Goal: Complete application form: Complete application form

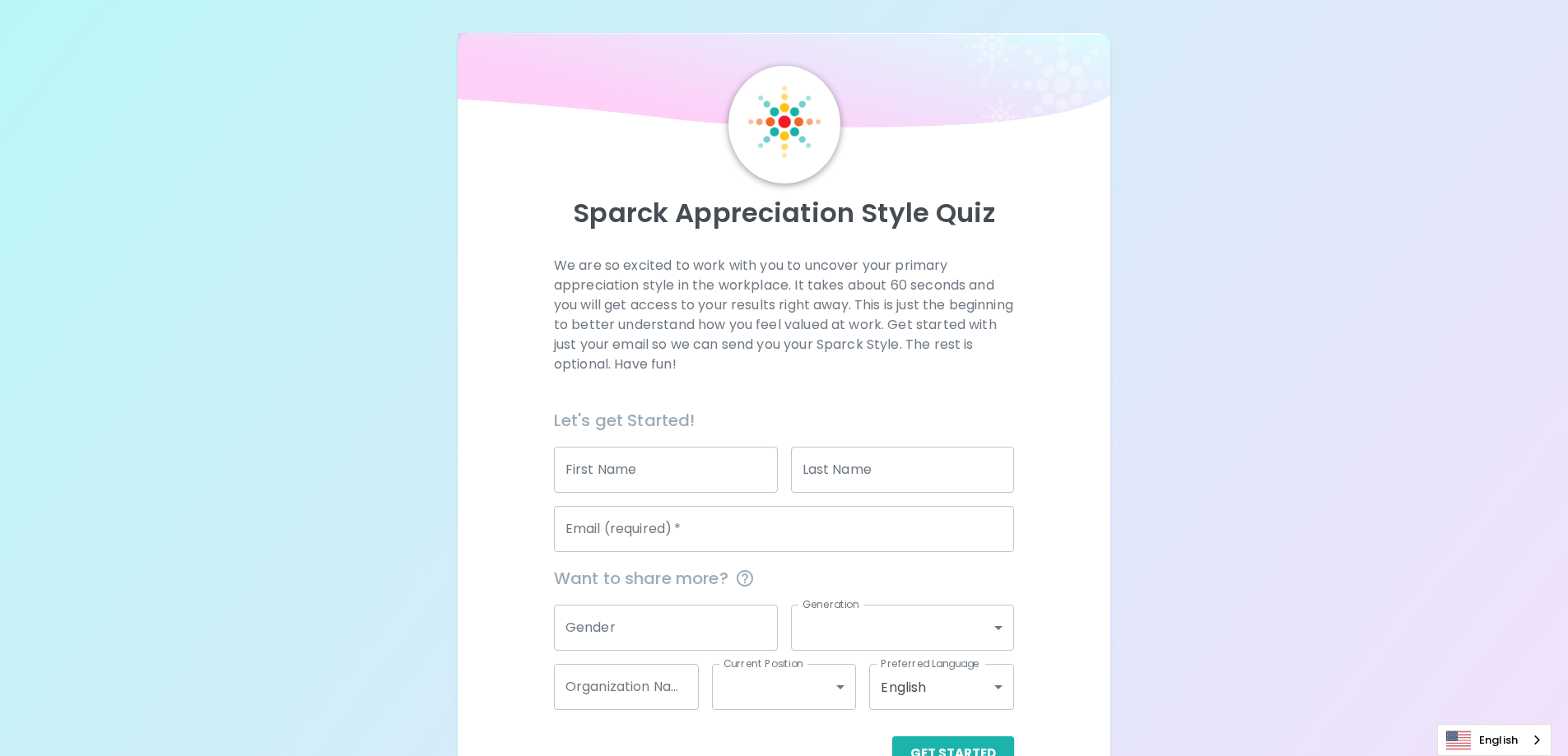
scroll to position [48, 0]
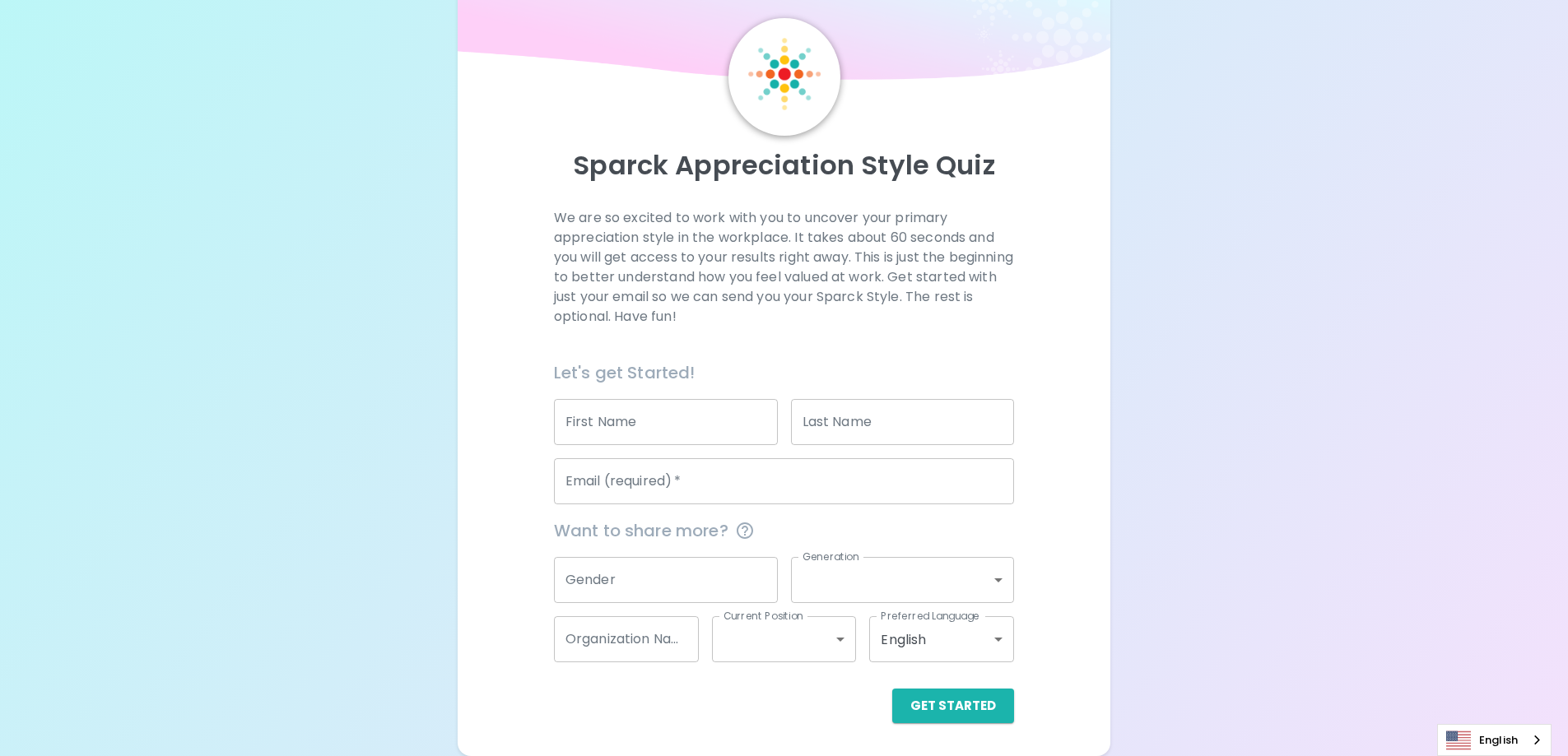
click at [821, 481] on input "Email (required)   *" at bounding box center [784, 480] width 460 height 46
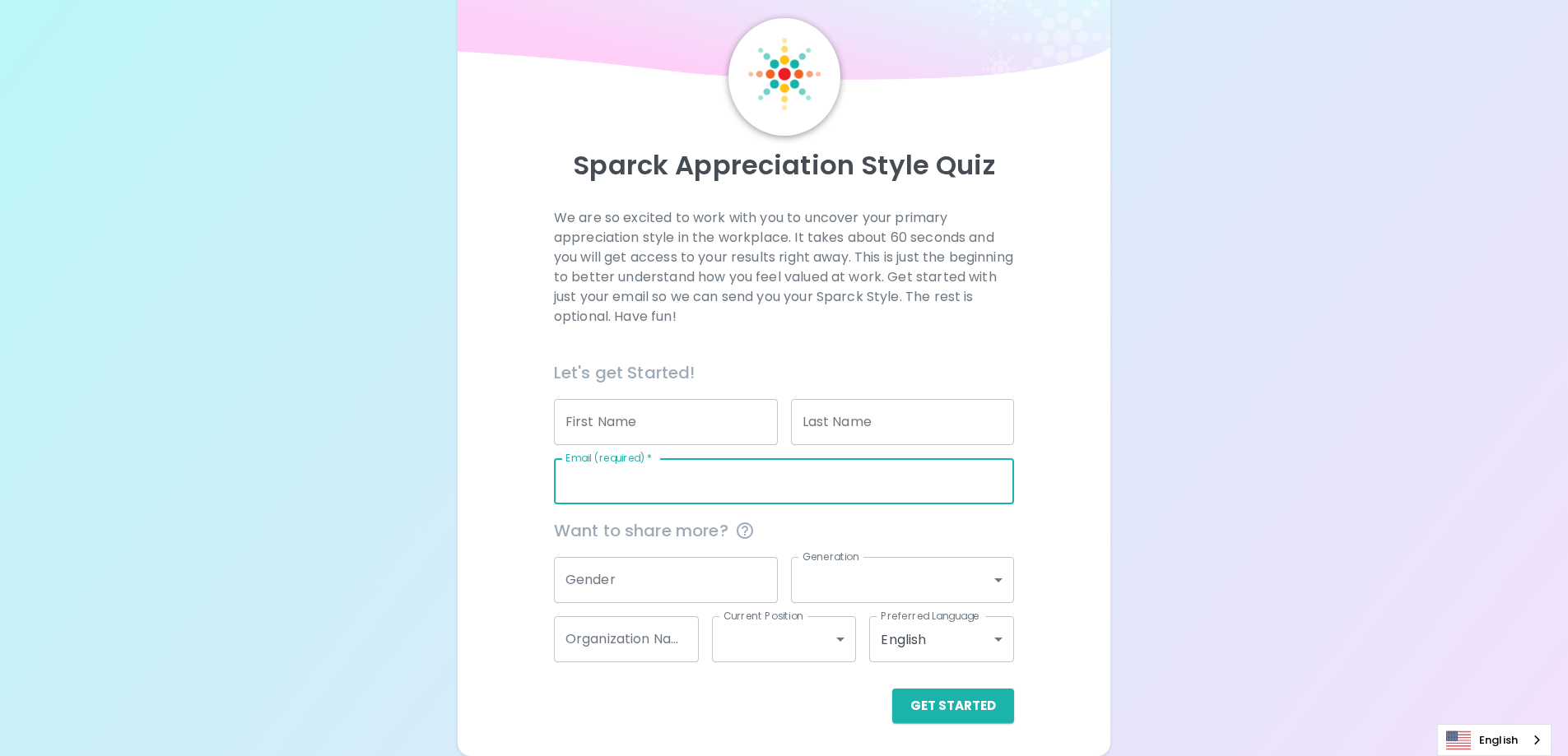
click at [722, 485] on input "Email (required)   *" at bounding box center [784, 480] width 460 height 46
type input "[EMAIL_ADDRESS][DOMAIN_NAME]"
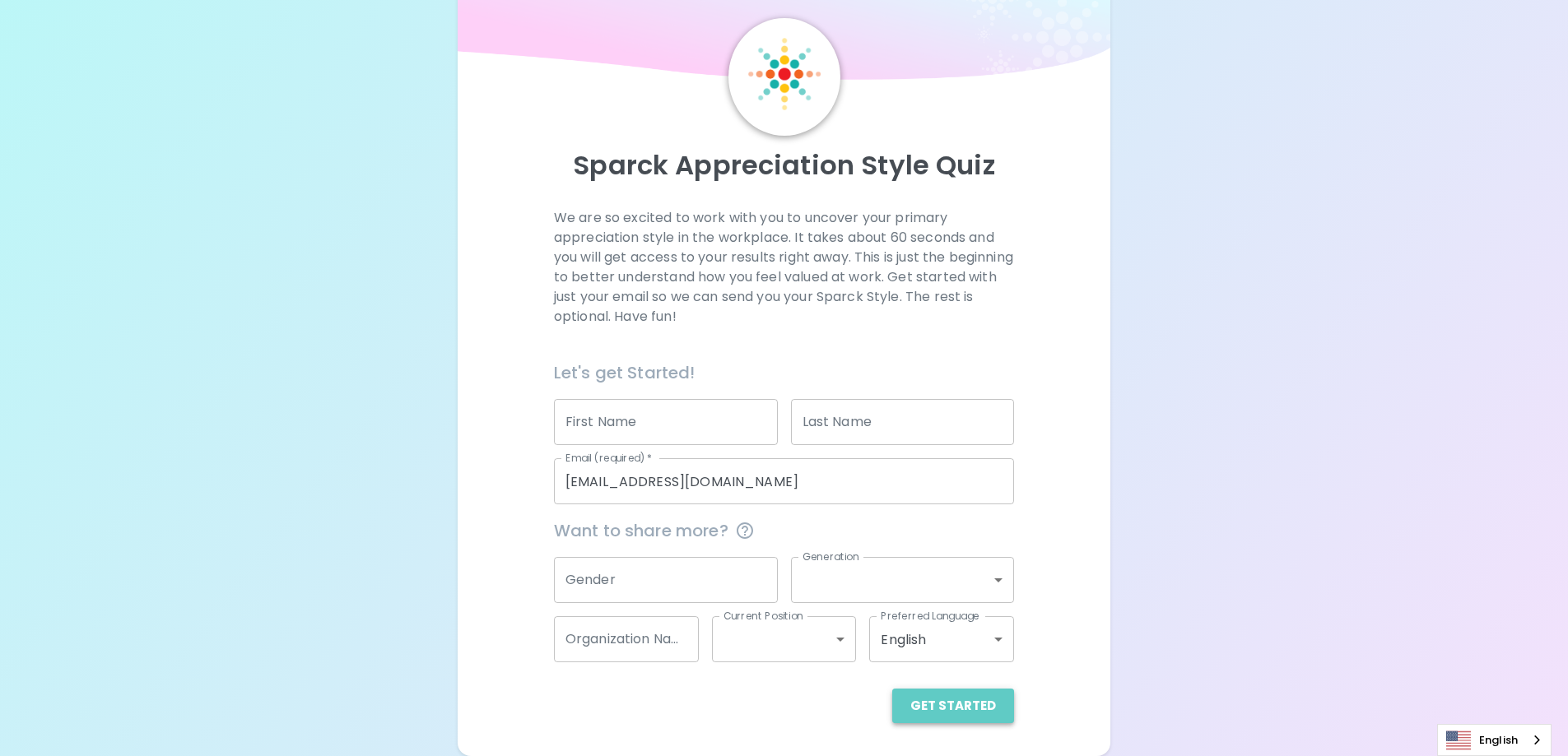
click at [967, 706] on button "Get Started" at bounding box center [953, 706] width 122 height 35
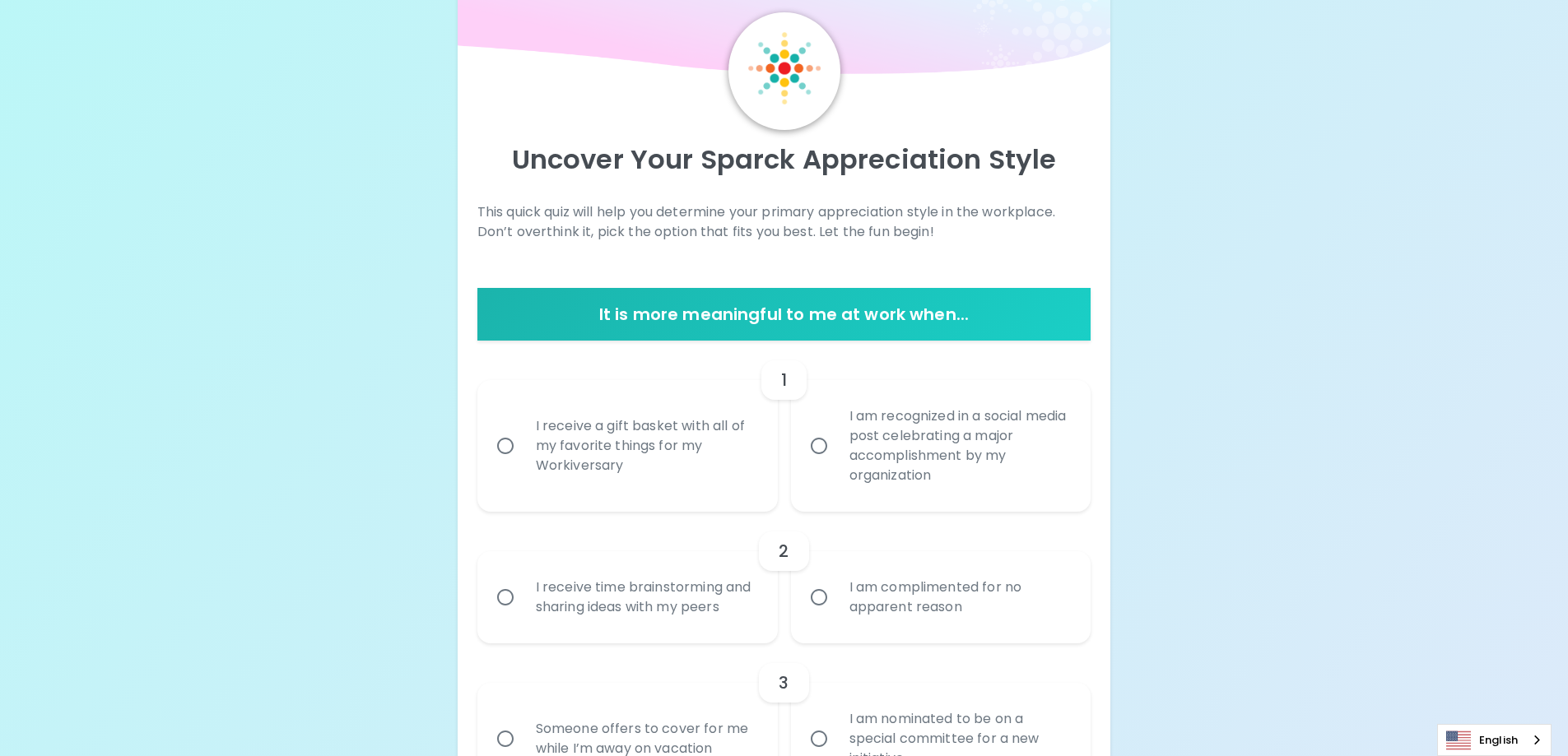
scroll to position [82, 0]
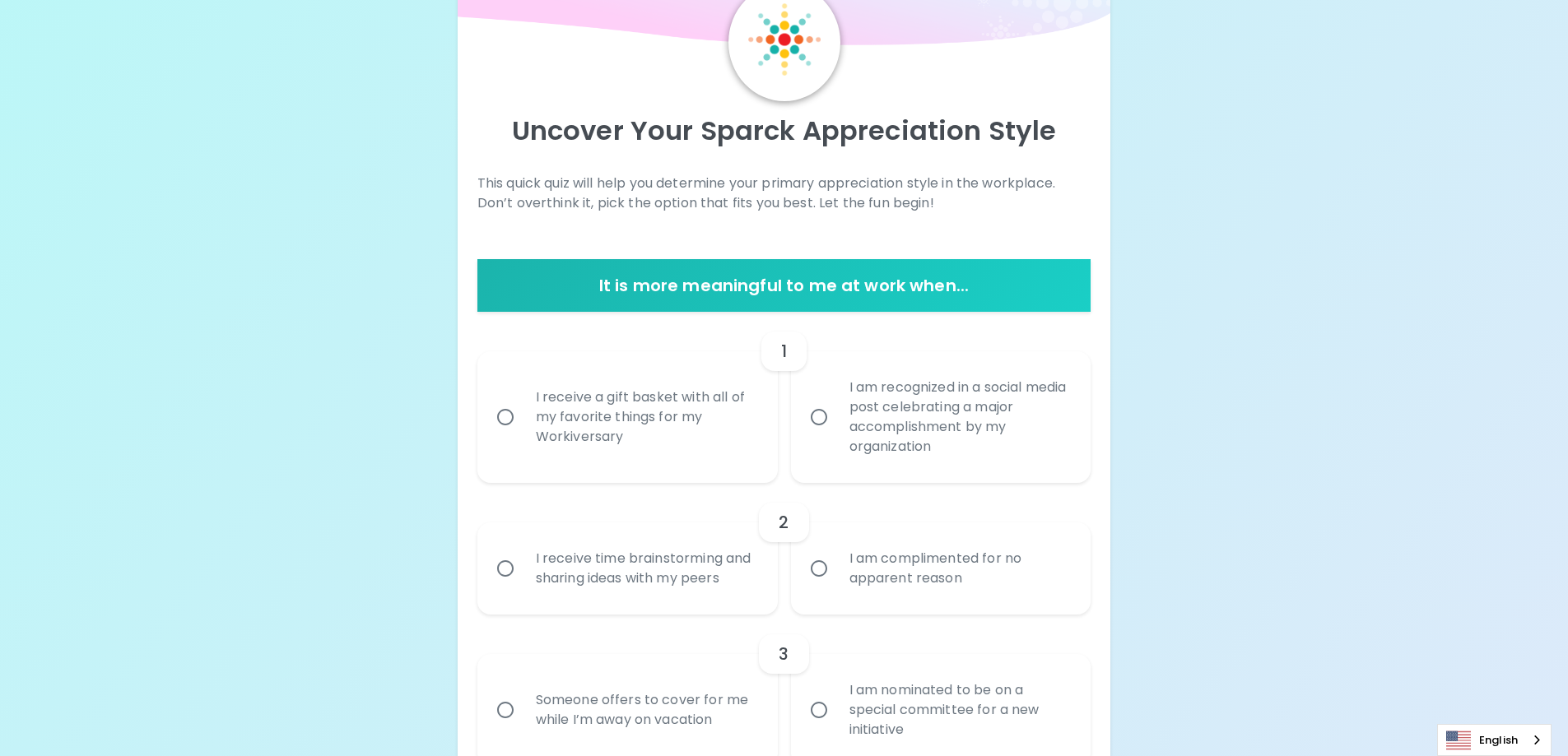
click at [658, 418] on div "I receive a gift basket with all of my favorite things for my Workiversary" at bounding box center [645, 417] width 246 height 99
click at [523, 418] on input "I receive a gift basket with all of my favorite things for my Workiversary" at bounding box center [505, 417] width 35 height 35
radio input "true"
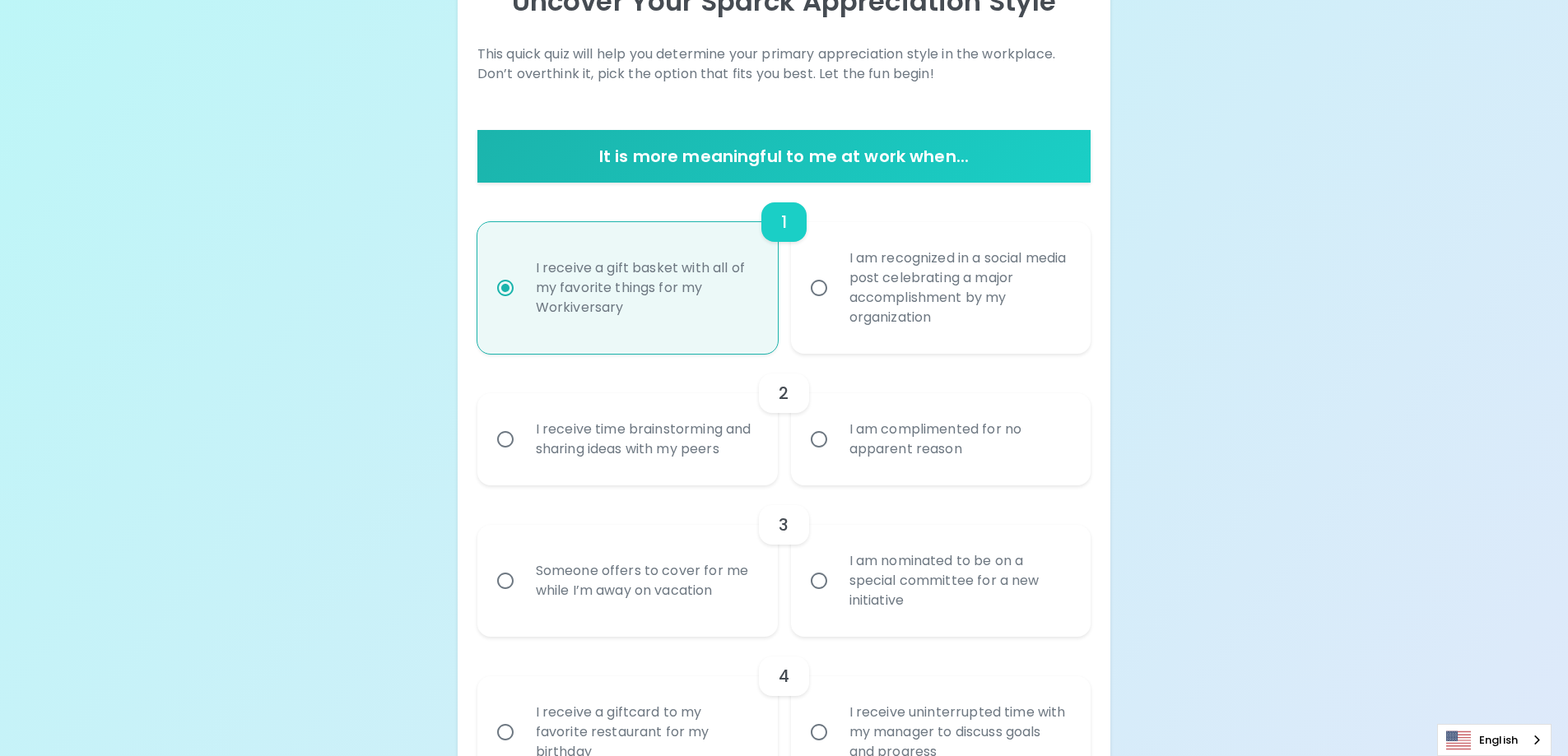
scroll to position [214, 0]
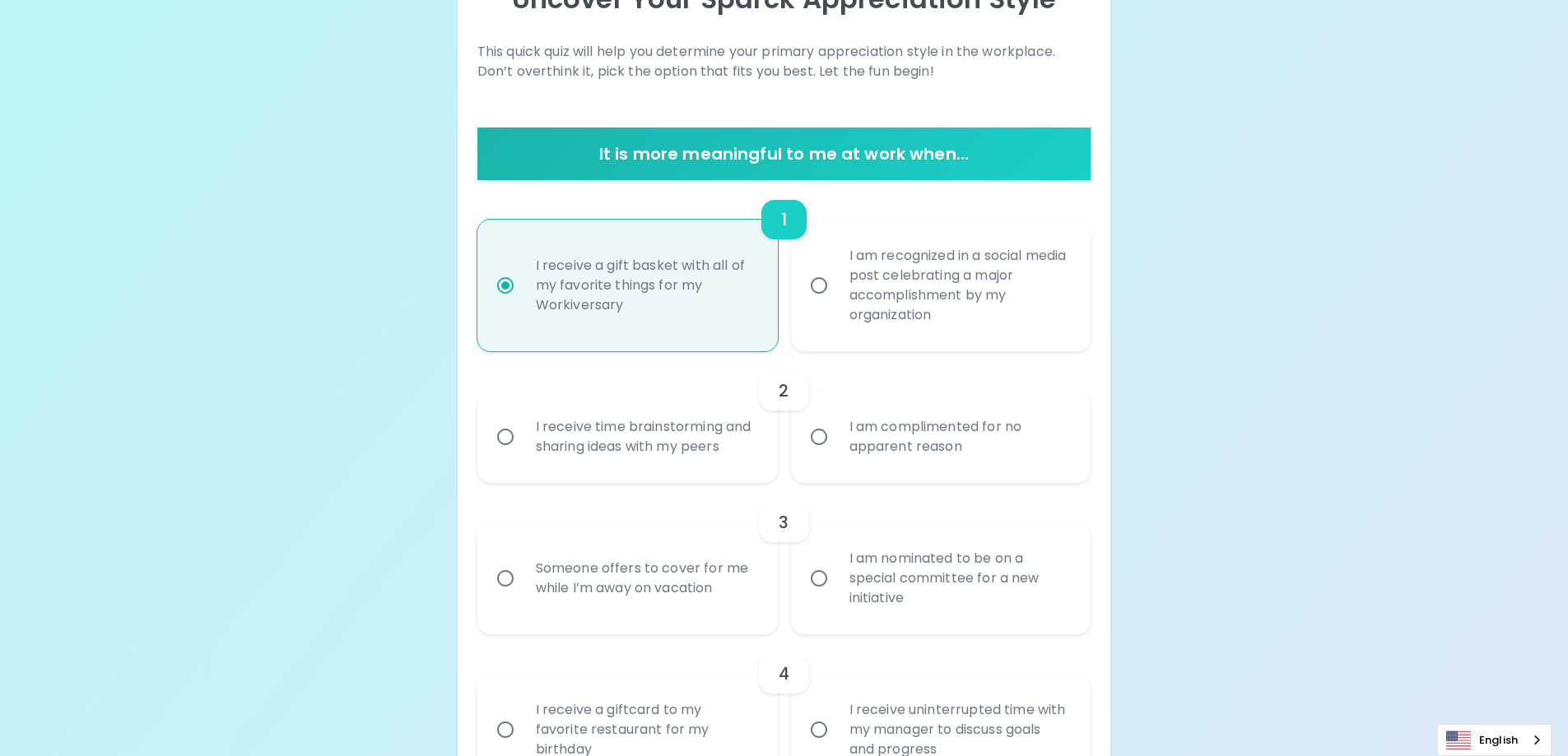
click at [966, 448] on div "I am complimented for no apparent reason" at bounding box center [958, 436] width 246 height 79
click at [836, 448] on input "I am complimented for no apparent reason" at bounding box center [818, 436] width 35 height 35
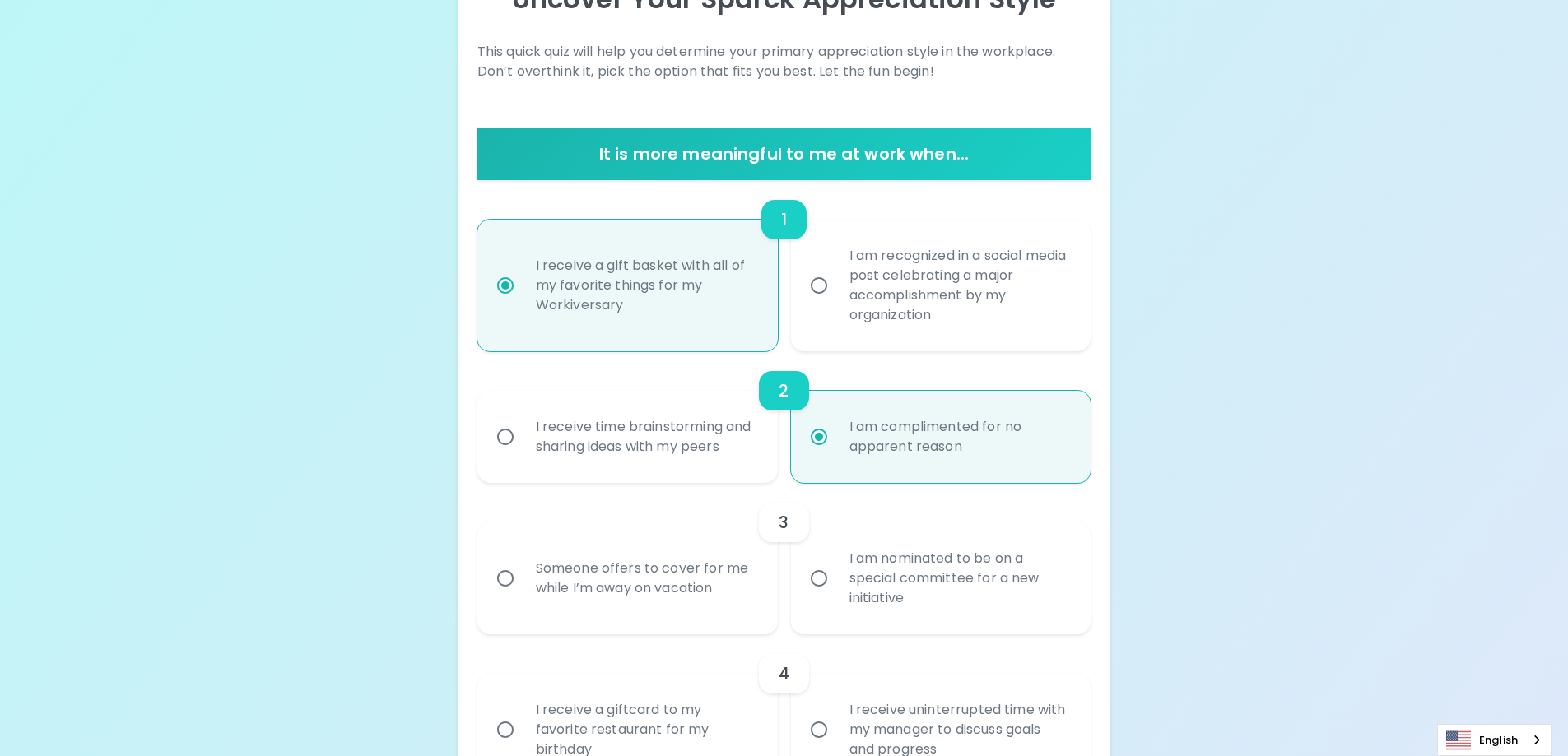
scroll to position [346, 0]
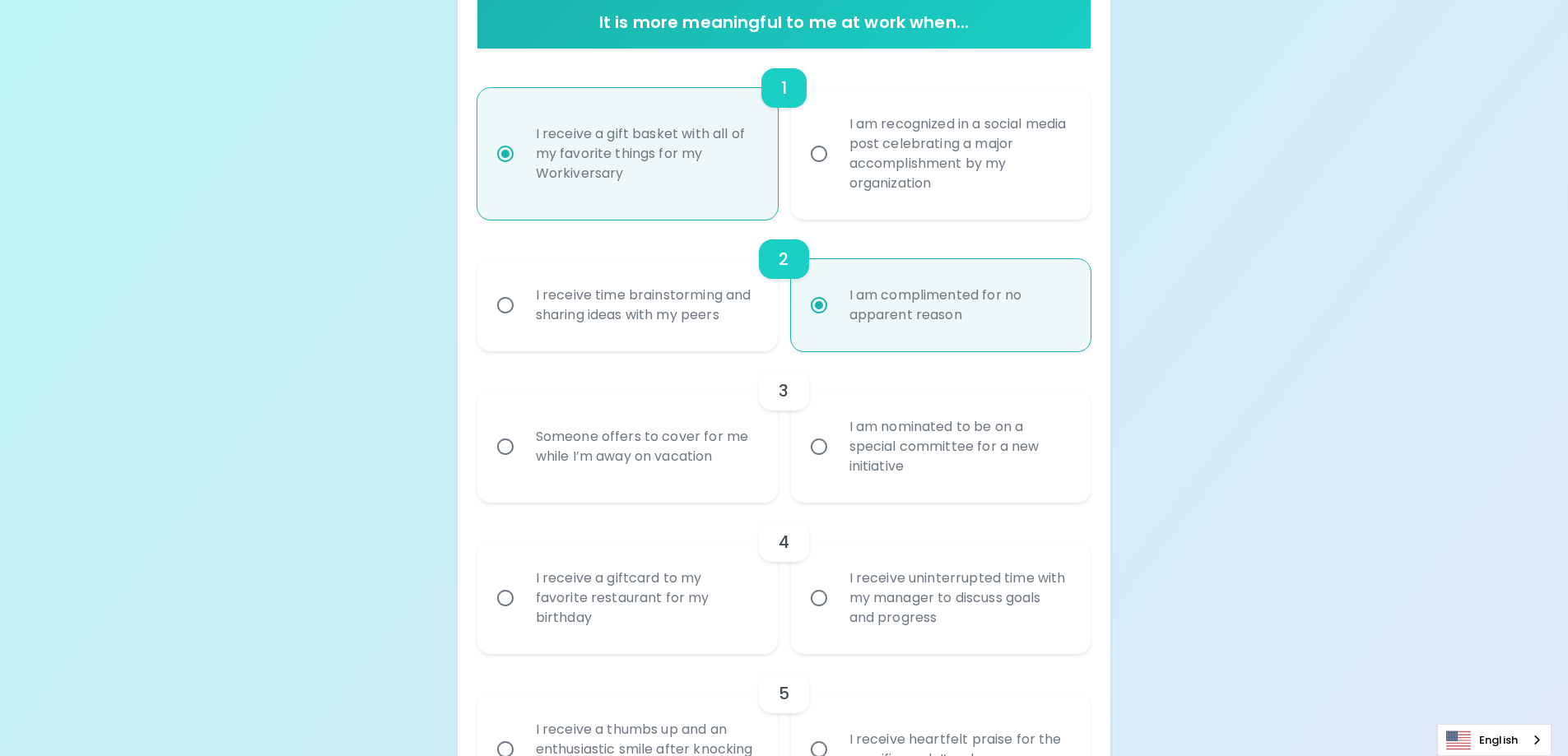
radio input "true"
click at [964, 455] on div "I am nominated to be on a special committee for a new initiative" at bounding box center [958, 447] width 246 height 99
click at [836, 455] on input "I am nominated to be on a special committee for a new initiative" at bounding box center [818, 446] width 35 height 35
radio input "false"
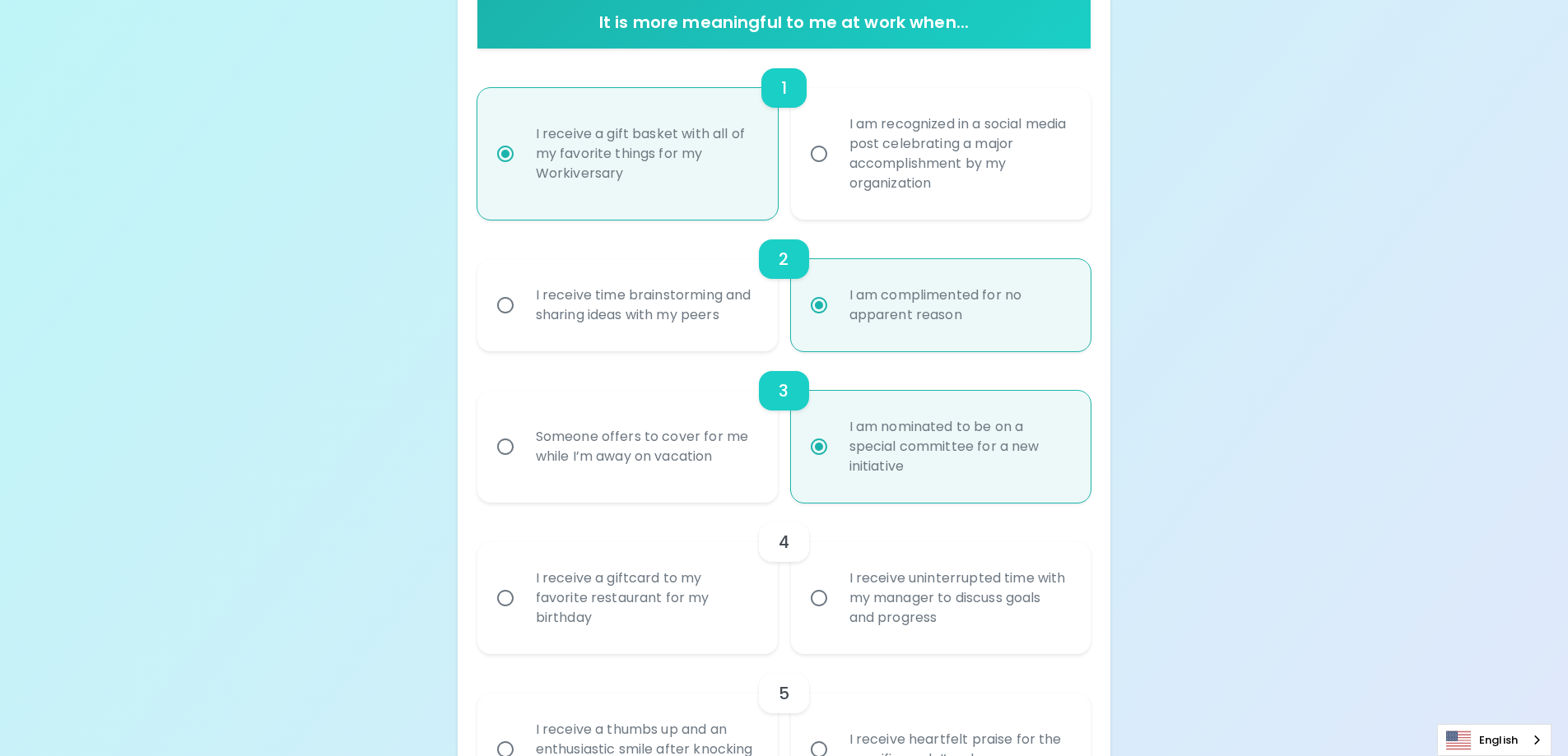
scroll to position [478, 0]
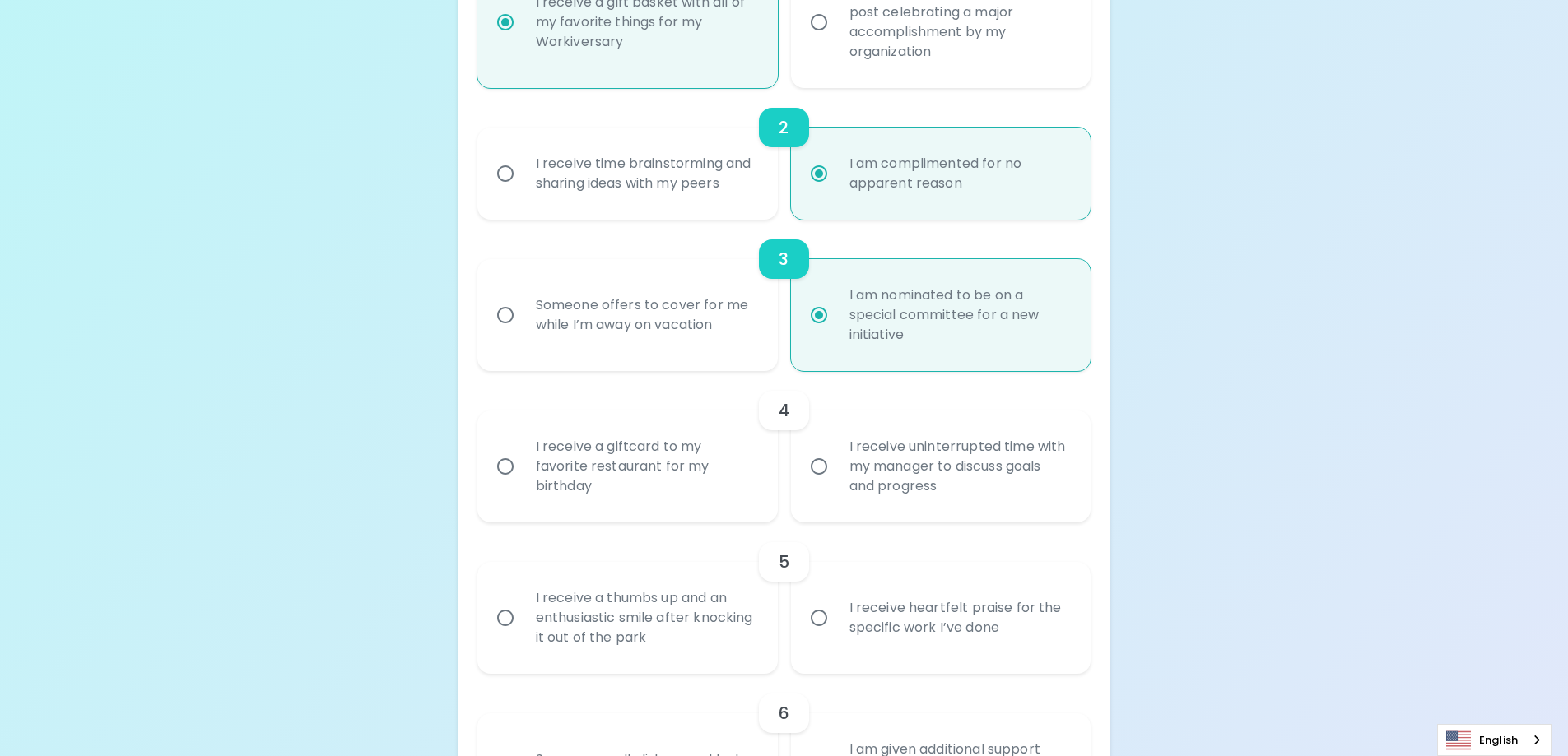
radio input "true"
click at [925, 484] on div "I receive uninterrupted time with my manager to discuss goals and progress" at bounding box center [958, 466] width 246 height 99
click at [836, 484] on input "I receive uninterrupted time with my manager to discuss goals and progress" at bounding box center [818, 466] width 35 height 35
radio input "false"
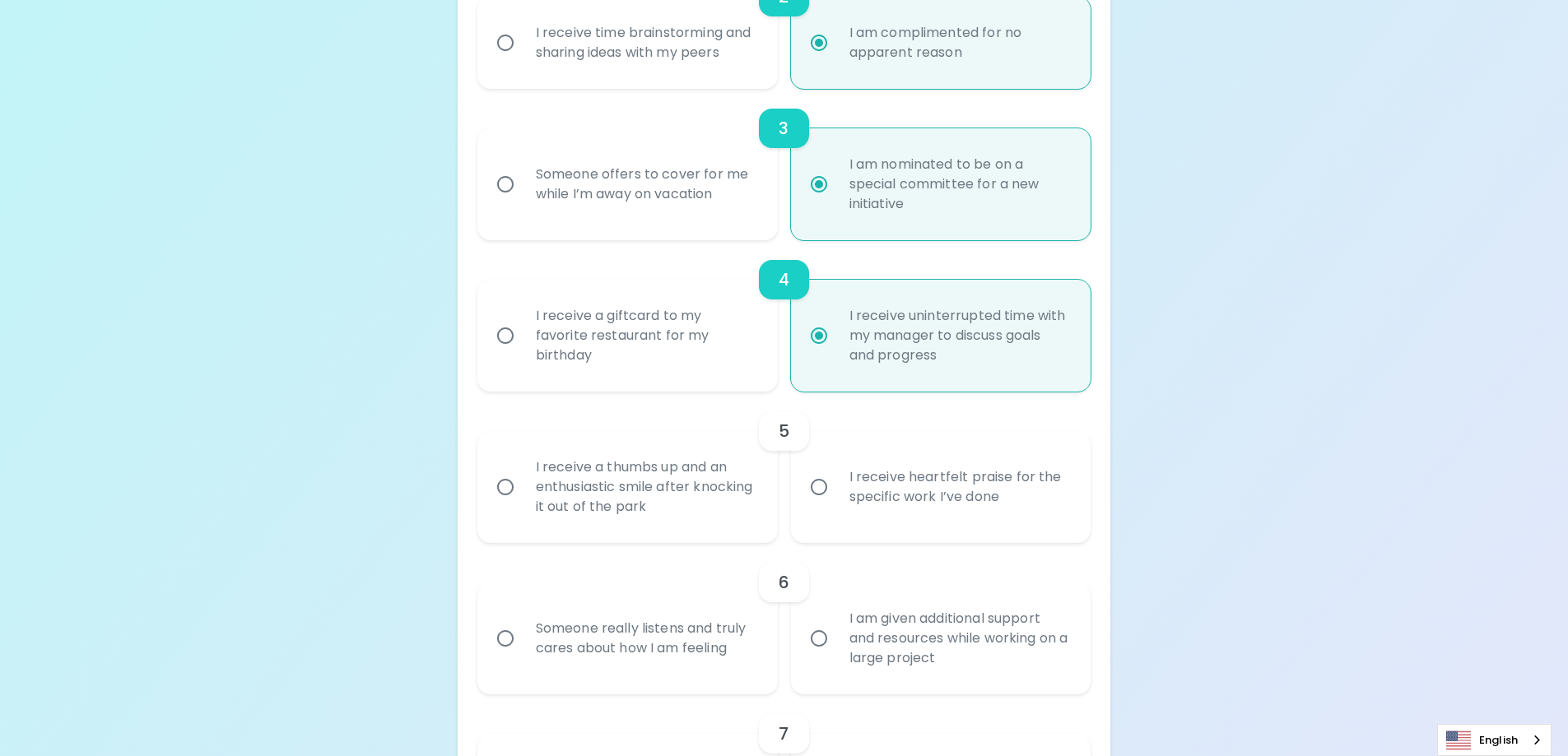
scroll to position [608, 0]
radio input "true"
click at [925, 484] on div "I receive heartfelt praise for the specific work I’ve done" at bounding box center [958, 486] width 246 height 79
click at [836, 484] on input "I receive heartfelt praise for the specific work I’ve done" at bounding box center [818, 486] width 35 height 35
radio input "false"
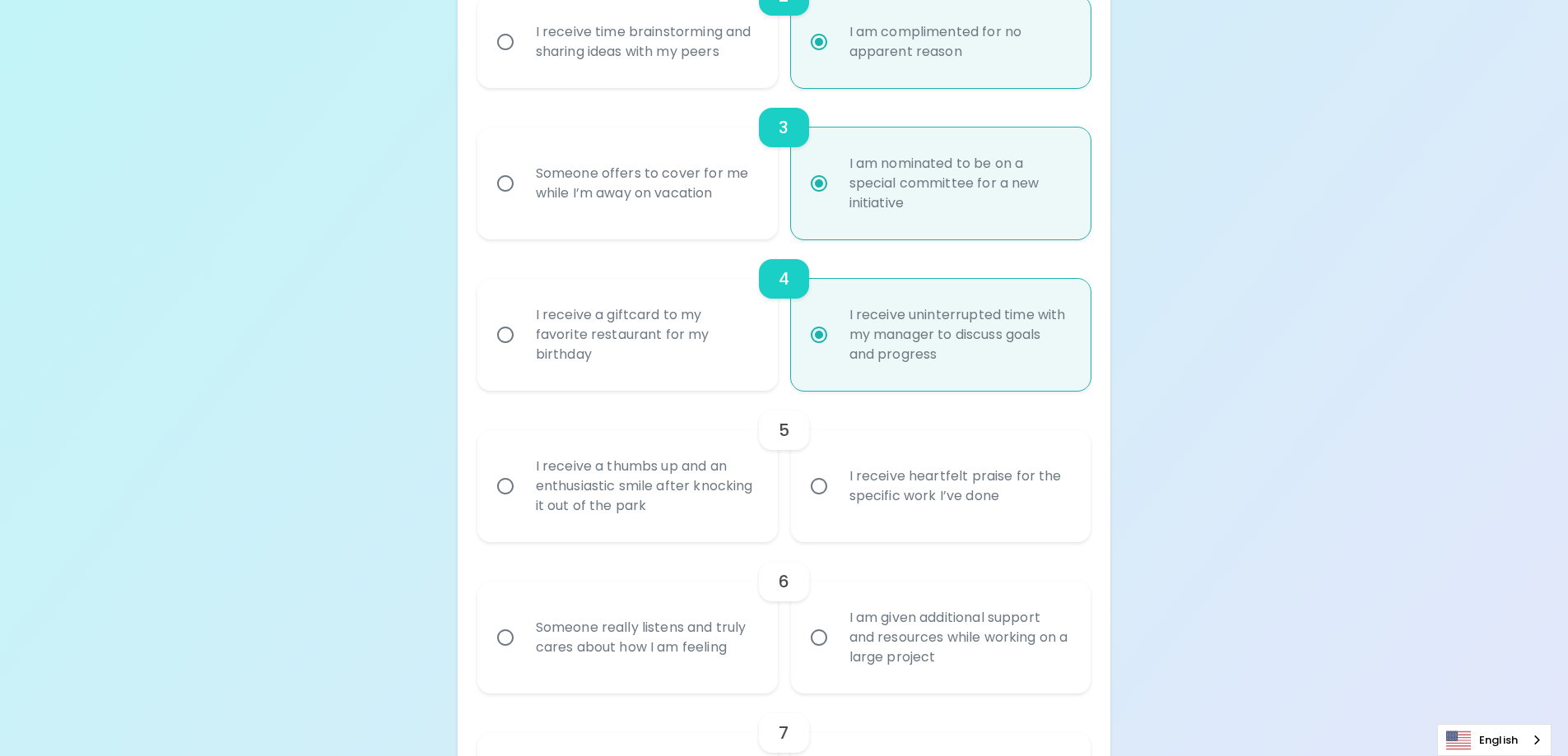
radio input "false"
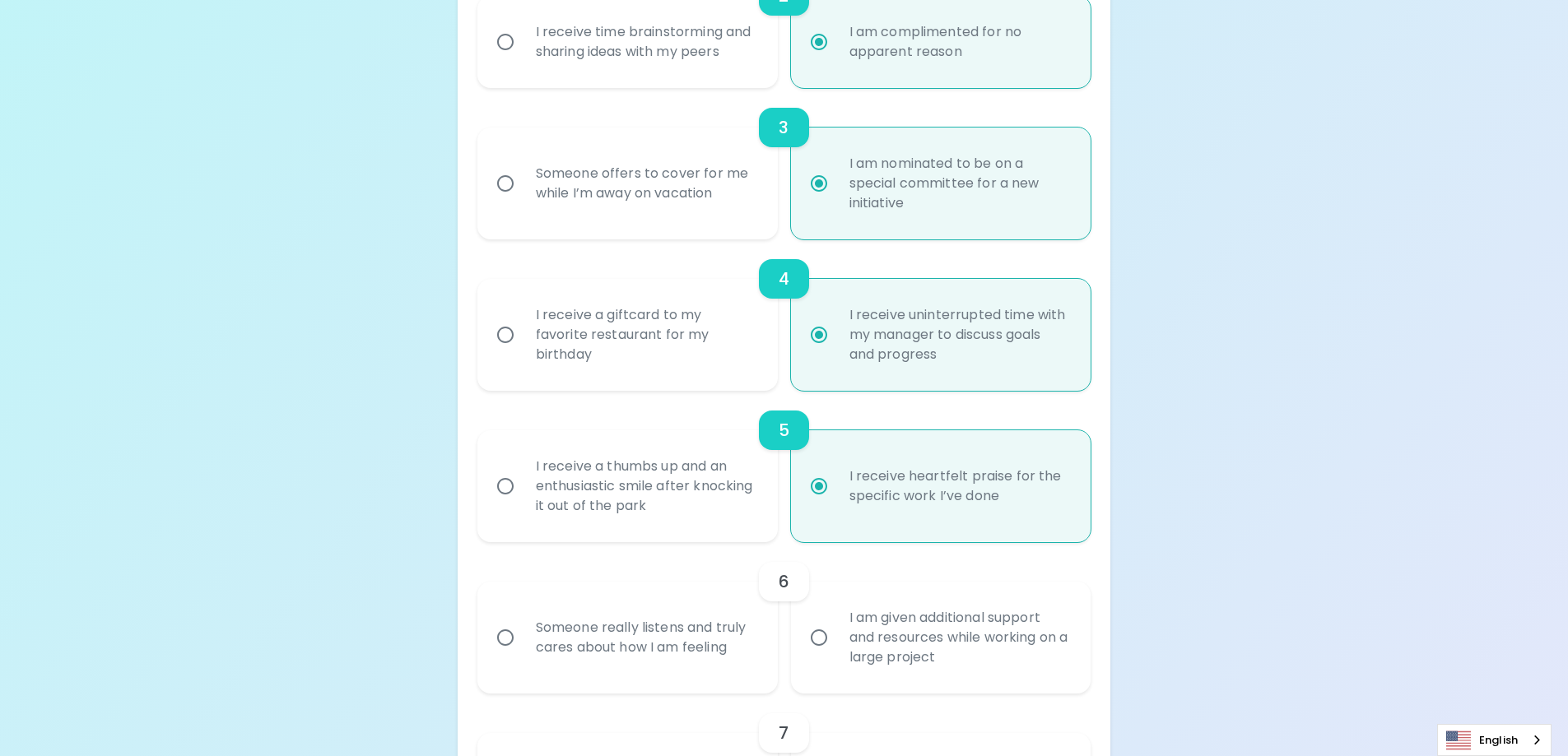
scroll to position [740, 0]
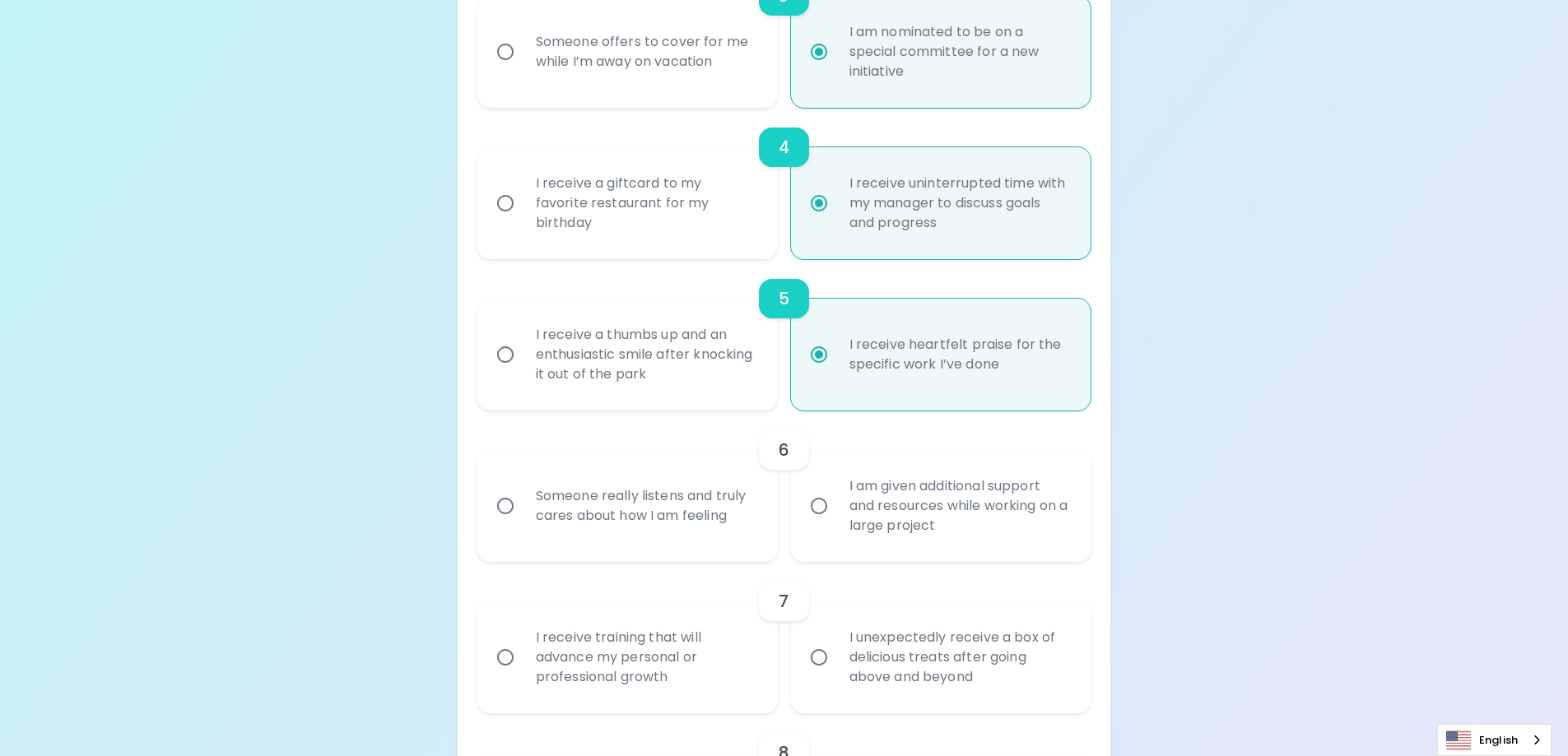
radio input "true"
click at [689, 367] on div "I receive a thumbs up and an enthusiastic smile after knocking it out of the pa…" at bounding box center [645, 355] width 246 height 99
click at [523, 367] on input "I receive a thumbs up and an enthusiastic smile after knocking it out of the pa…" at bounding box center [505, 354] width 35 height 35
radio input "false"
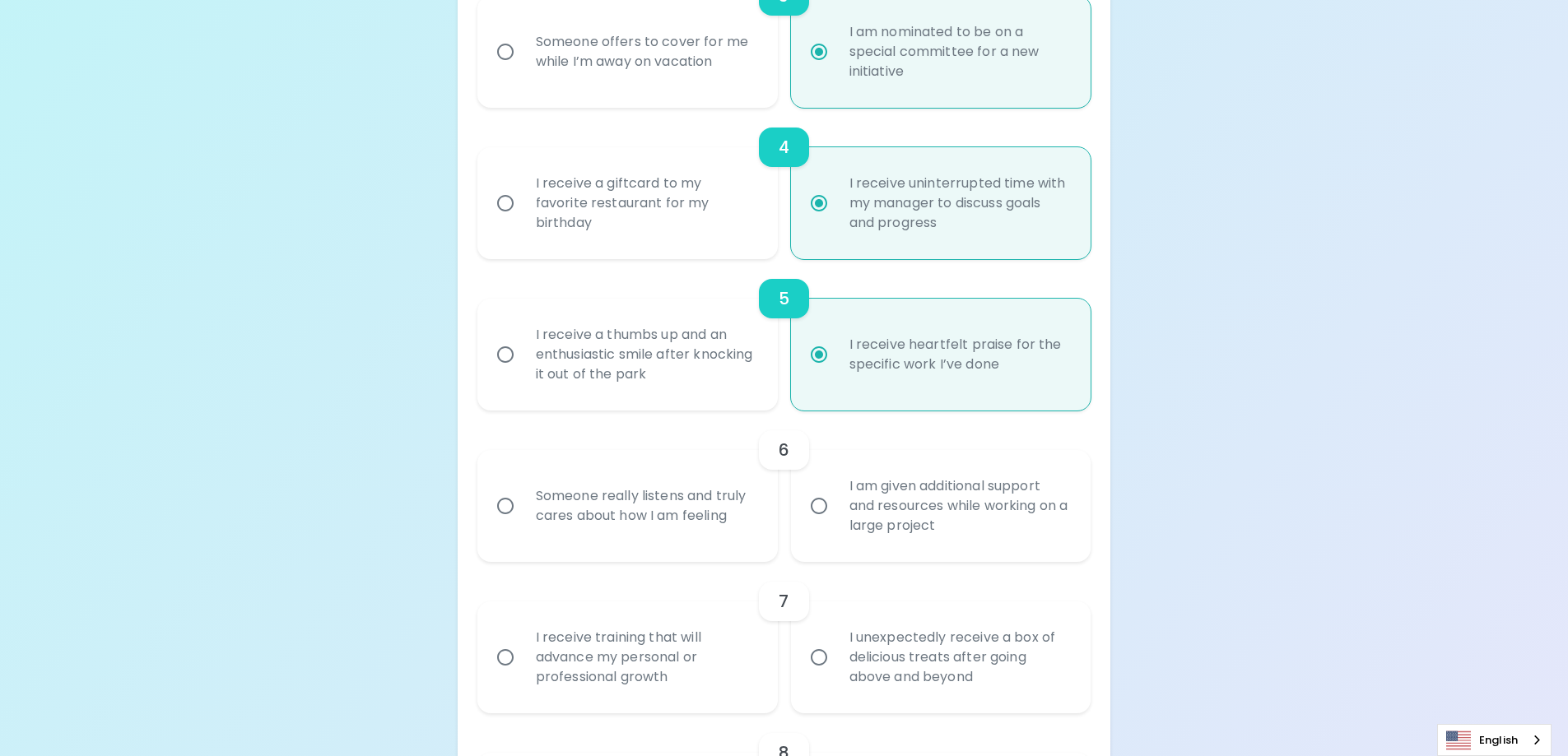
radio input "false"
radio input "true"
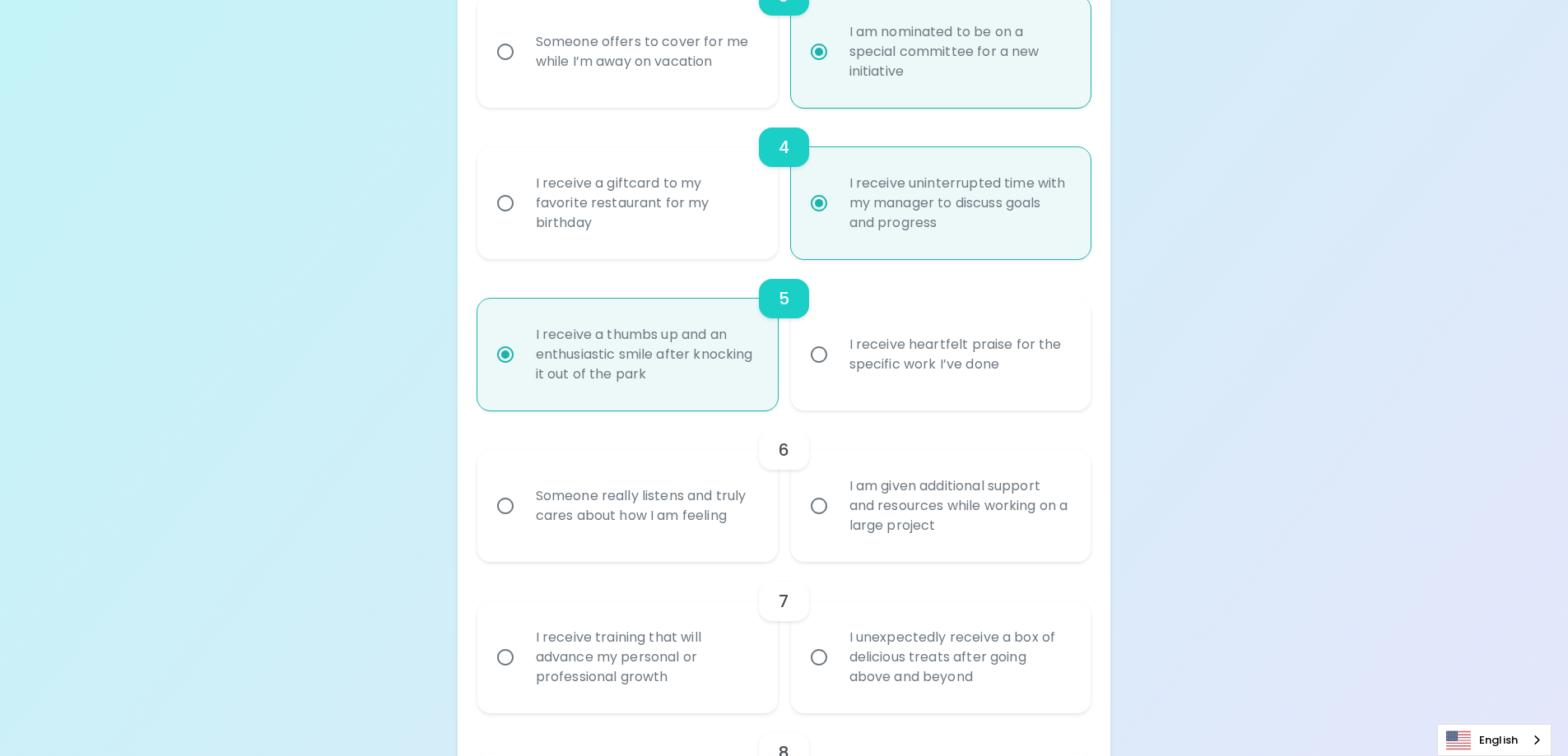
radio input "true"
click at [1036, 498] on div "I am given additional support and resources while working on a large project" at bounding box center [958, 506] width 246 height 99
click at [836, 498] on input "I am given additional support and resources while working on a large project" at bounding box center [818, 506] width 35 height 35
radio input "false"
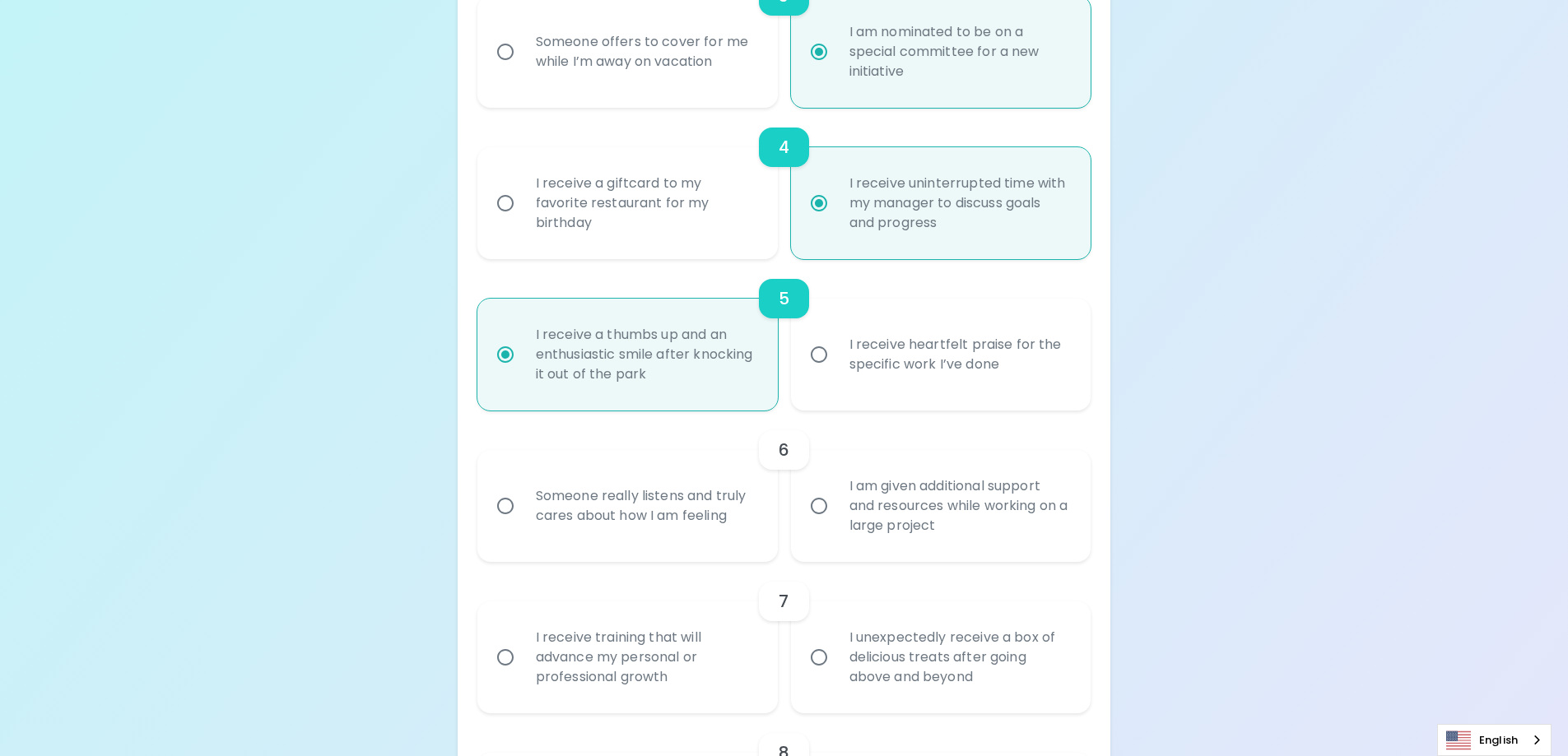
radio input "false"
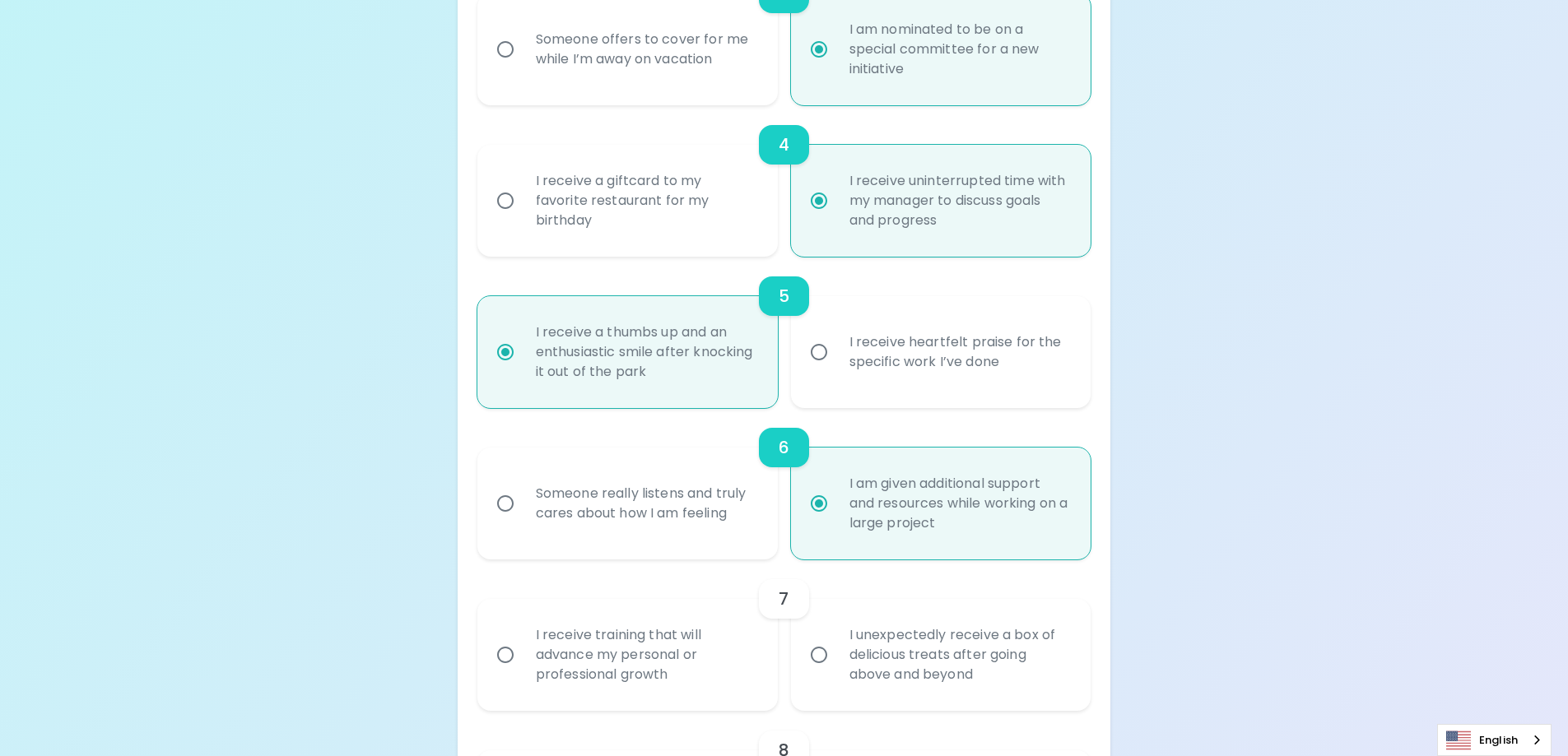
scroll to position [872, 0]
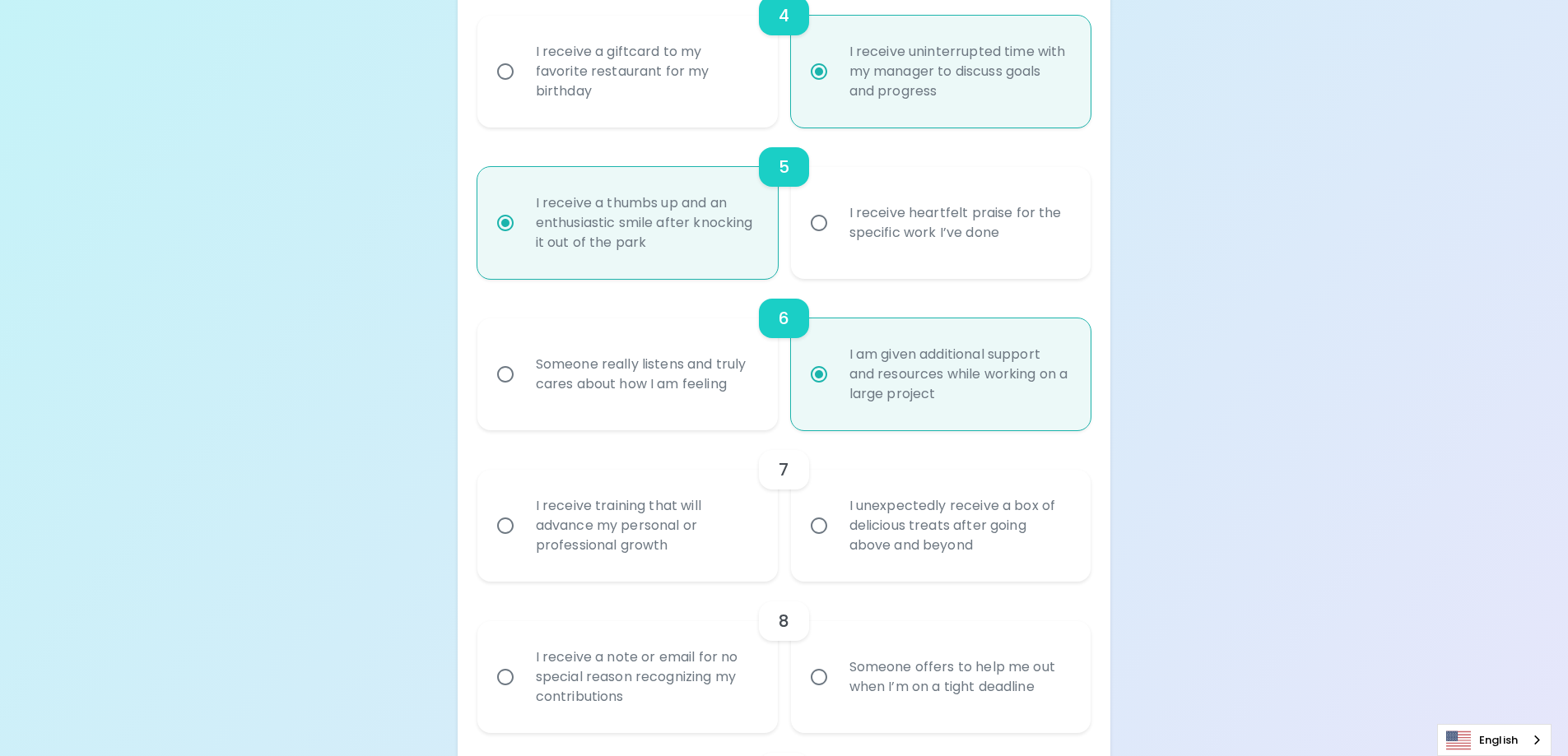
radio input "true"
click at [977, 533] on div "I unexpectedly receive a box of delicious treats after going above and beyond" at bounding box center [958, 526] width 246 height 99
click at [836, 533] on input "I unexpectedly receive a box of delicious treats after going above and beyond" at bounding box center [818, 525] width 35 height 35
radio input "false"
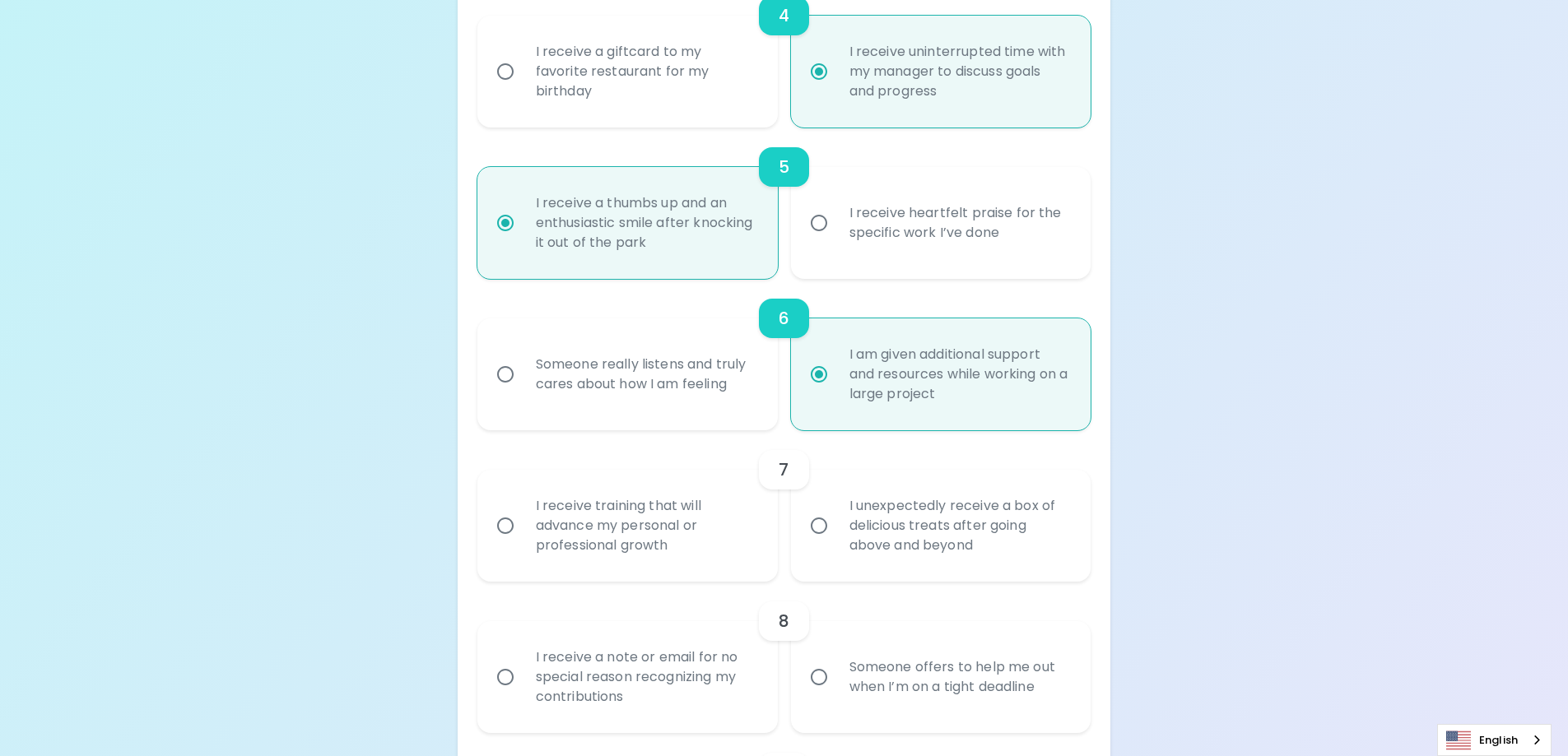
radio input "false"
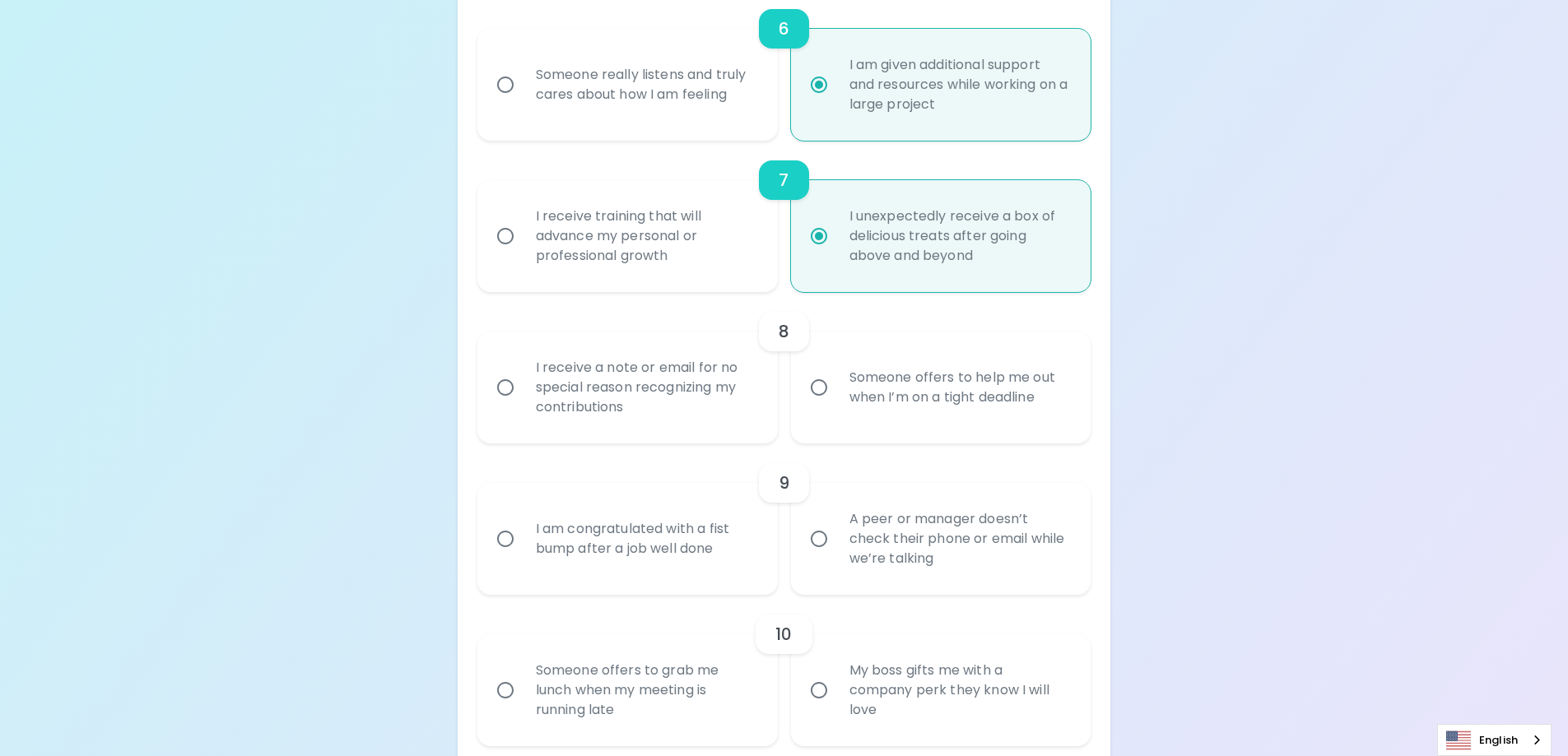
scroll to position [921, 0]
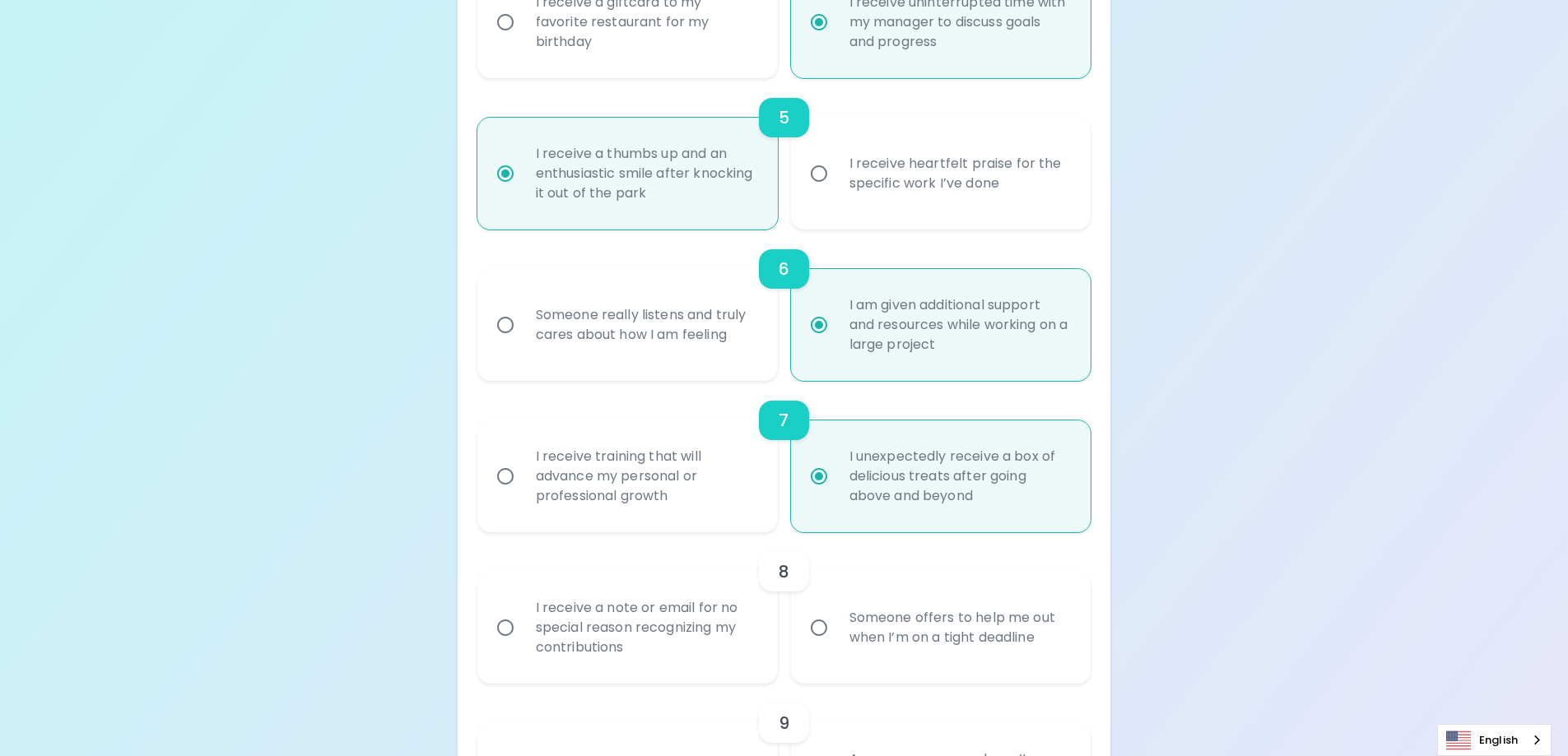
radio input "true"
click at [671, 492] on div "I receive training that will advance my personal or professional growth" at bounding box center [645, 477] width 246 height 99
click at [523, 492] on input "I receive training that will advance my personal or professional growth" at bounding box center [505, 476] width 35 height 35
radio input "false"
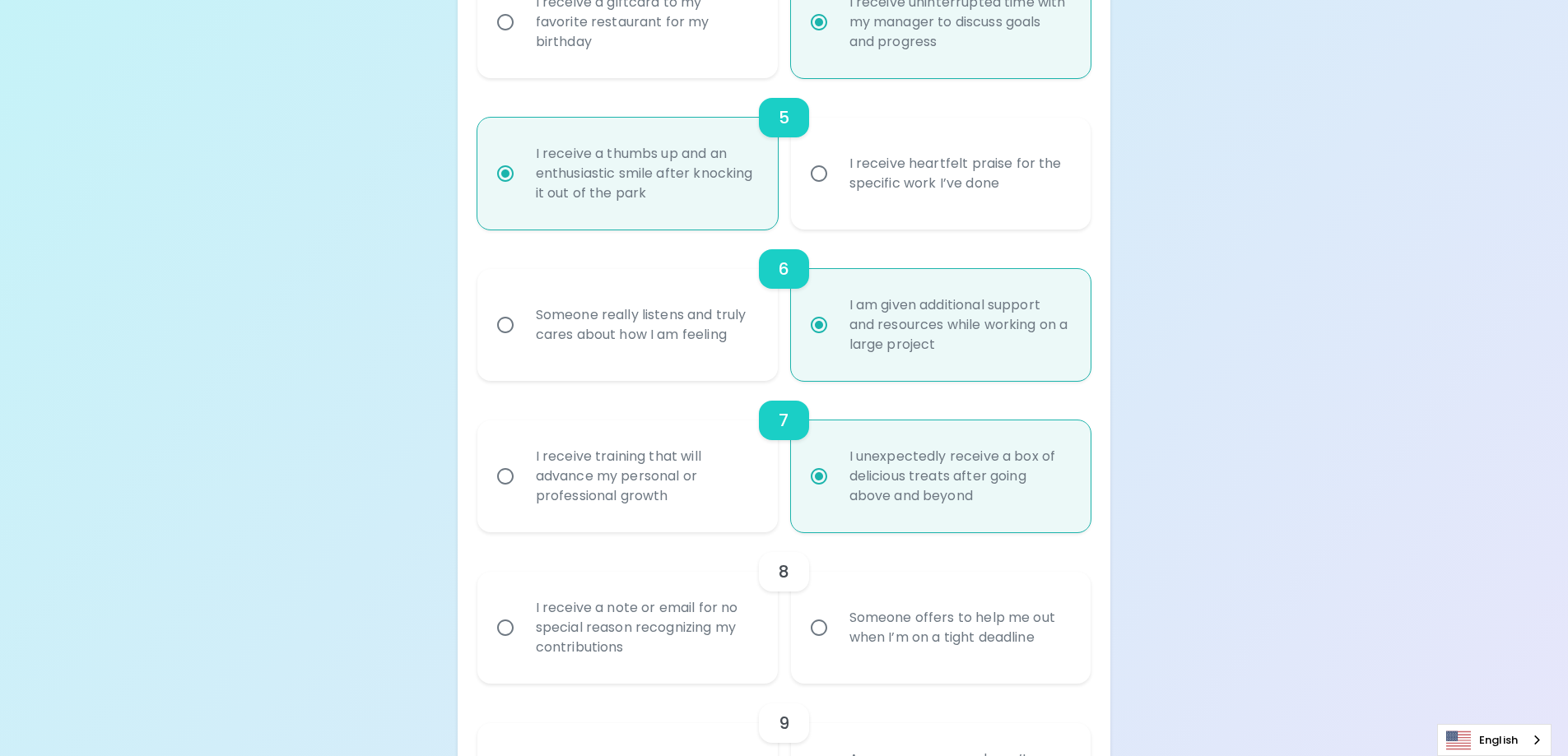
radio input "false"
radio input "true"
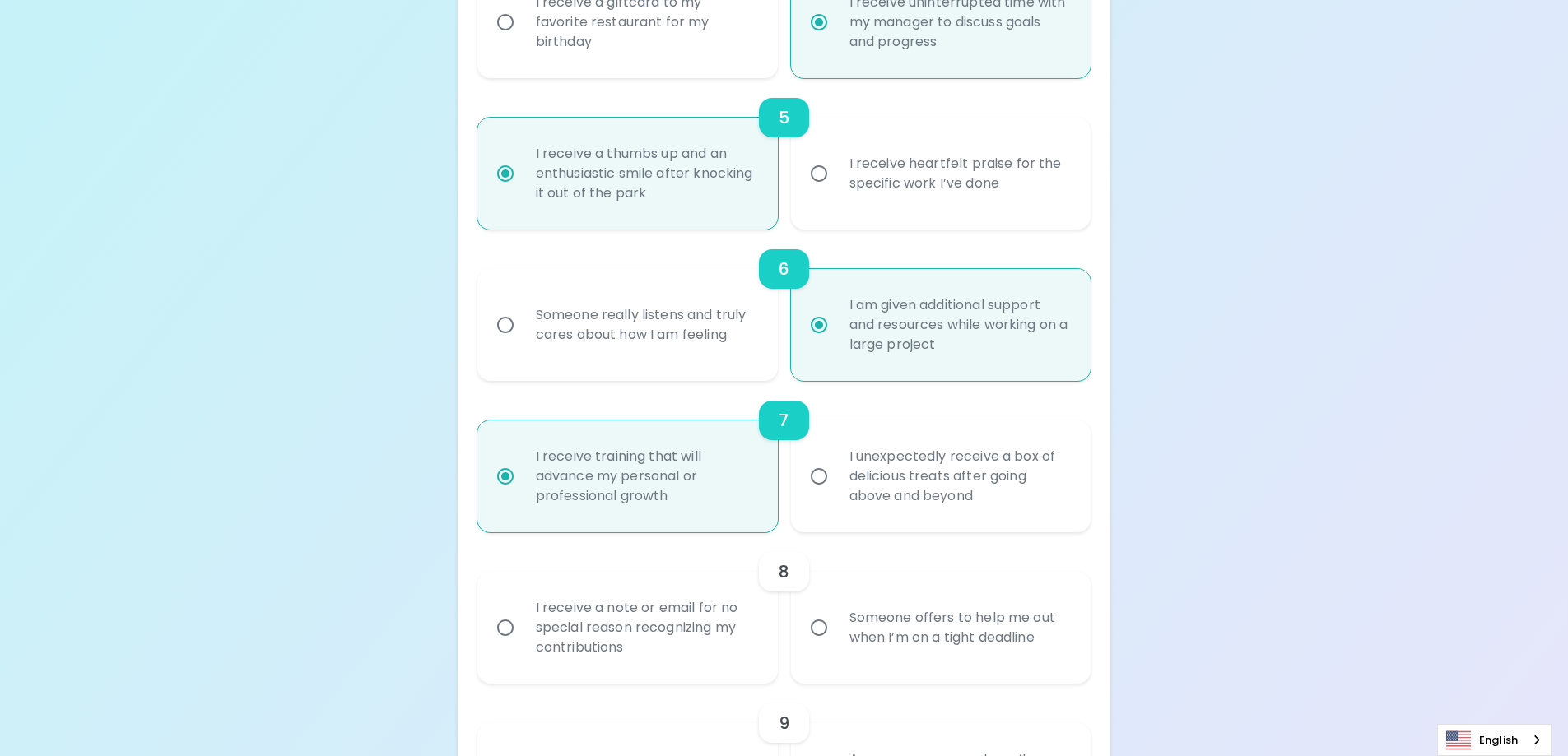
radio input "true"
click at [985, 641] on div "Someone offers to help me out when I’m on a tight deadline" at bounding box center [958, 627] width 246 height 79
click at [836, 641] on input "Someone offers to help me out when I’m on a tight deadline" at bounding box center [818, 627] width 35 height 35
radio input "false"
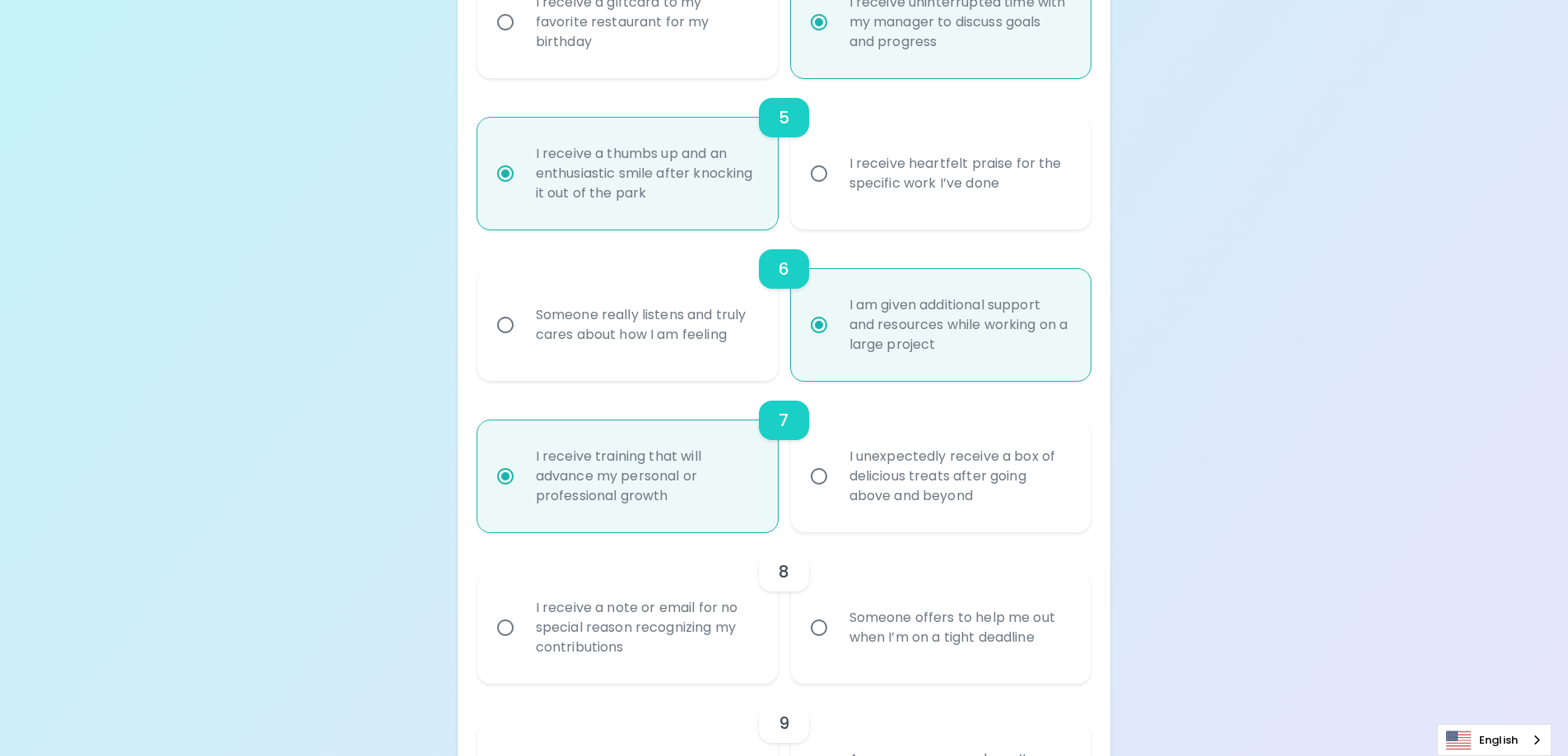
radio input "false"
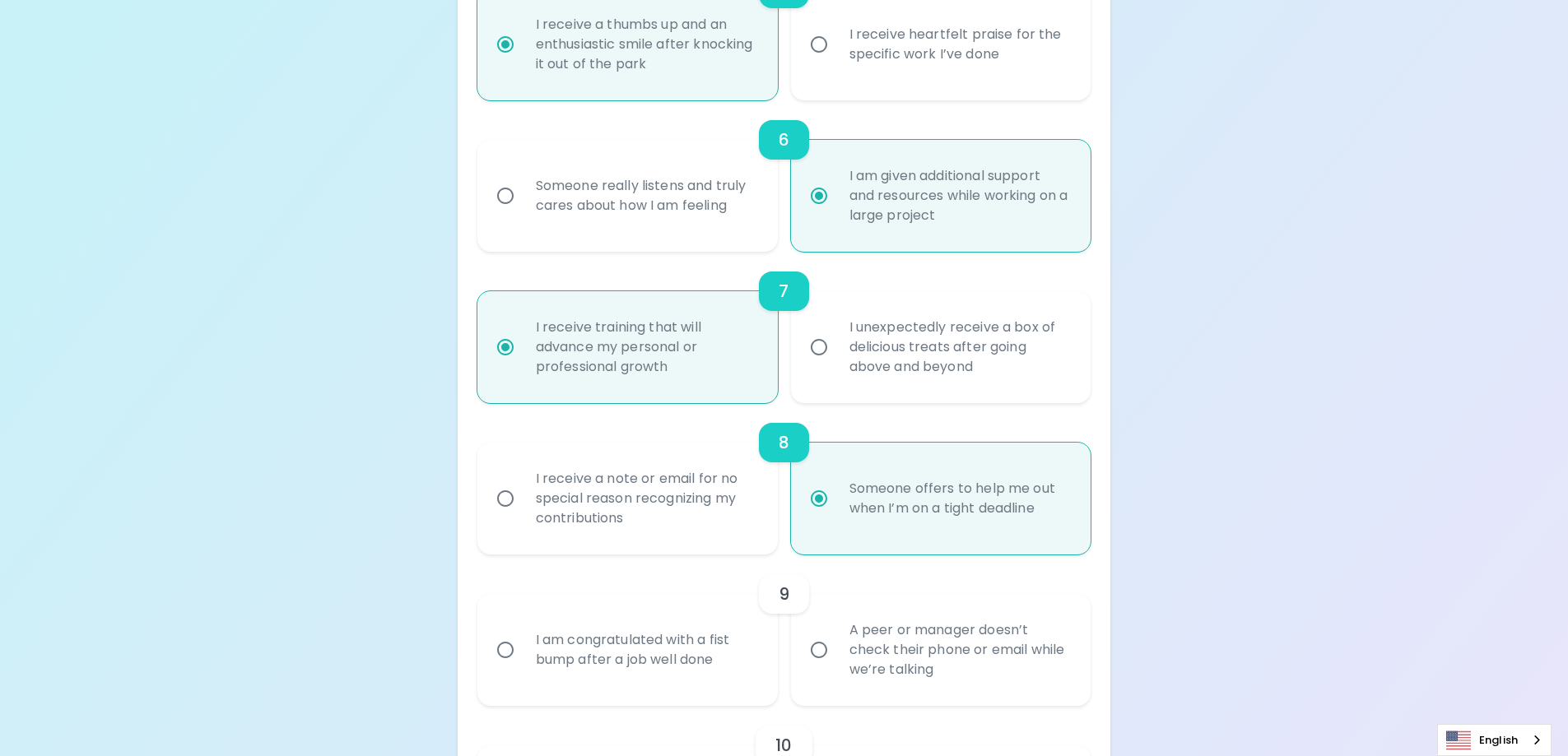
scroll to position [1053, 0]
radio input "true"
click at [986, 648] on div "A peer or manager doesn’t check their phone or email while we’re talking" at bounding box center [958, 648] width 246 height 99
click at [836, 648] on input "A peer or manager doesn’t check their phone or email while we’re talking" at bounding box center [818, 647] width 35 height 35
radio input "false"
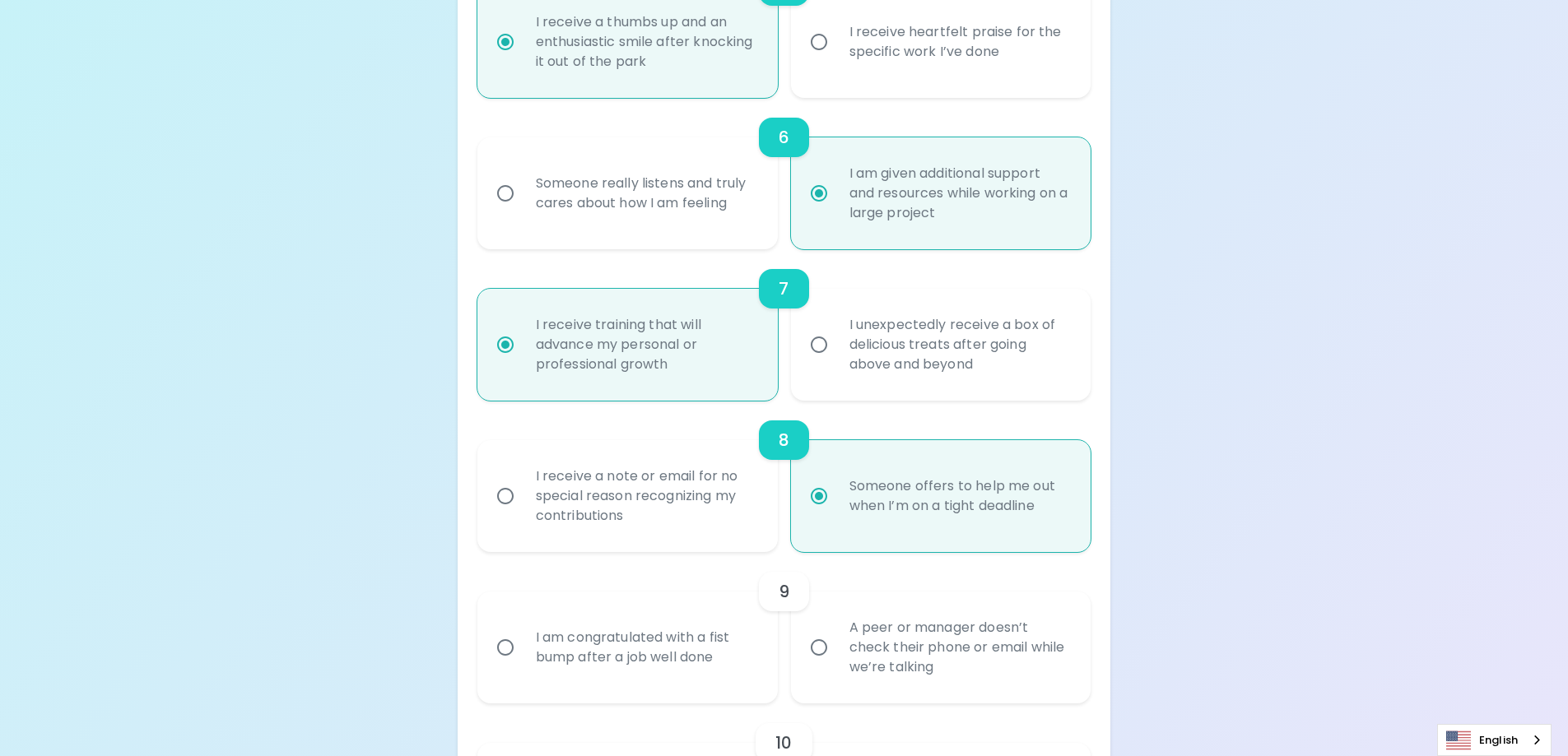
radio input "false"
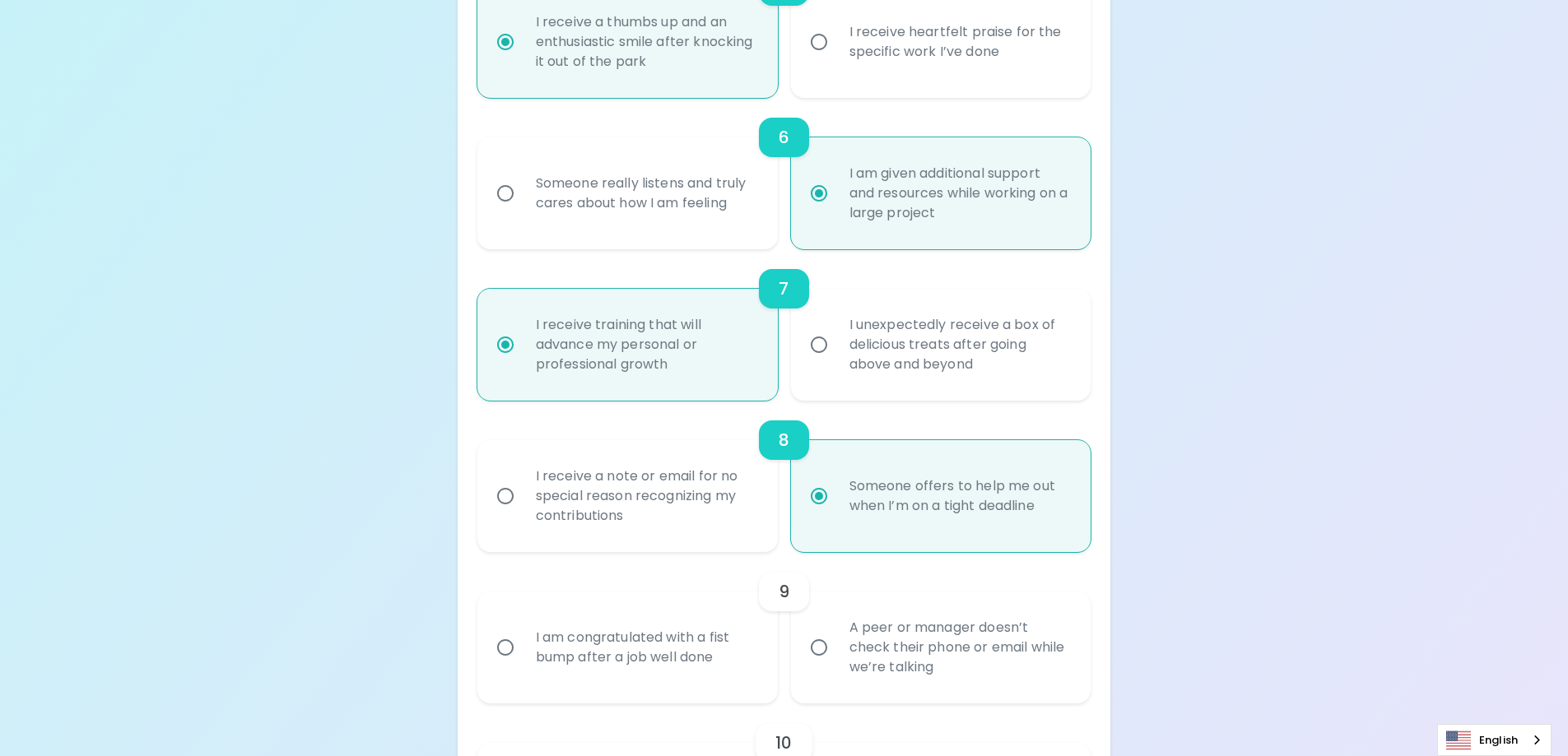
radio input "false"
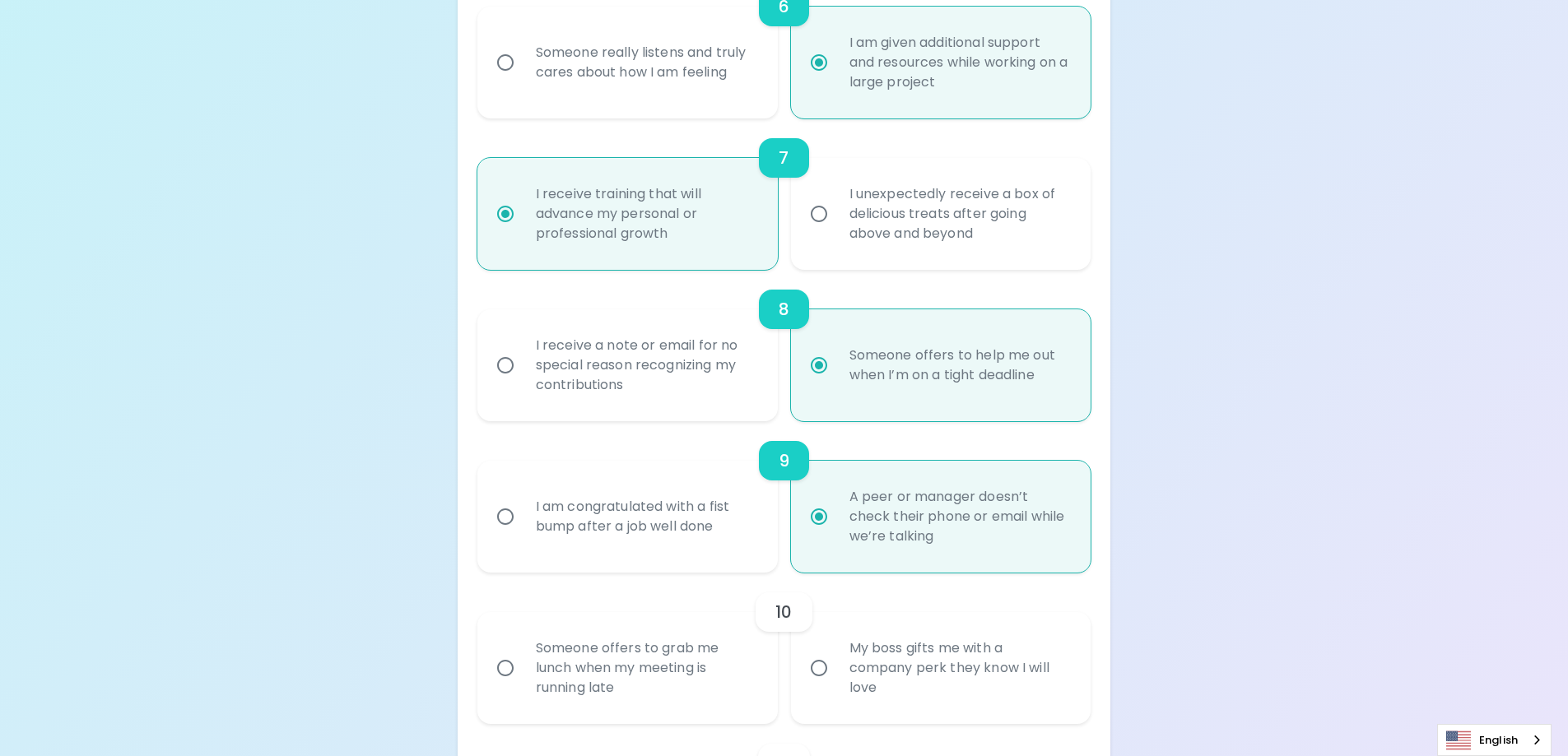
scroll to position [1185, 0]
radio input "true"
click at [673, 656] on div "Someone offers to grab me lunch when my meeting is running late" at bounding box center [645, 667] width 246 height 99
click at [523, 656] on input "Someone offers to grab me lunch when my meeting is running late" at bounding box center [505, 666] width 35 height 35
radio input "false"
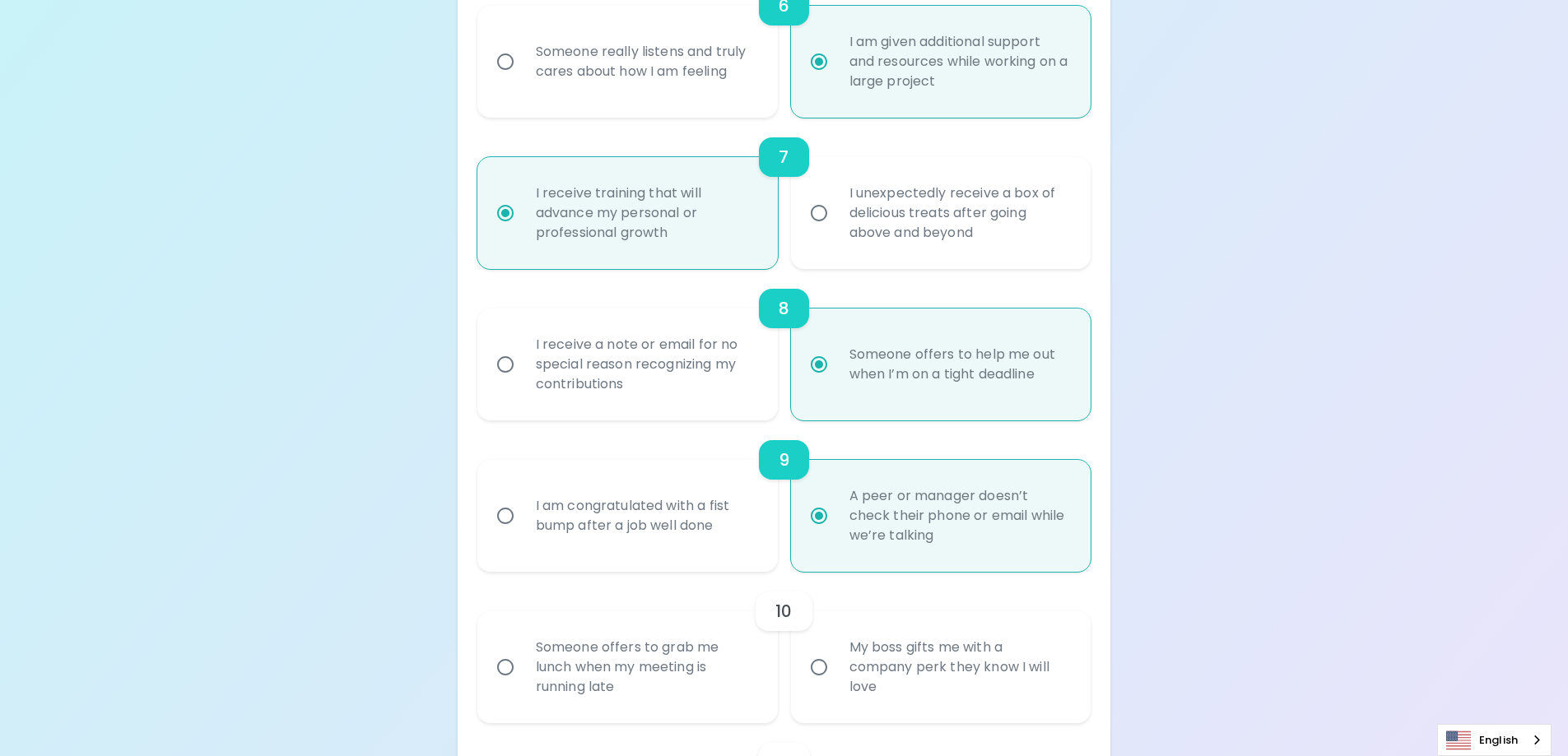
radio input "false"
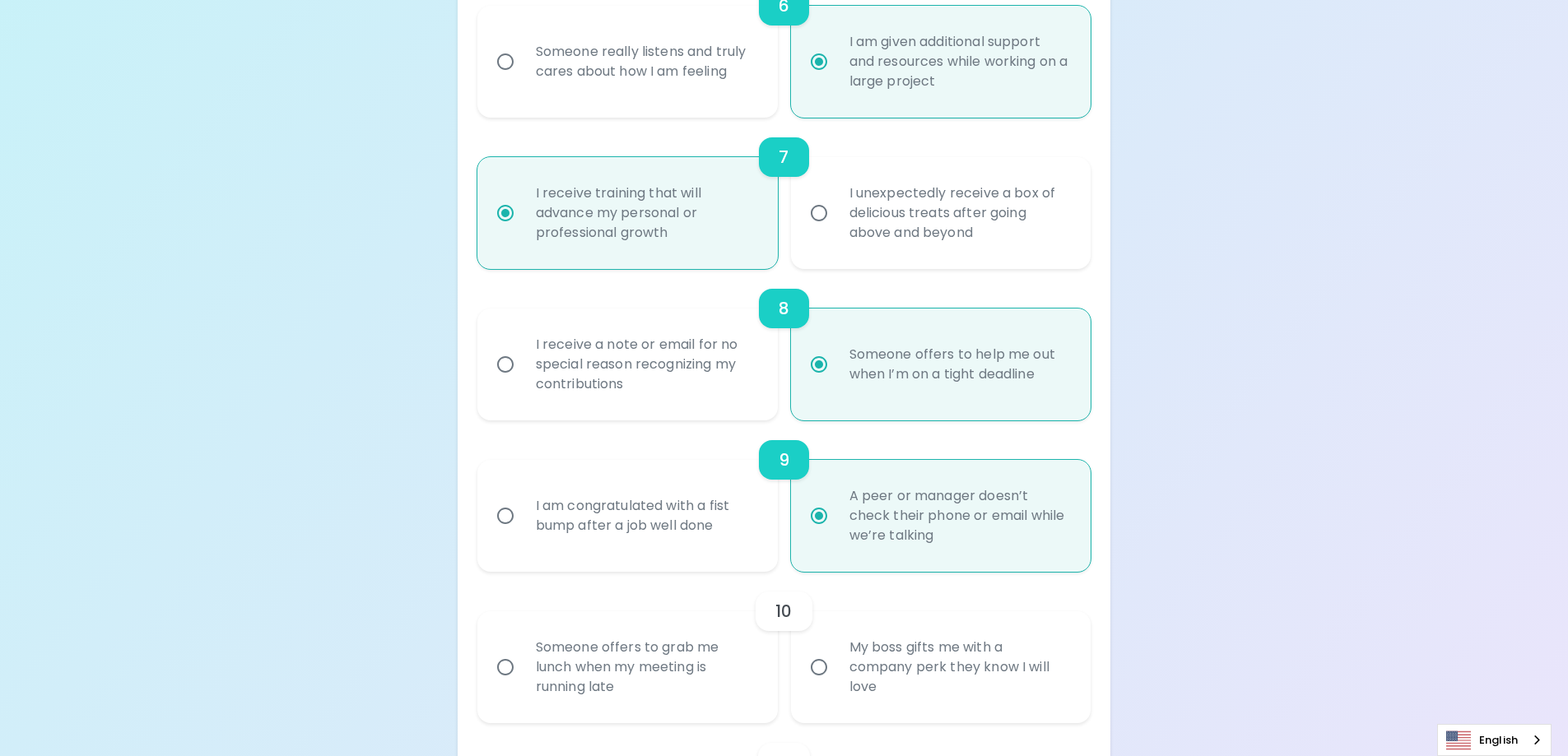
radio input "false"
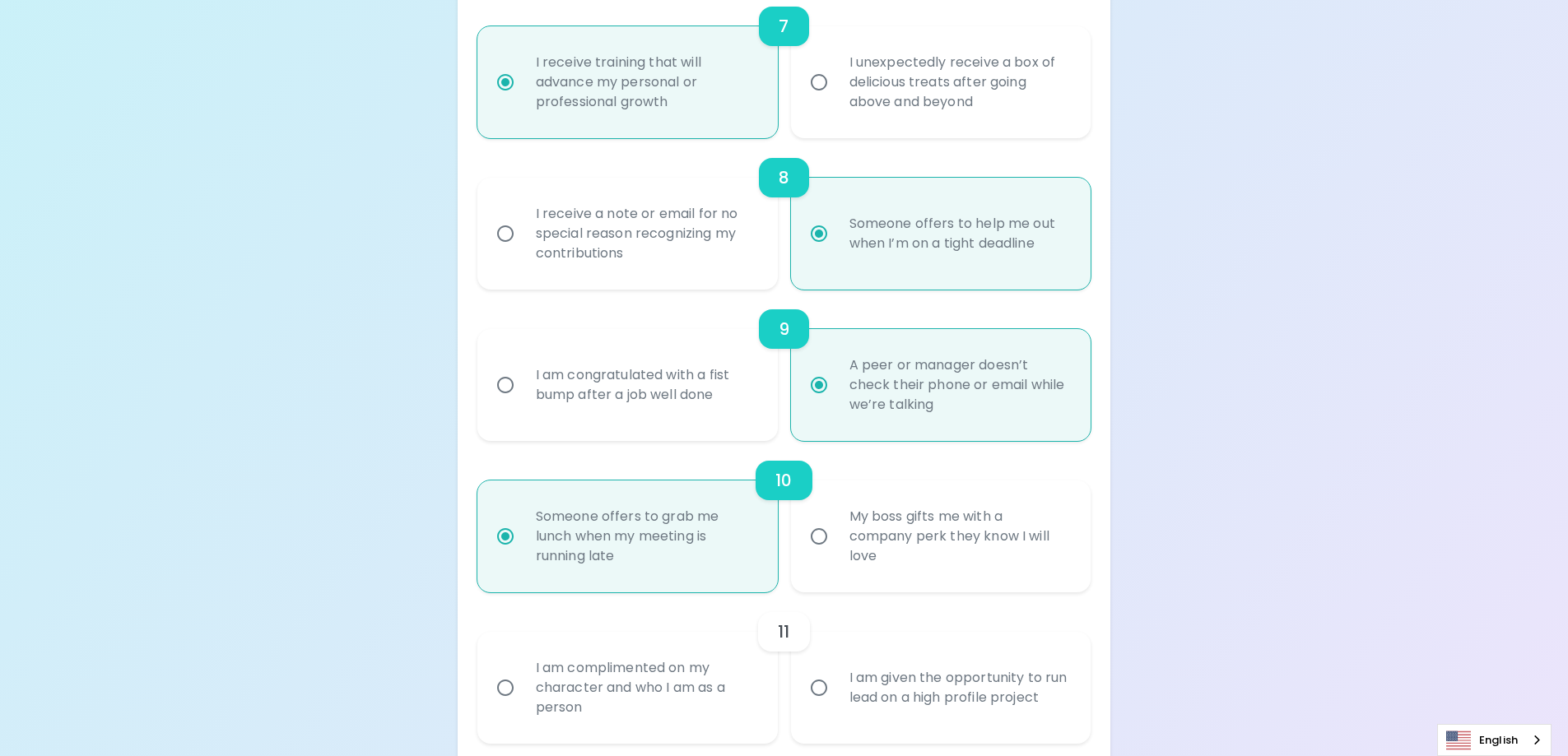
scroll to position [1316, 0]
radio input "true"
click at [689, 693] on div "I am complimented on my character and who I am as a person" at bounding box center [645, 687] width 246 height 99
click at [523, 693] on input "I am complimented on my character and who I am as a person" at bounding box center [505, 687] width 35 height 35
radio input "false"
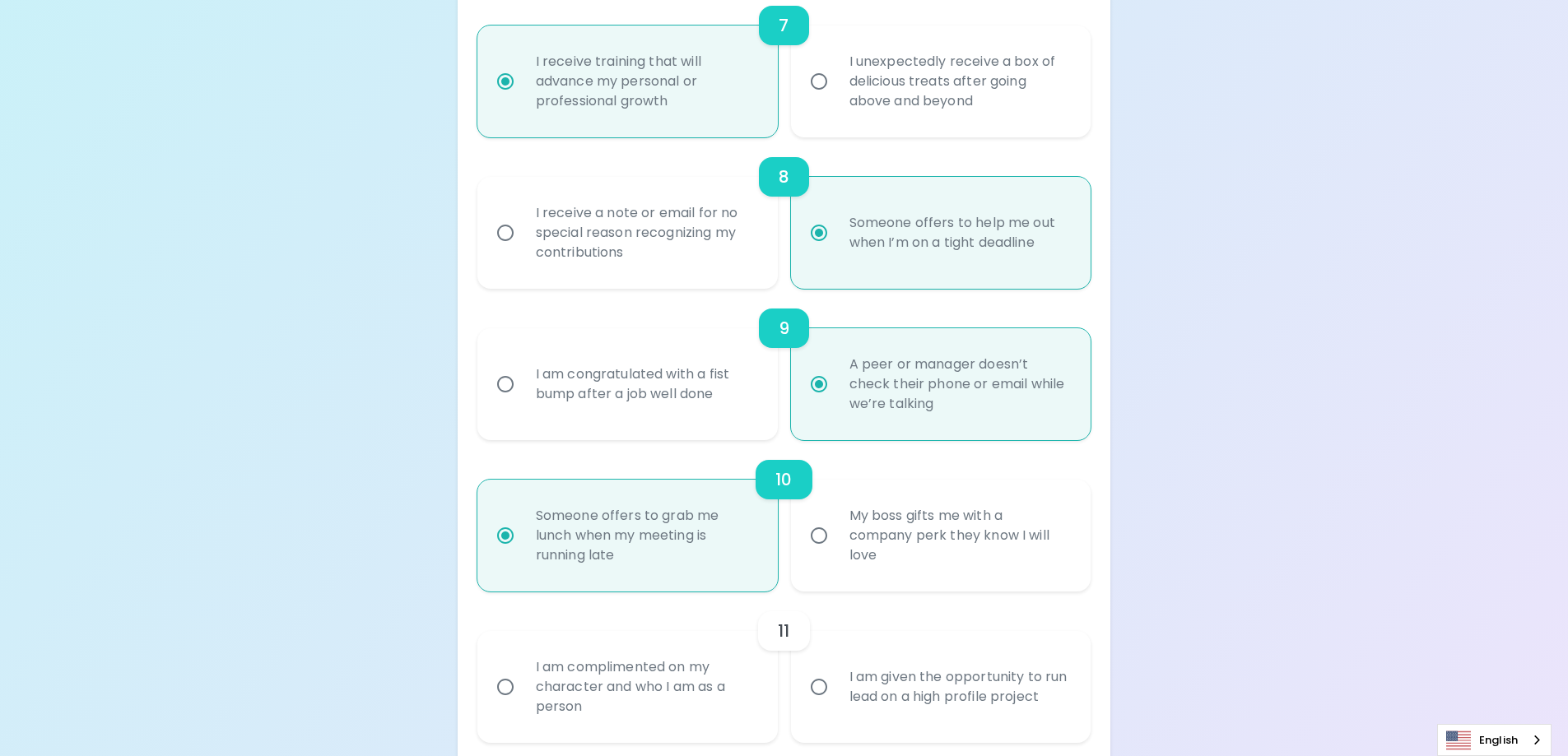
radio input "false"
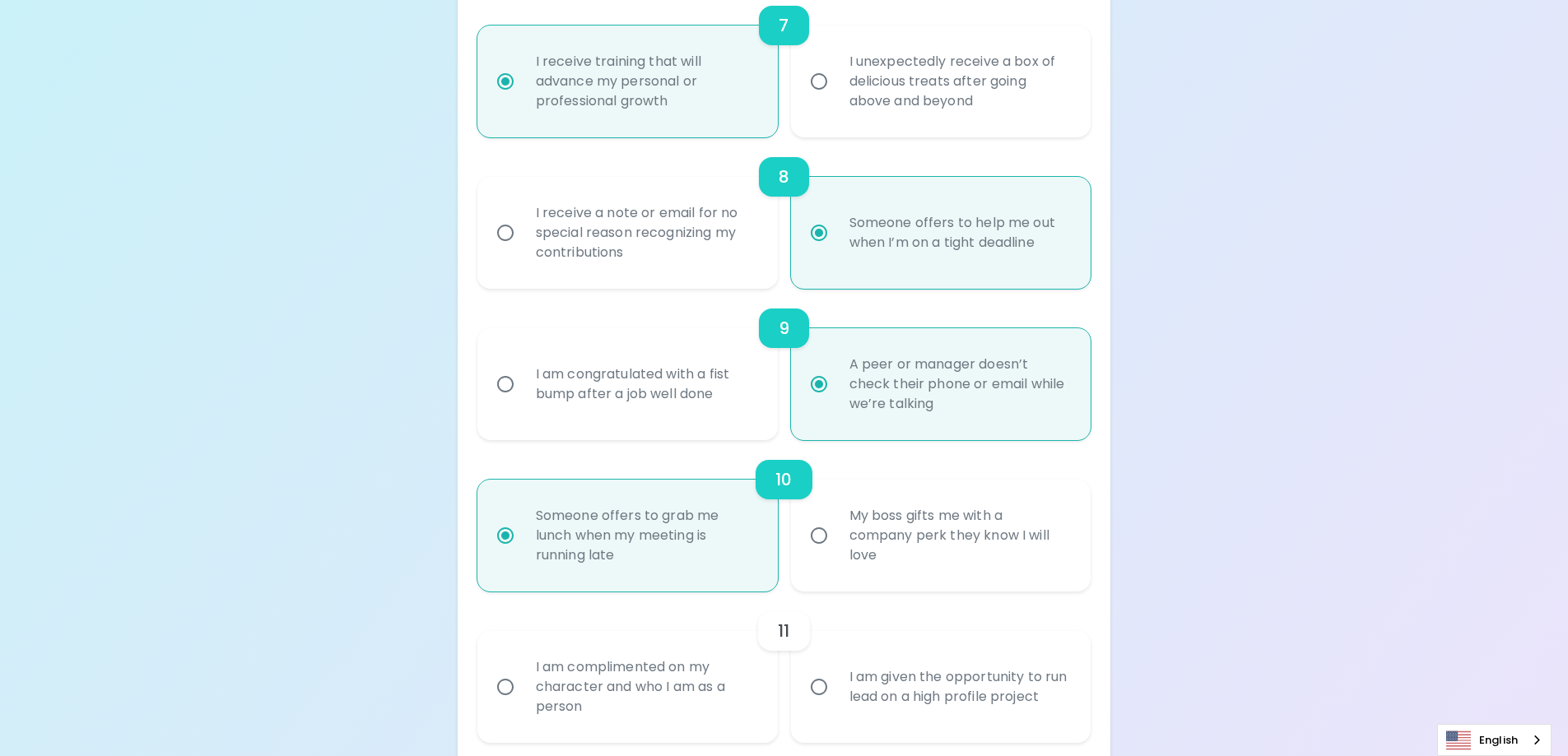
radio input "false"
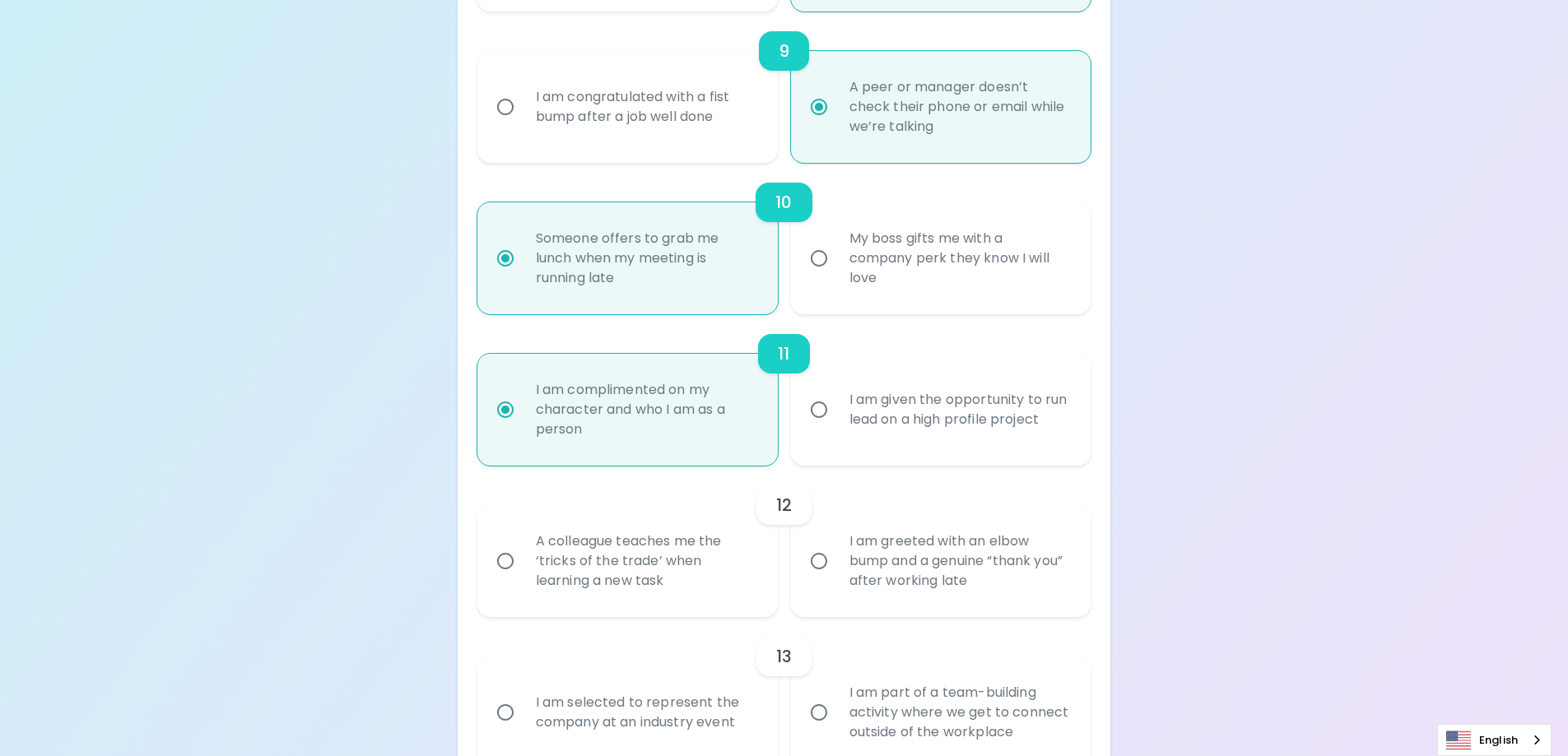
scroll to position [1612, 0]
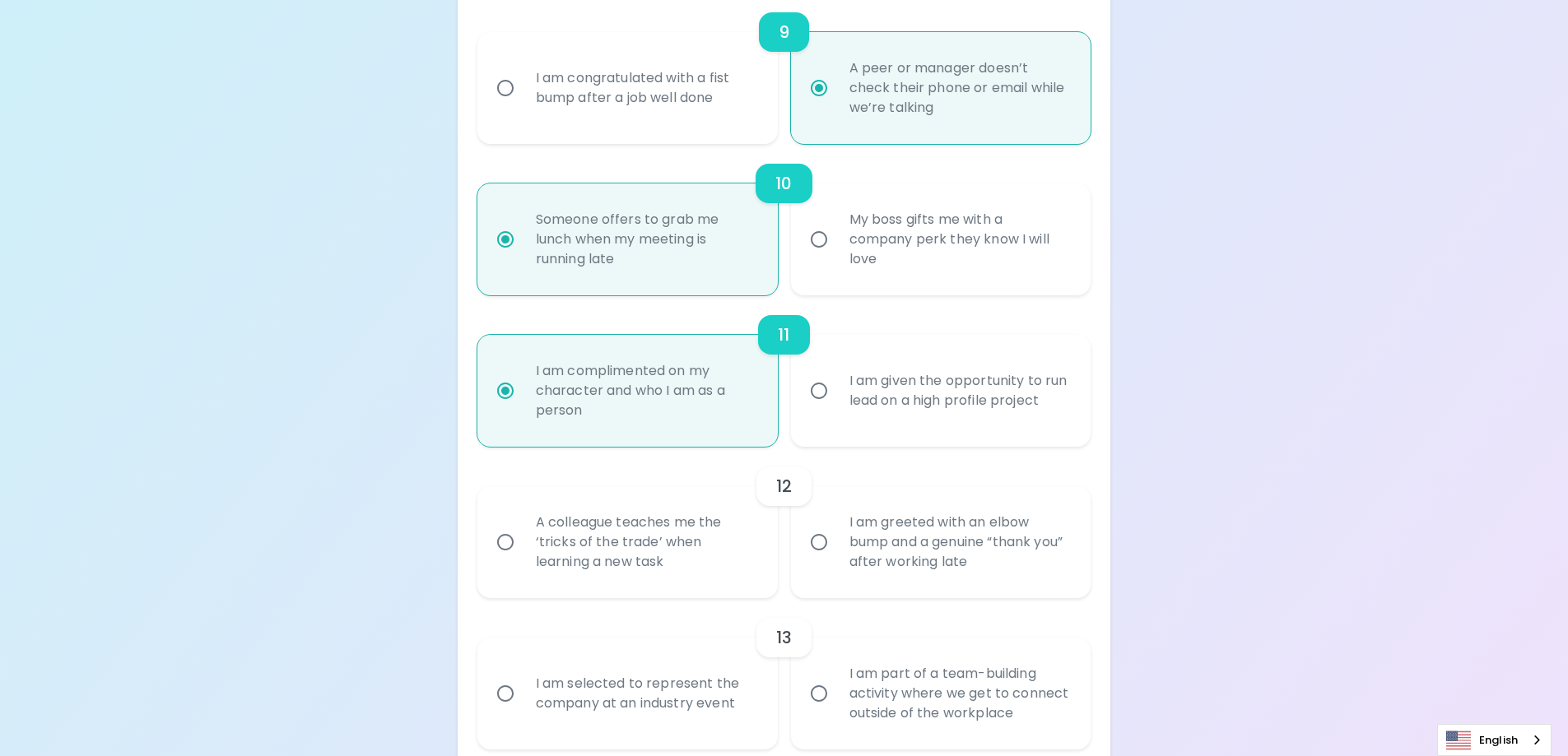
radio input "true"
click at [646, 537] on div "A colleague teaches me the ‘tricks of the trade’ when learning a new task" at bounding box center [645, 542] width 246 height 99
click at [523, 537] on input "A colleague teaches me the ‘tricks of the trade’ when learning a new task" at bounding box center [505, 542] width 35 height 35
radio input "false"
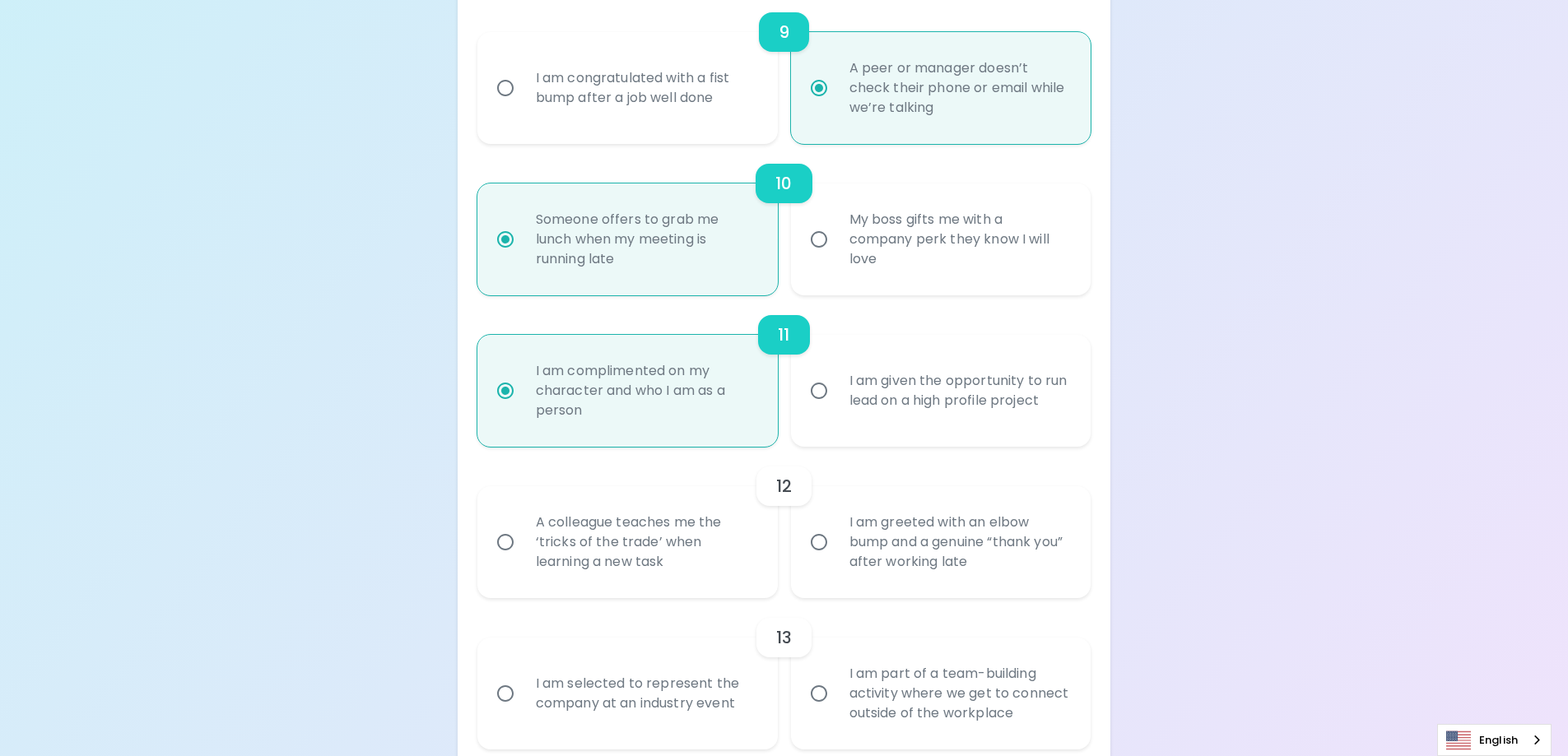
radio input "false"
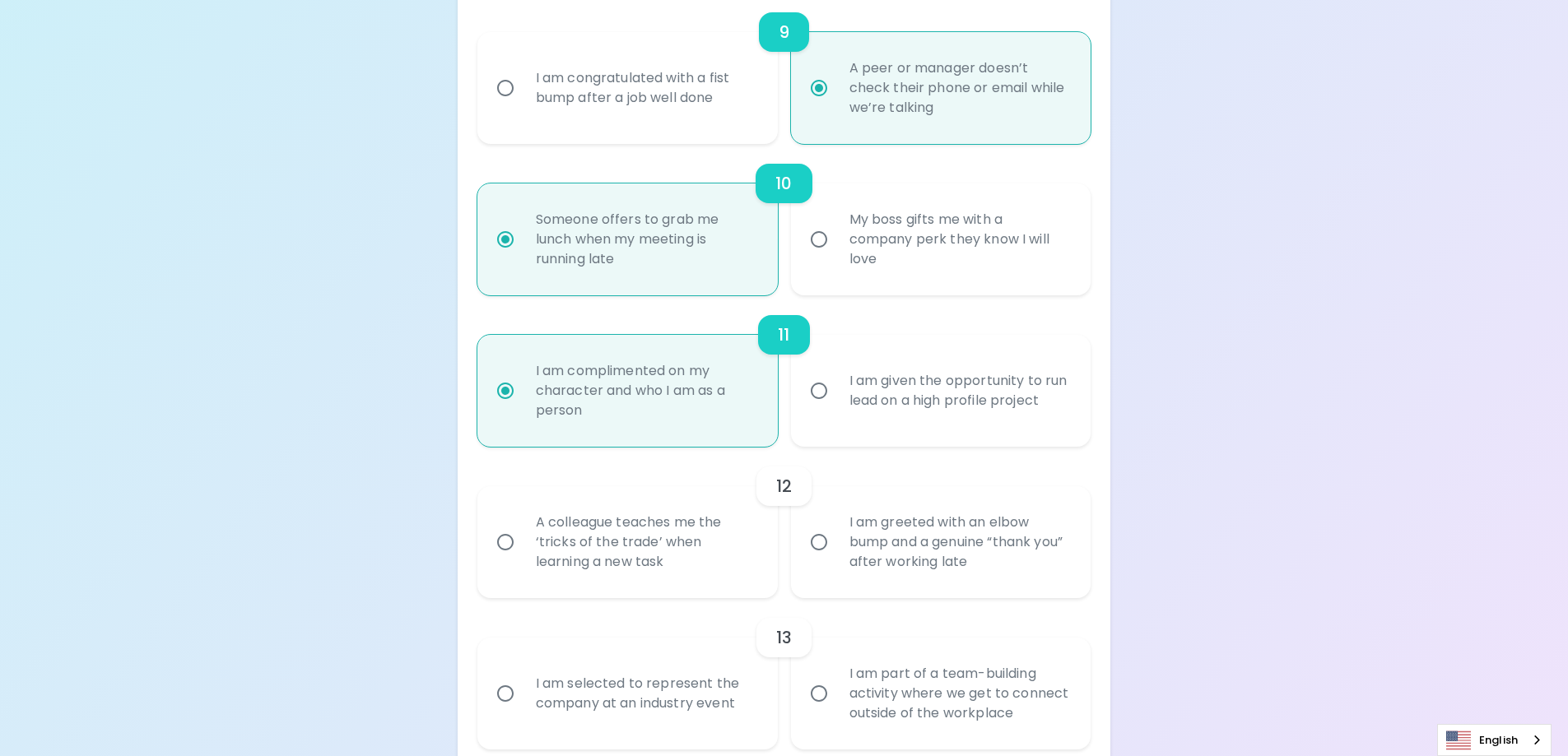
radio input "false"
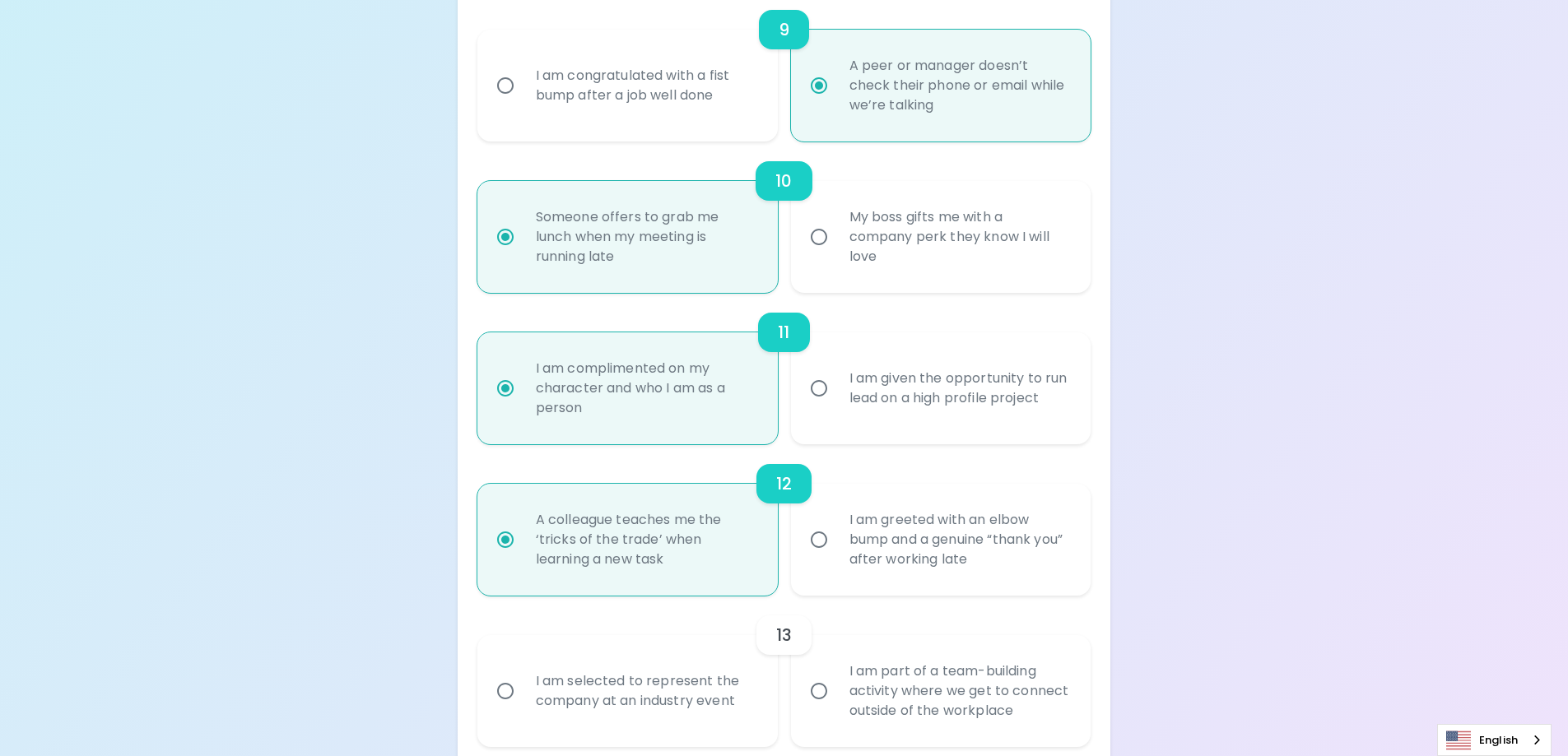
scroll to position [1744, 0]
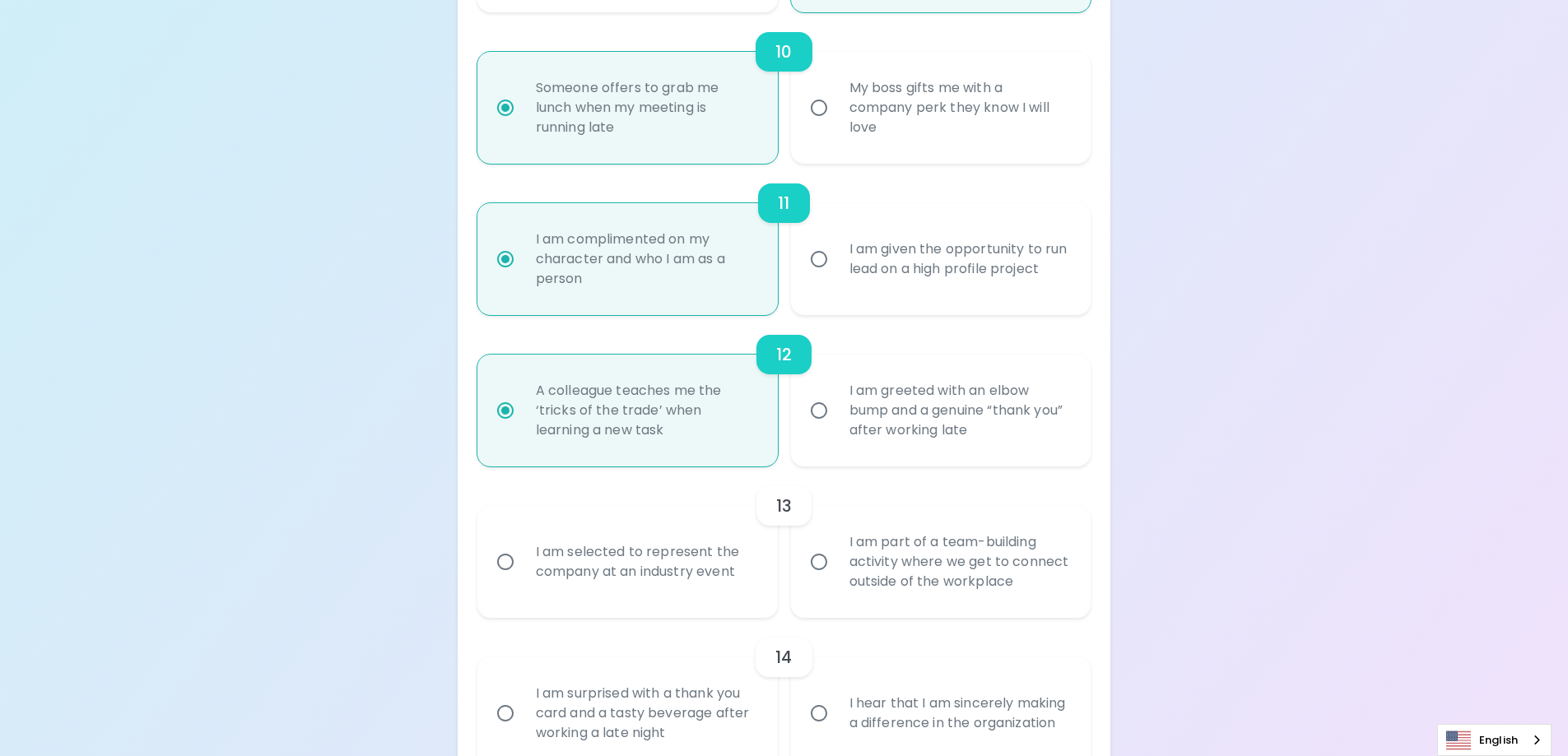
radio input "true"
click at [980, 434] on div "I am greeted with an elbow bump and a genuine “thank you” after working late" at bounding box center [958, 410] width 246 height 99
click at [836, 428] on input "I am greeted with an elbow bump and a genuine “thank you” after working late" at bounding box center [818, 410] width 35 height 35
radio input "false"
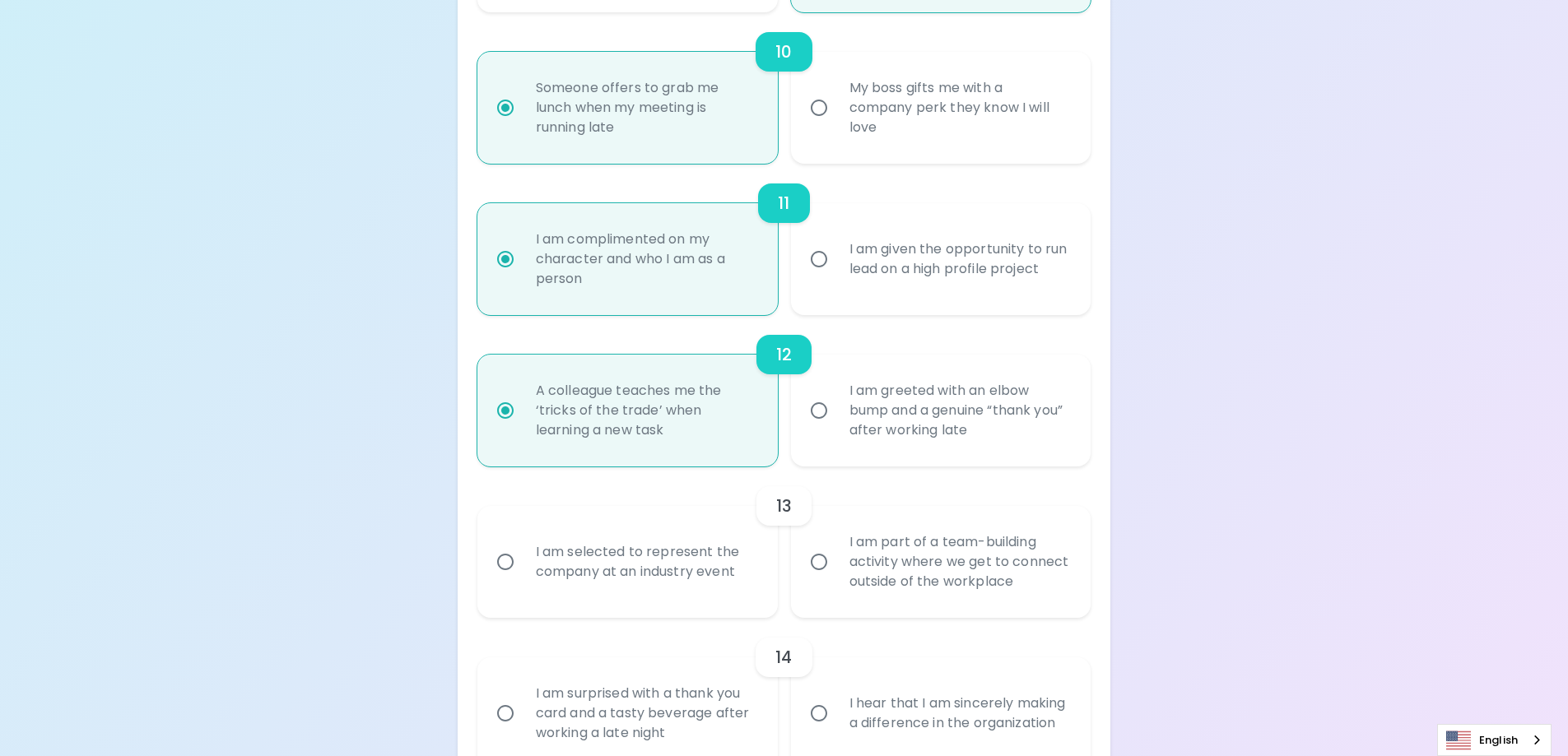
radio input "false"
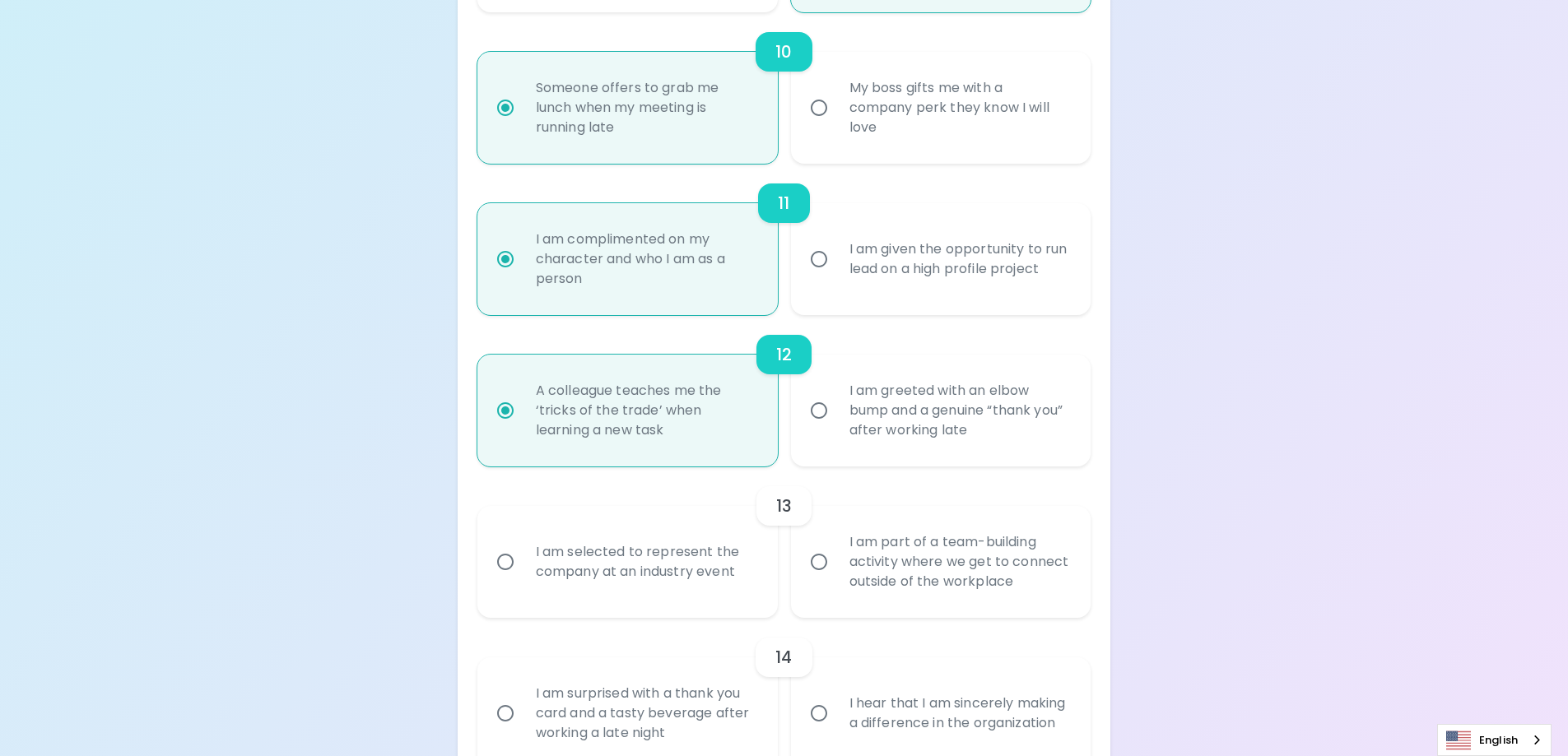
radio input "false"
radio input "true"
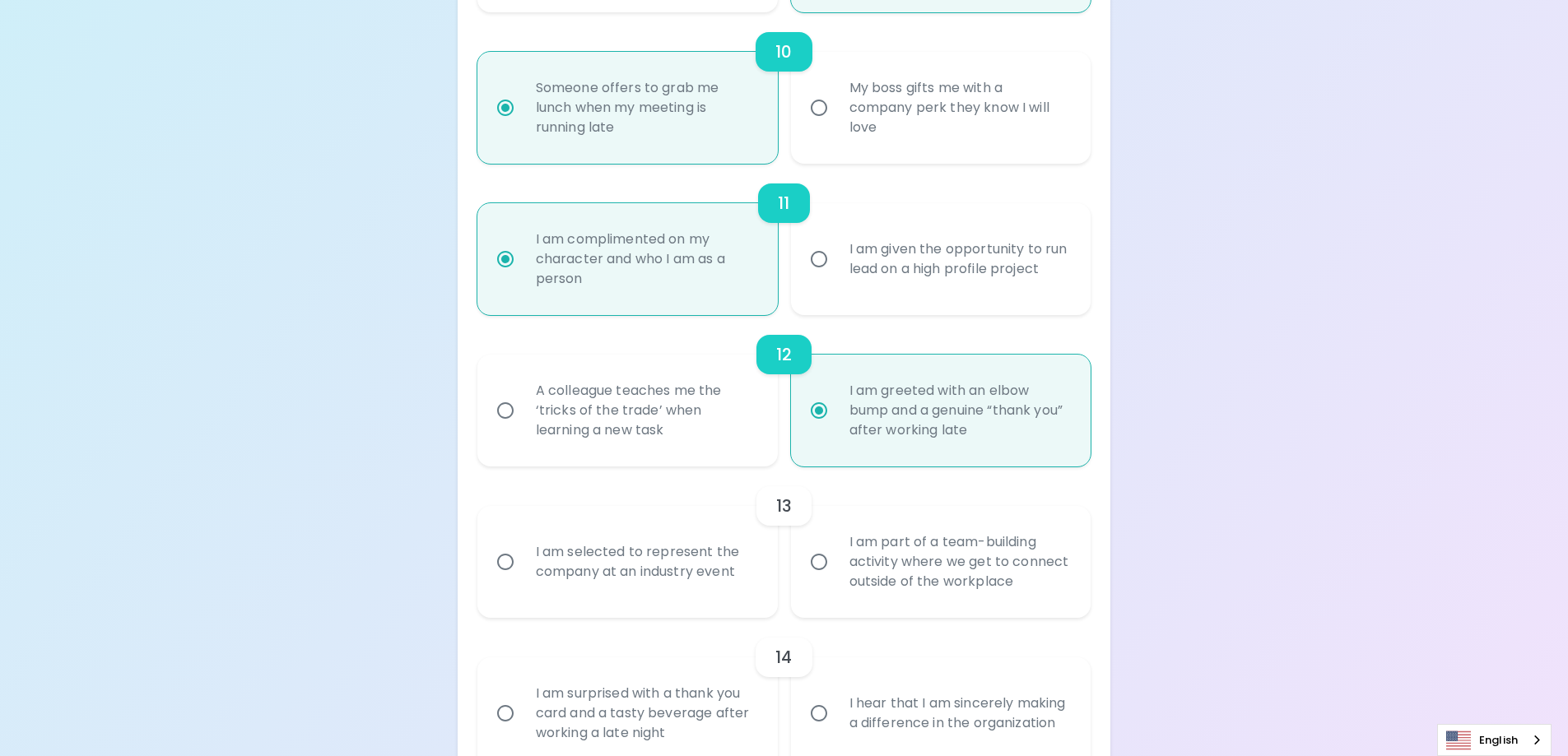
radio input "true"
click at [926, 553] on div "I am part of a team-building activity where we get to connect outside of the wo…" at bounding box center [958, 562] width 246 height 99
click at [836, 553] on input "I am part of a team-building activity where we get to connect outside of the wo…" at bounding box center [818, 562] width 35 height 35
radio input "false"
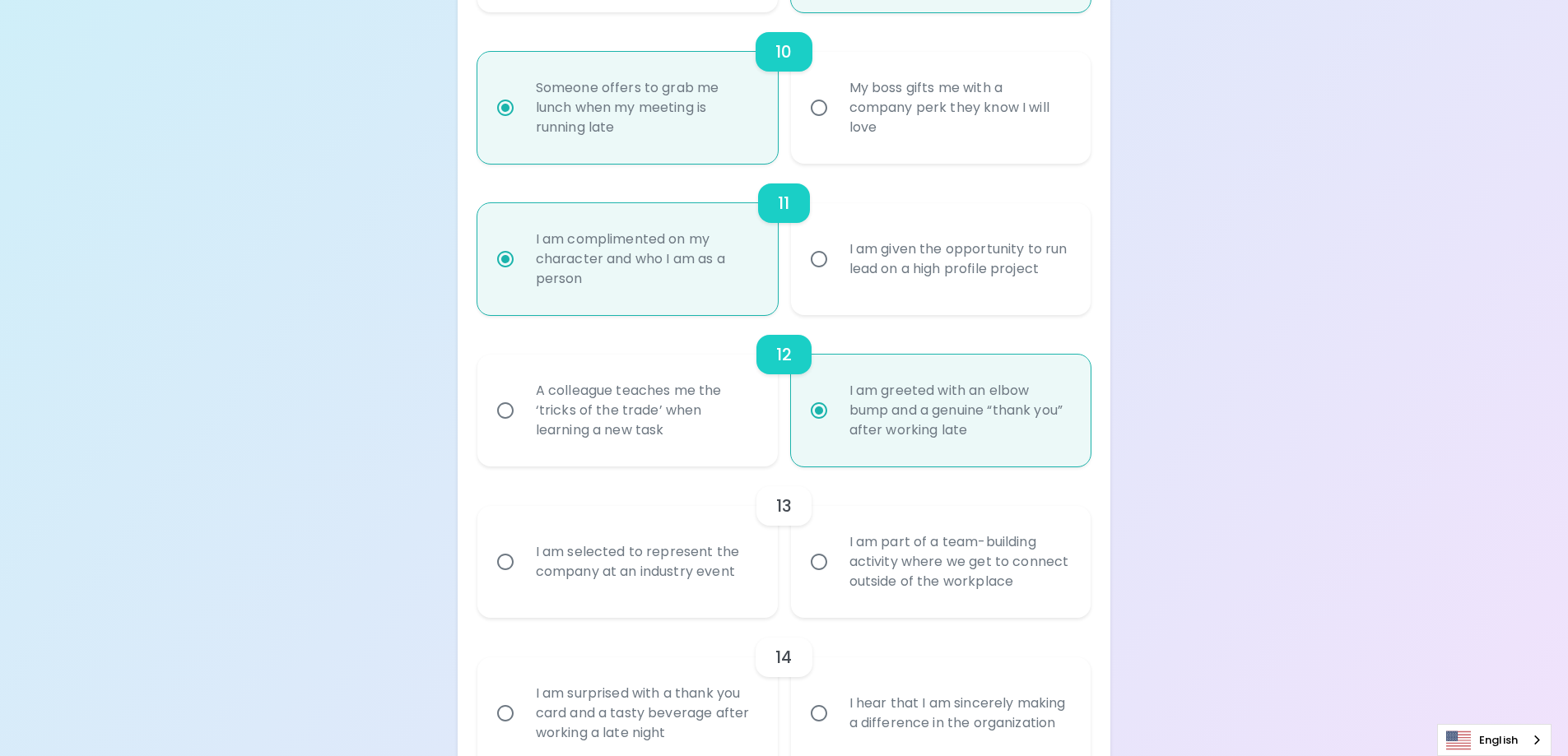
radio input "false"
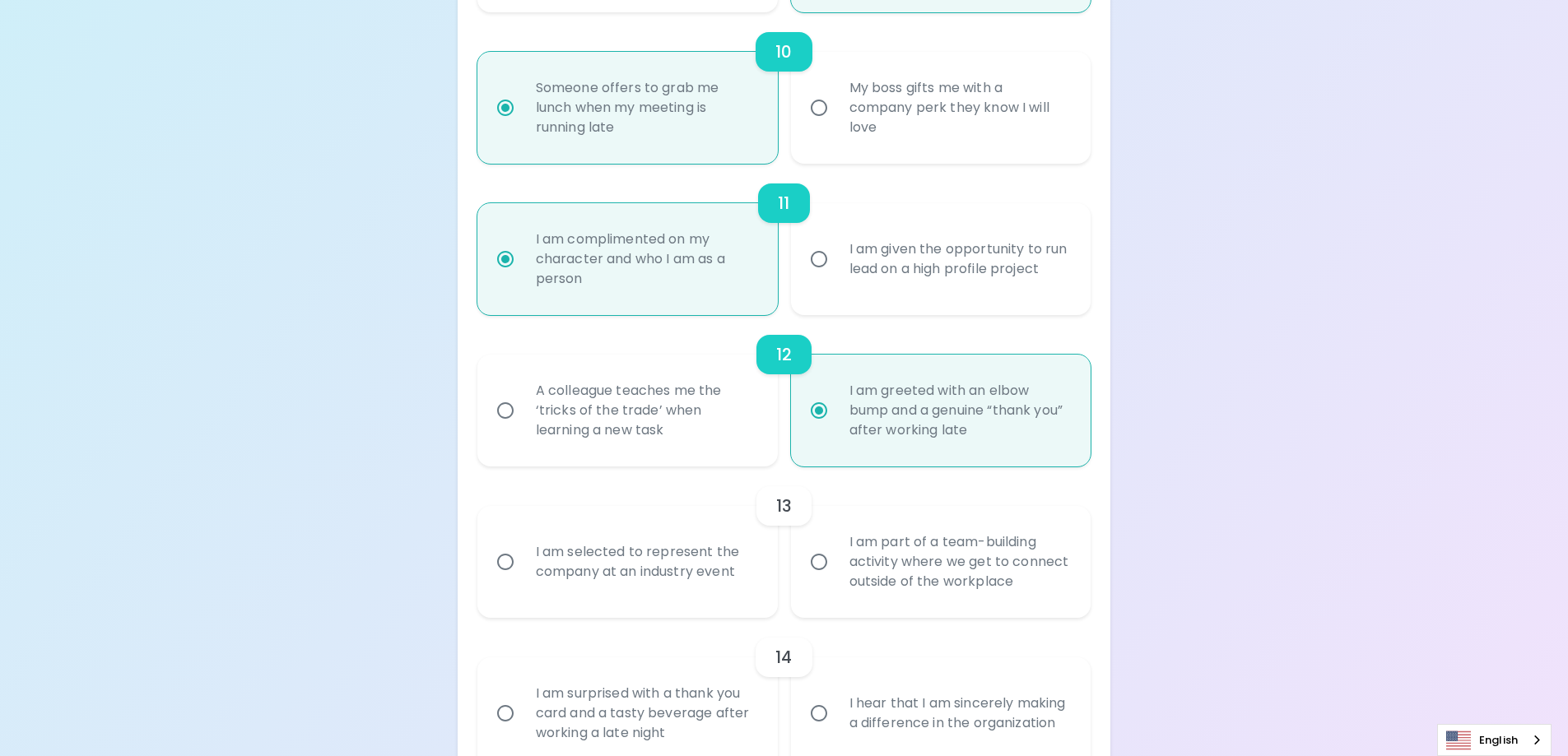
radio input "false"
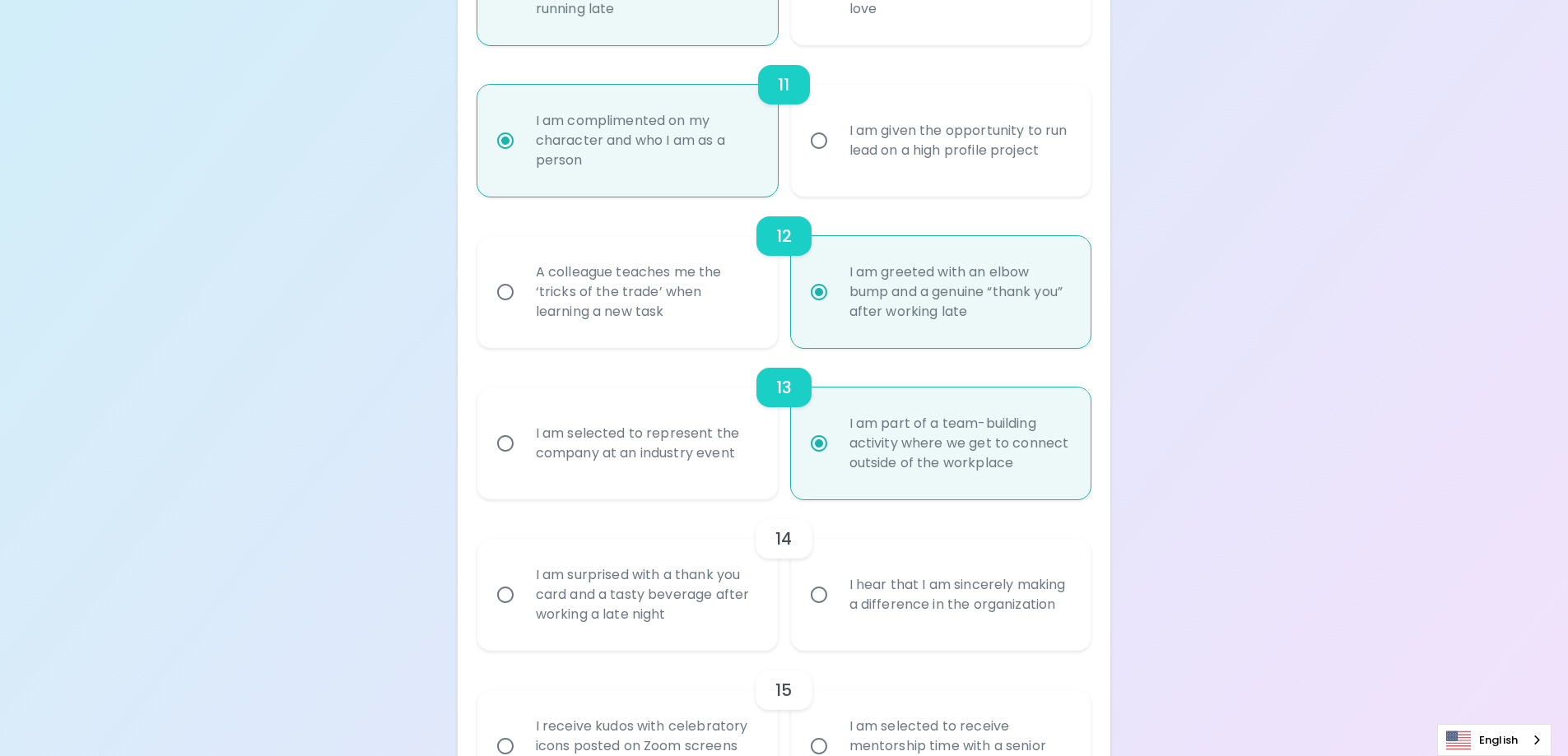
scroll to position [1876, 0]
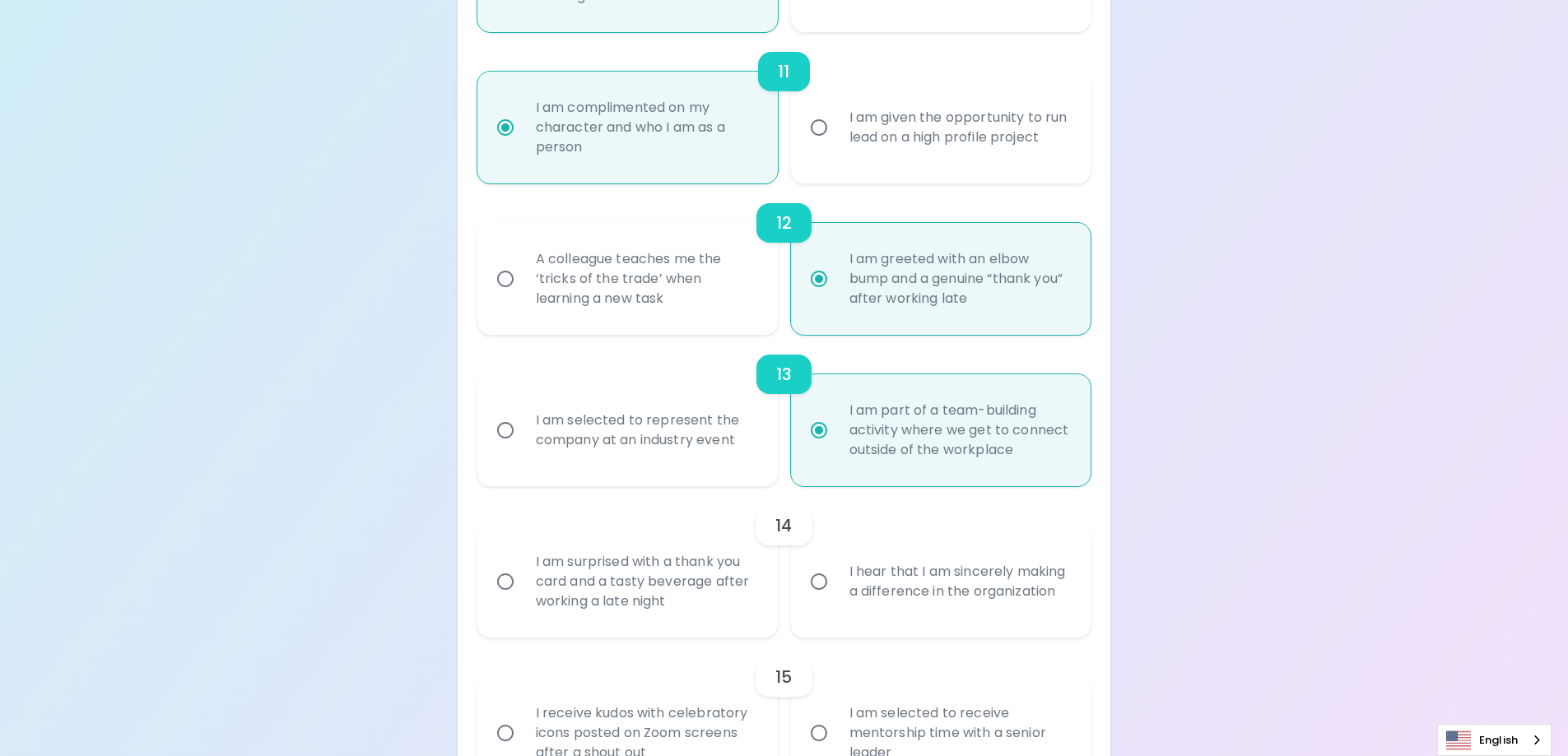
radio input "true"
click at [993, 588] on div "I hear that I am sincerely making a difference in the organization" at bounding box center [958, 581] width 246 height 79
click at [836, 588] on input "I hear that I am sincerely making a difference in the organization" at bounding box center [818, 581] width 35 height 35
radio input "false"
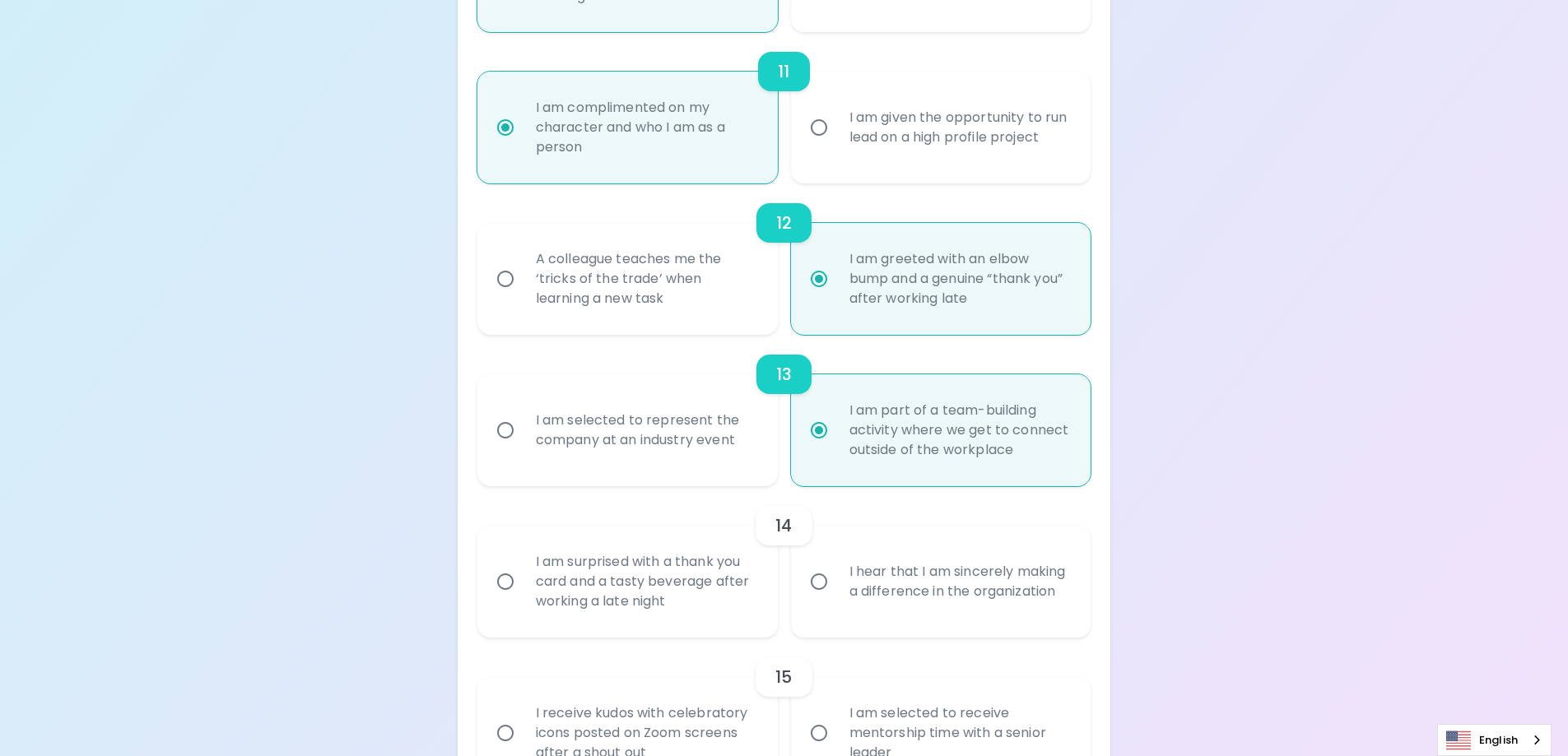
radio input "false"
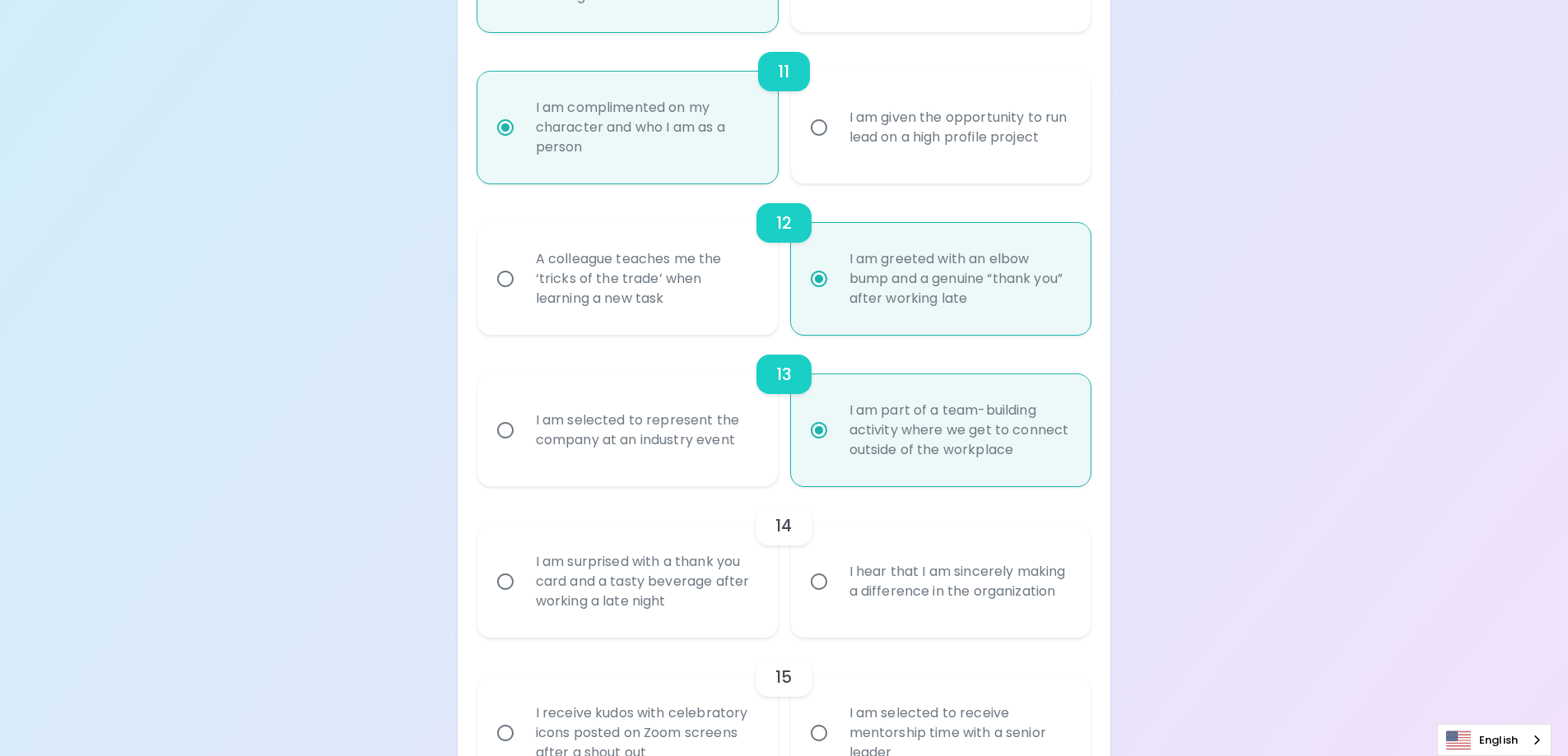
radio input "false"
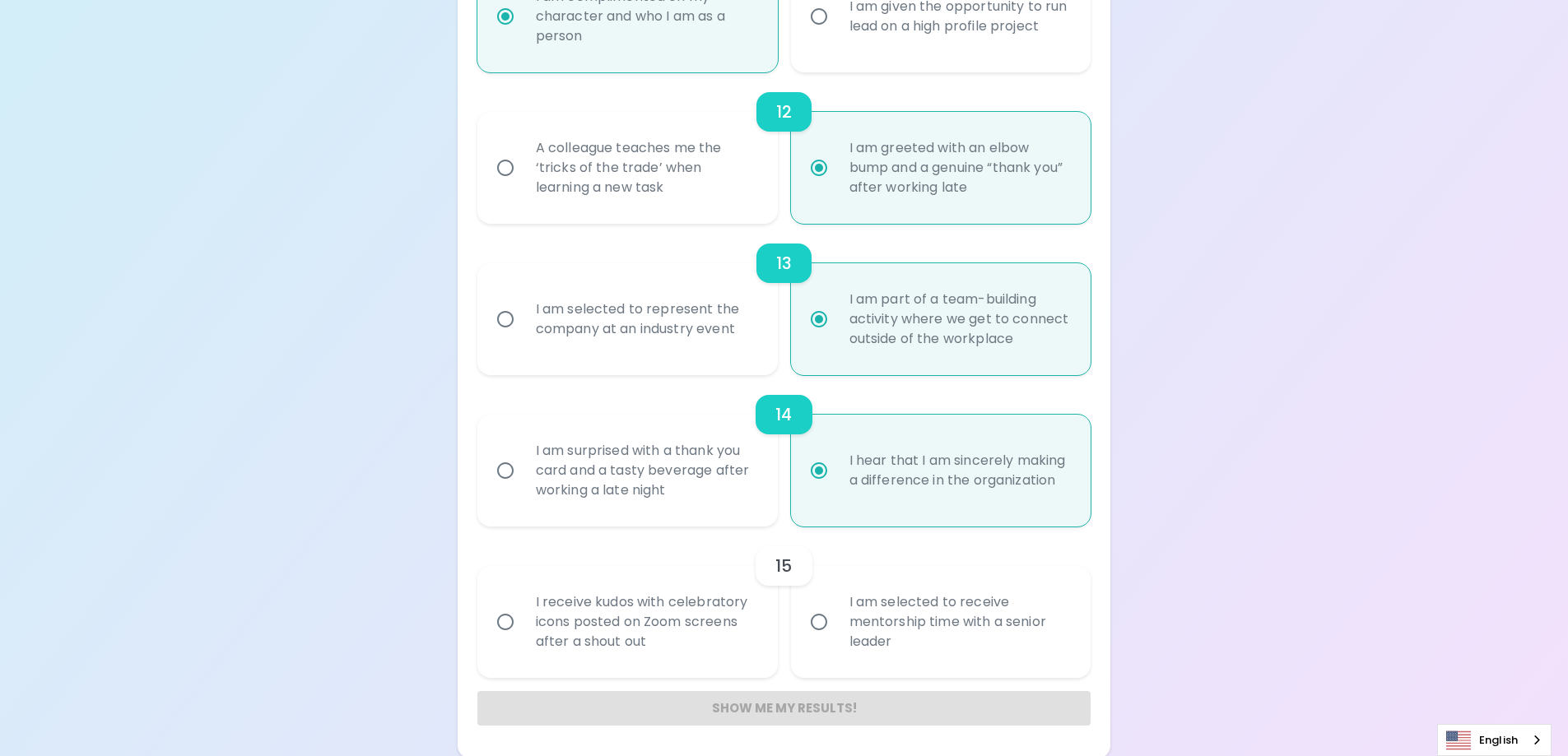
scroll to position [1989, 0]
radio input "true"
click at [890, 622] on div "I am selected to receive mentorship time with a senior leader" at bounding box center [958, 620] width 246 height 99
click at [836, 622] on input "I am selected to receive mentorship time with a senior leader" at bounding box center [818, 619] width 35 height 35
radio input "false"
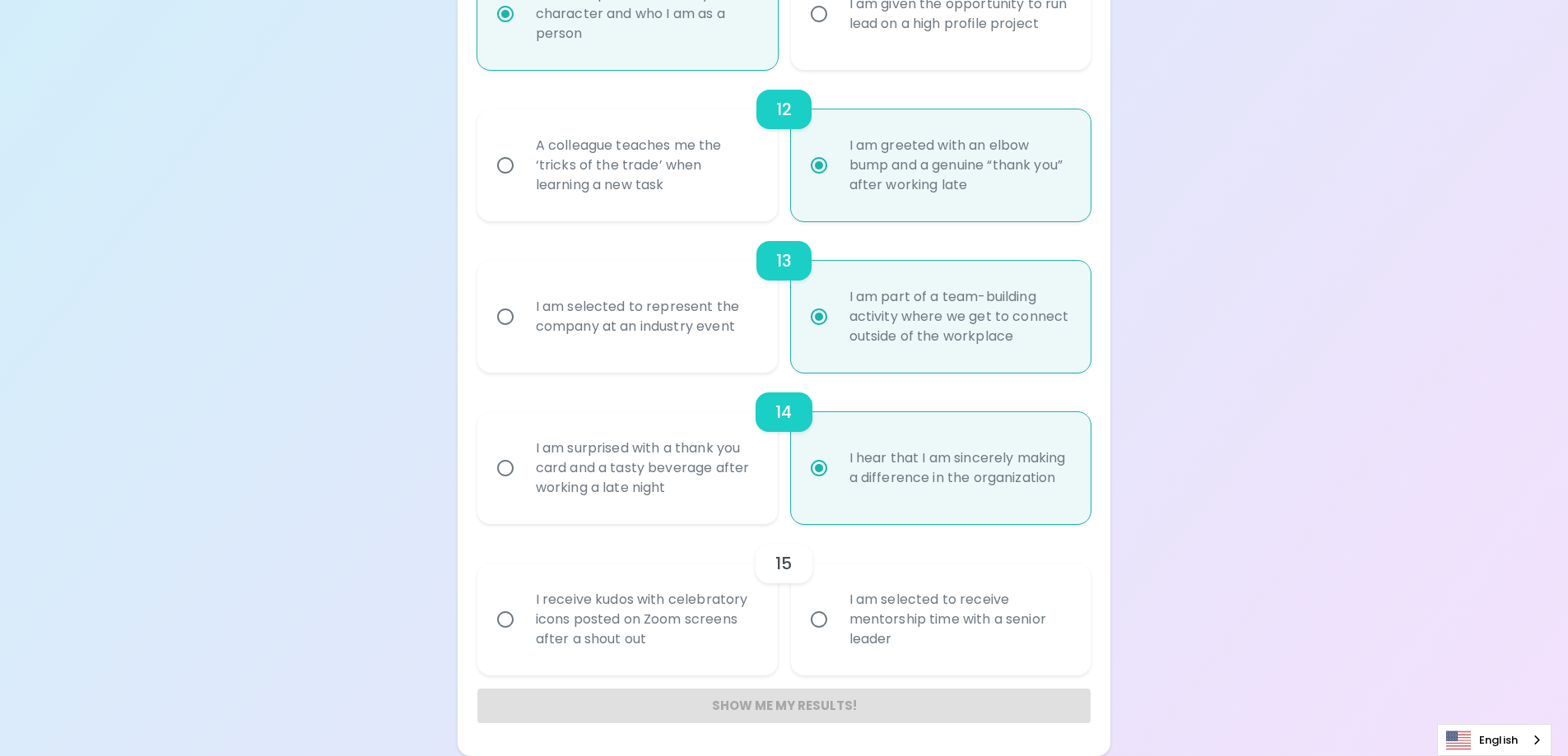
radio input "false"
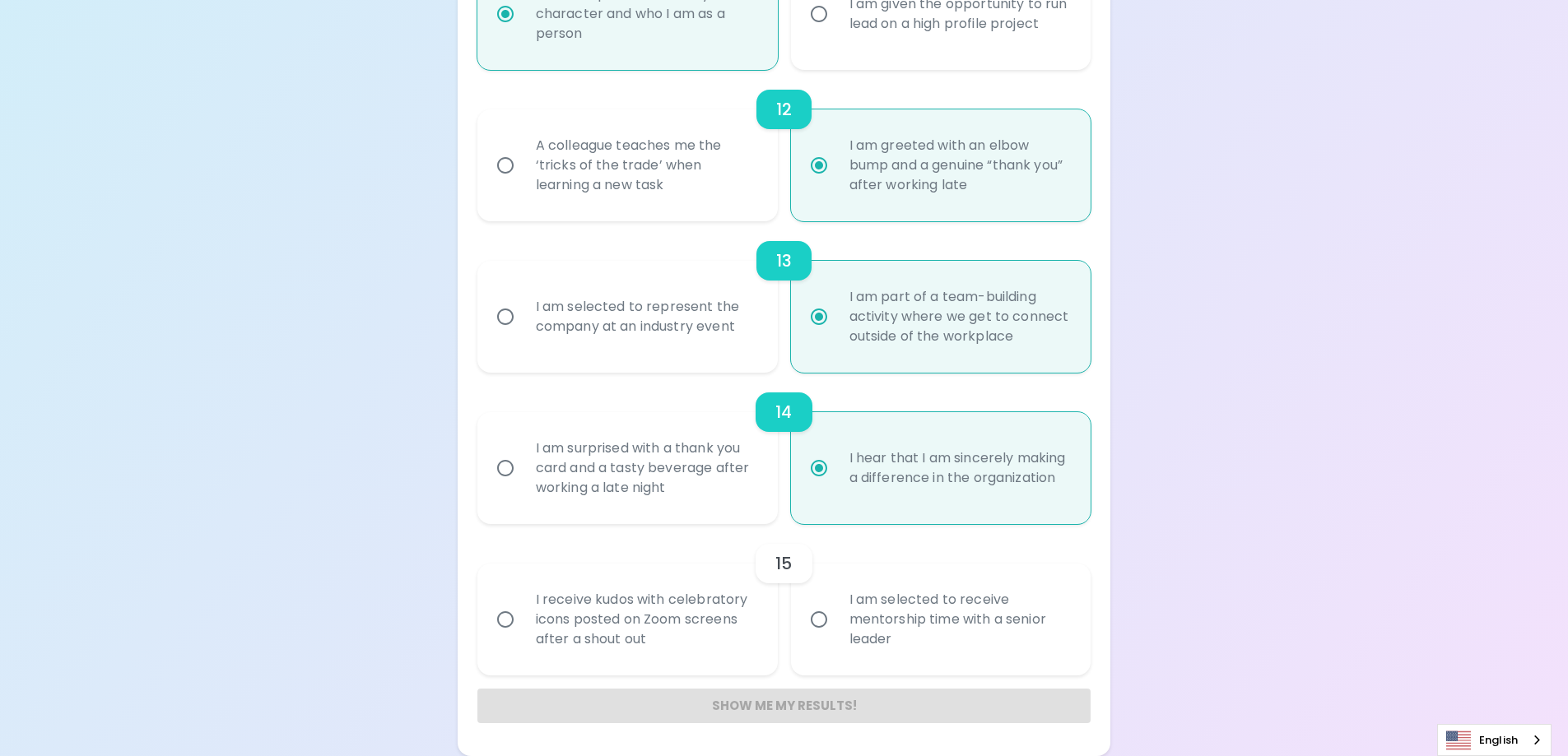
radio input "false"
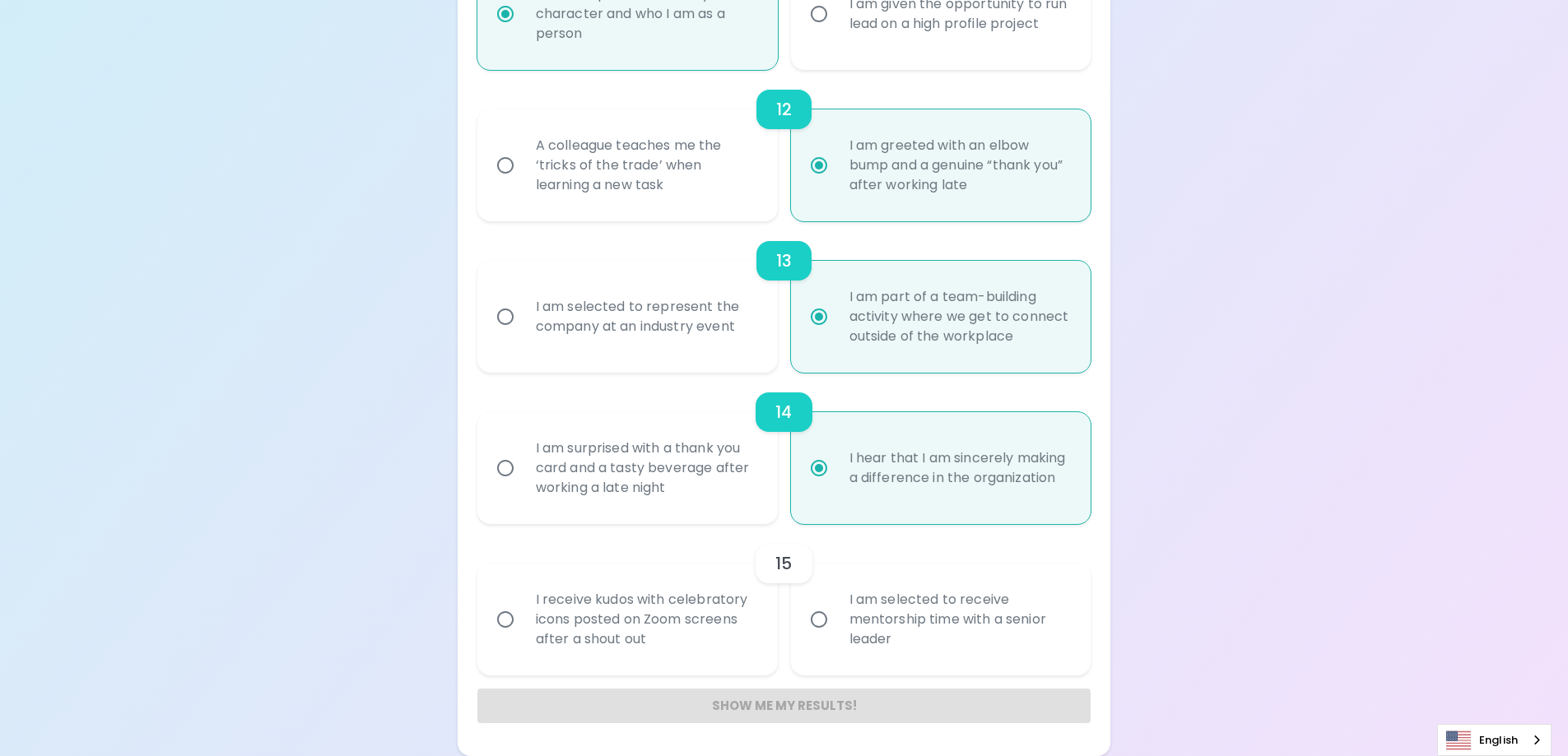
radio input "false"
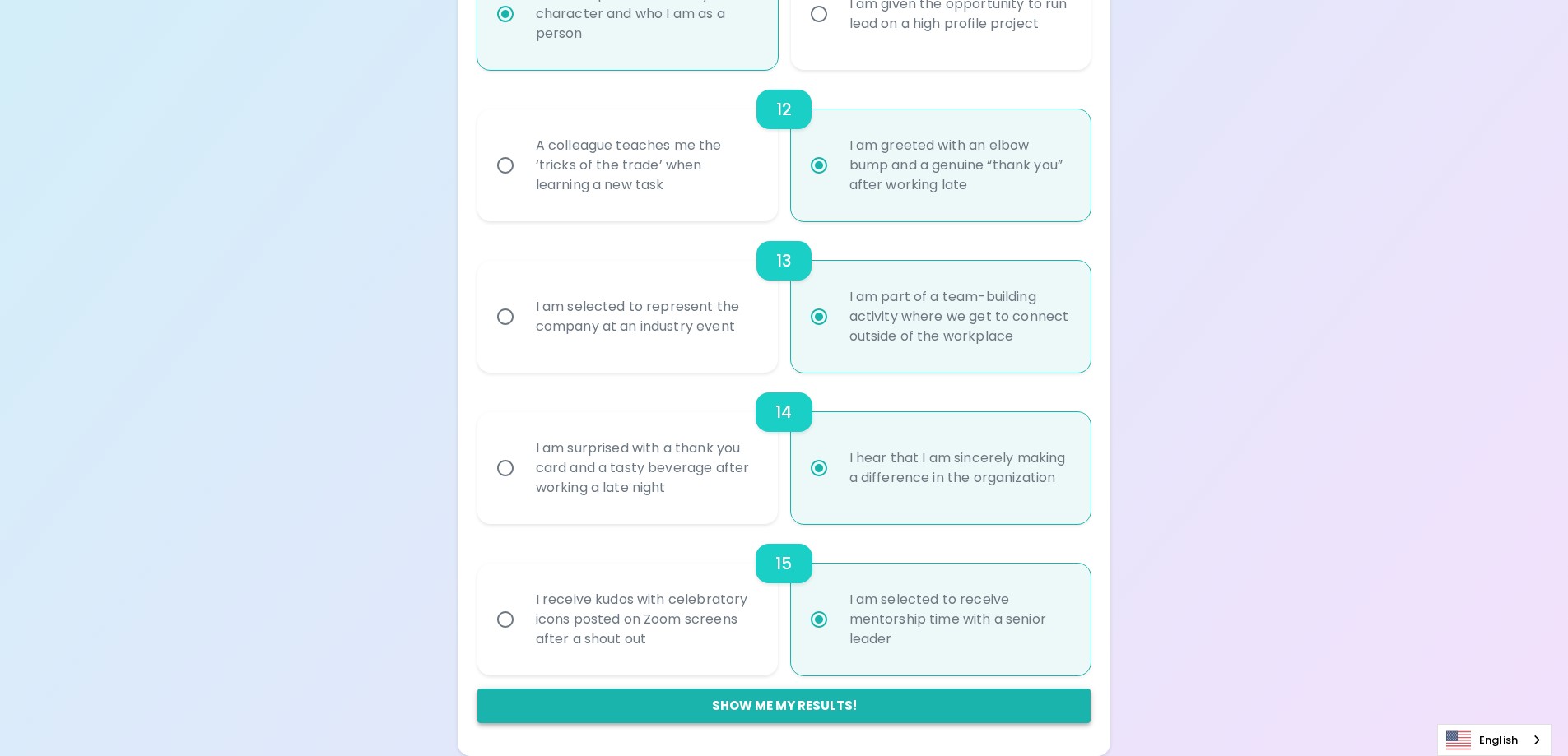
radio input "true"
click at [822, 704] on button "Show me my results!" at bounding box center [784, 706] width 614 height 35
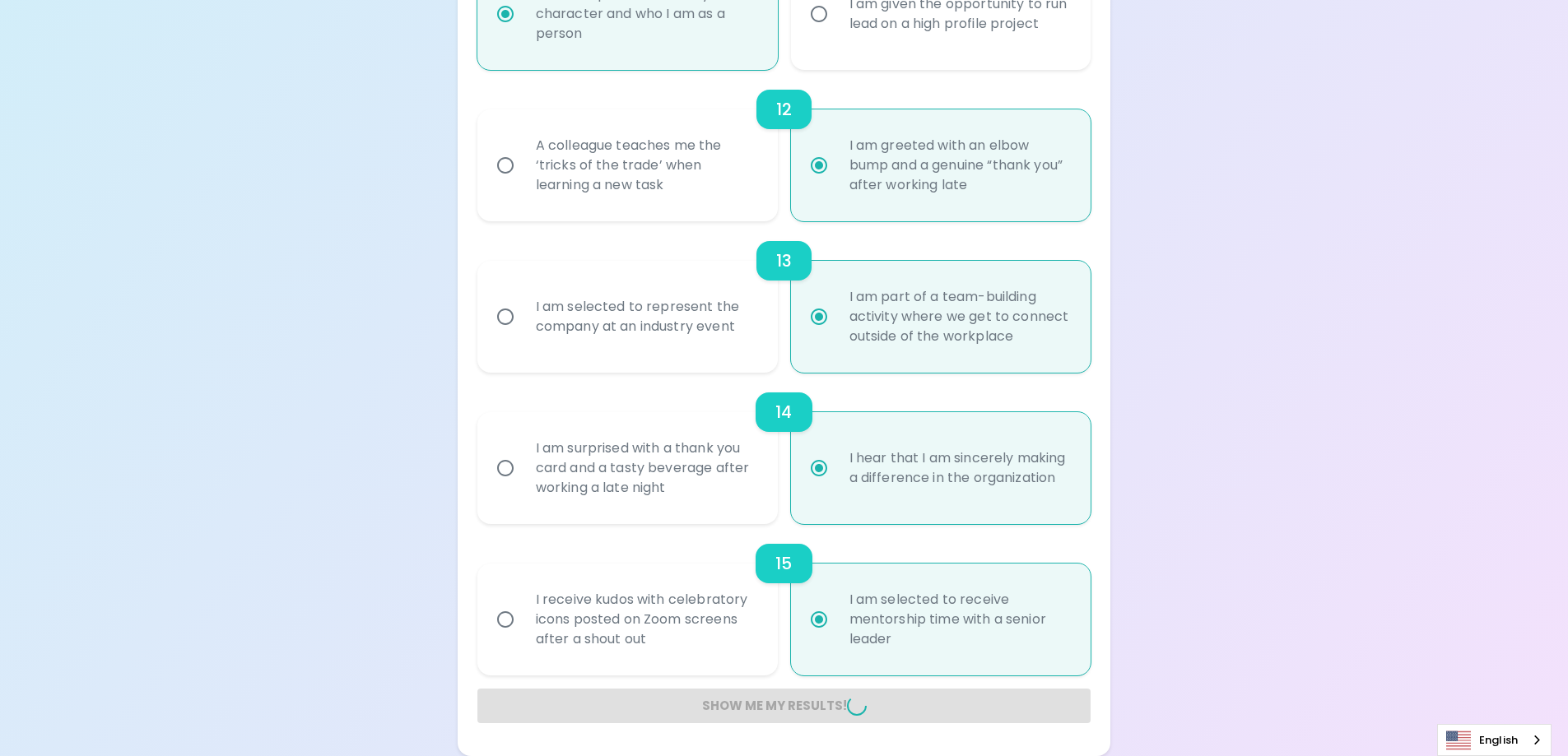
radio input "false"
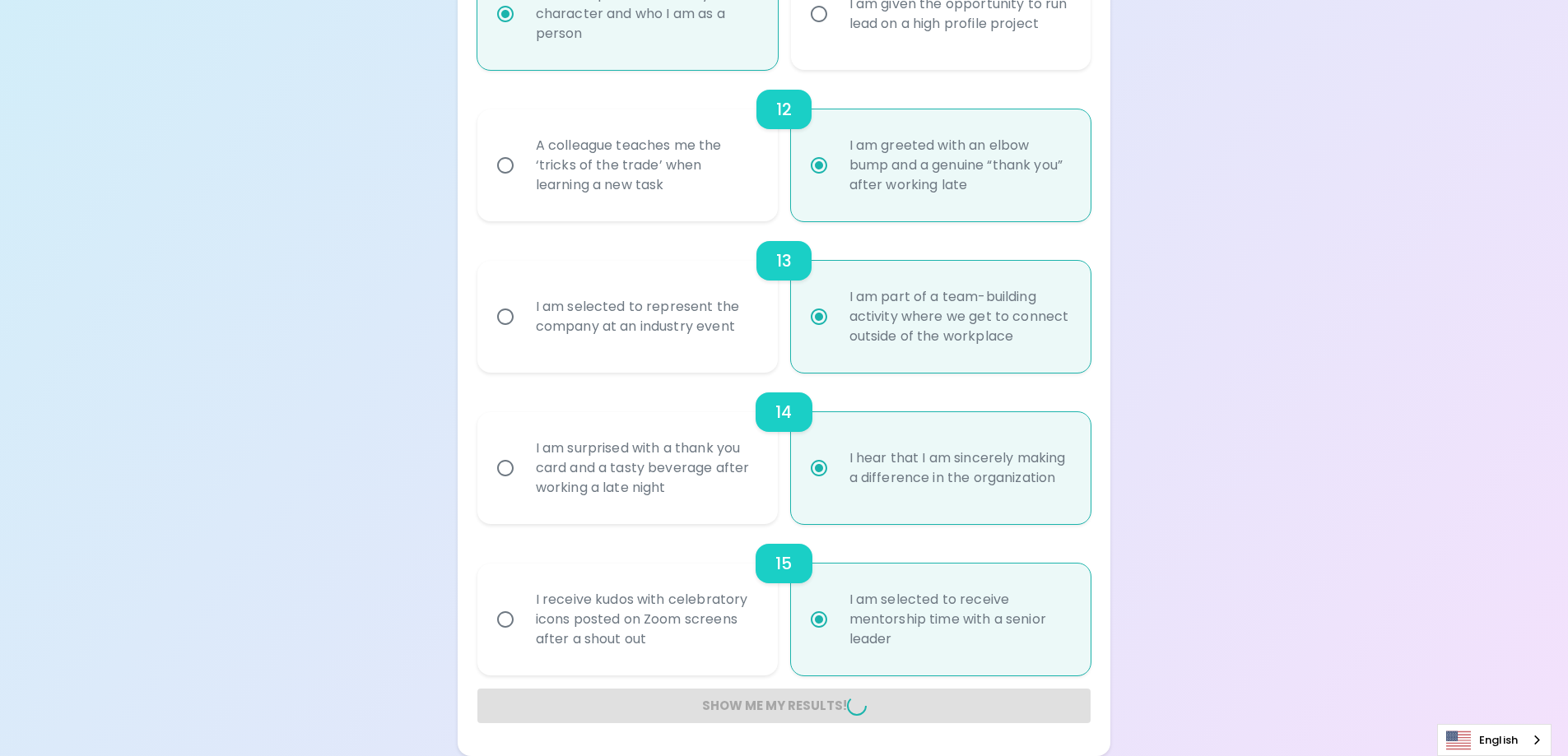
radio input "false"
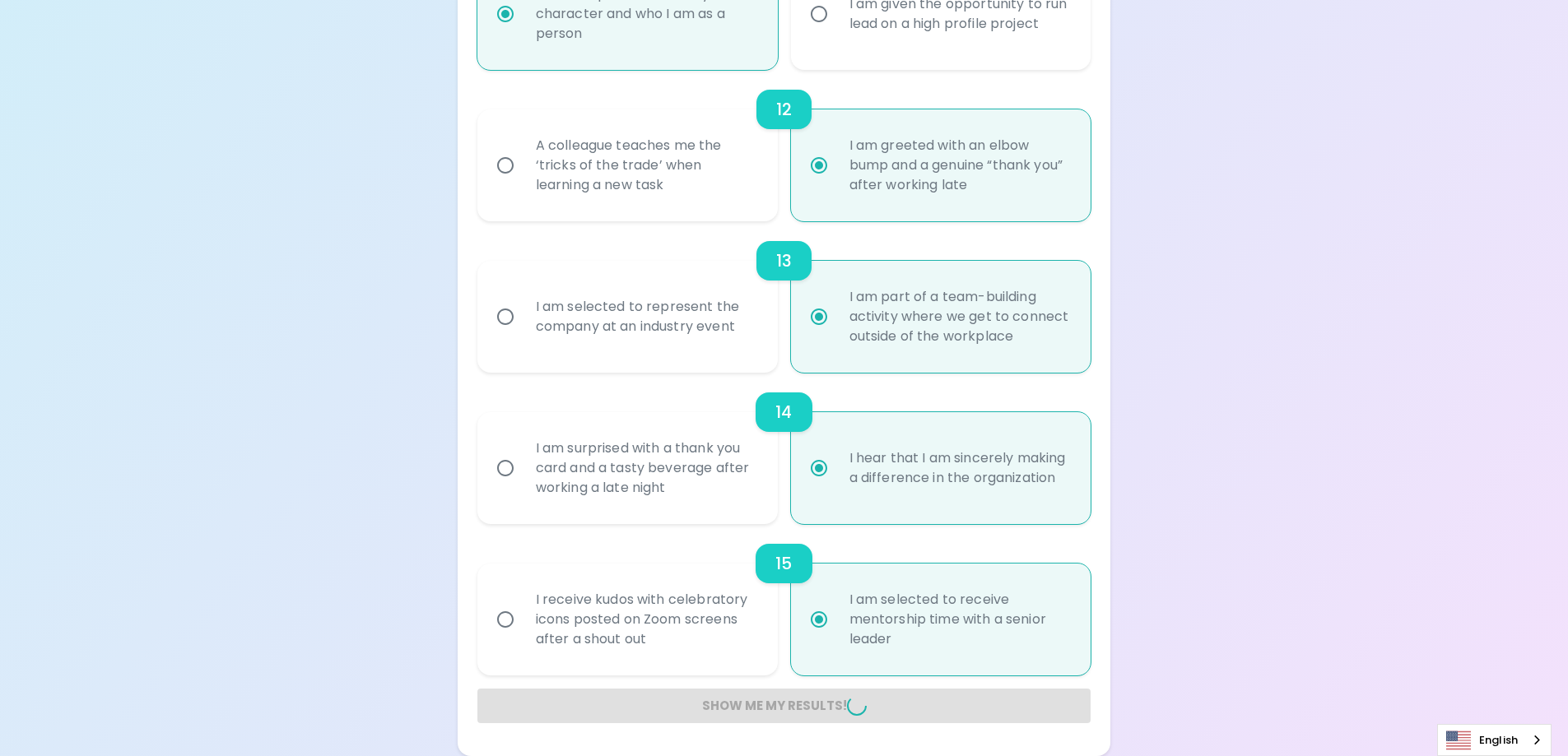
radio input "false"
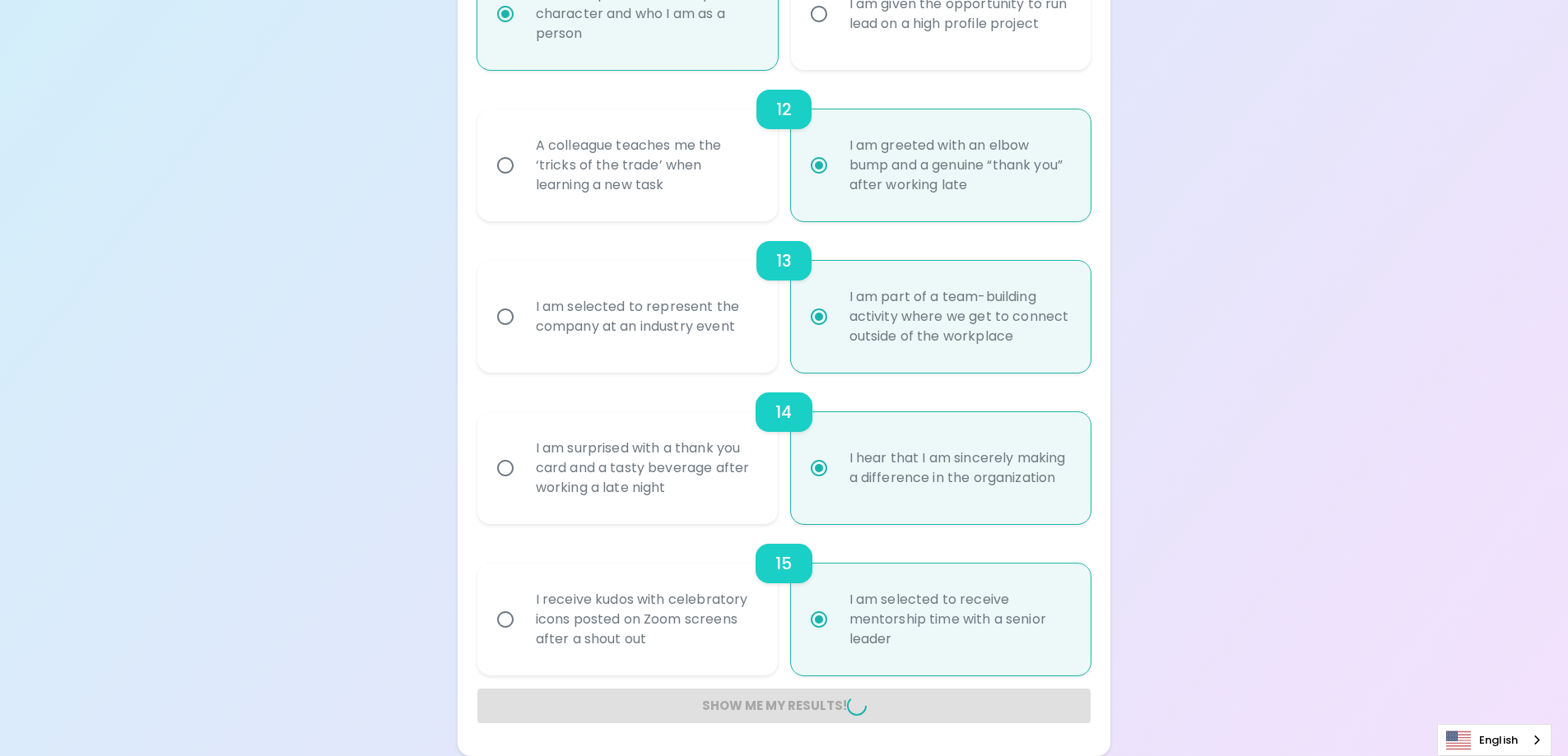
radio input "false"
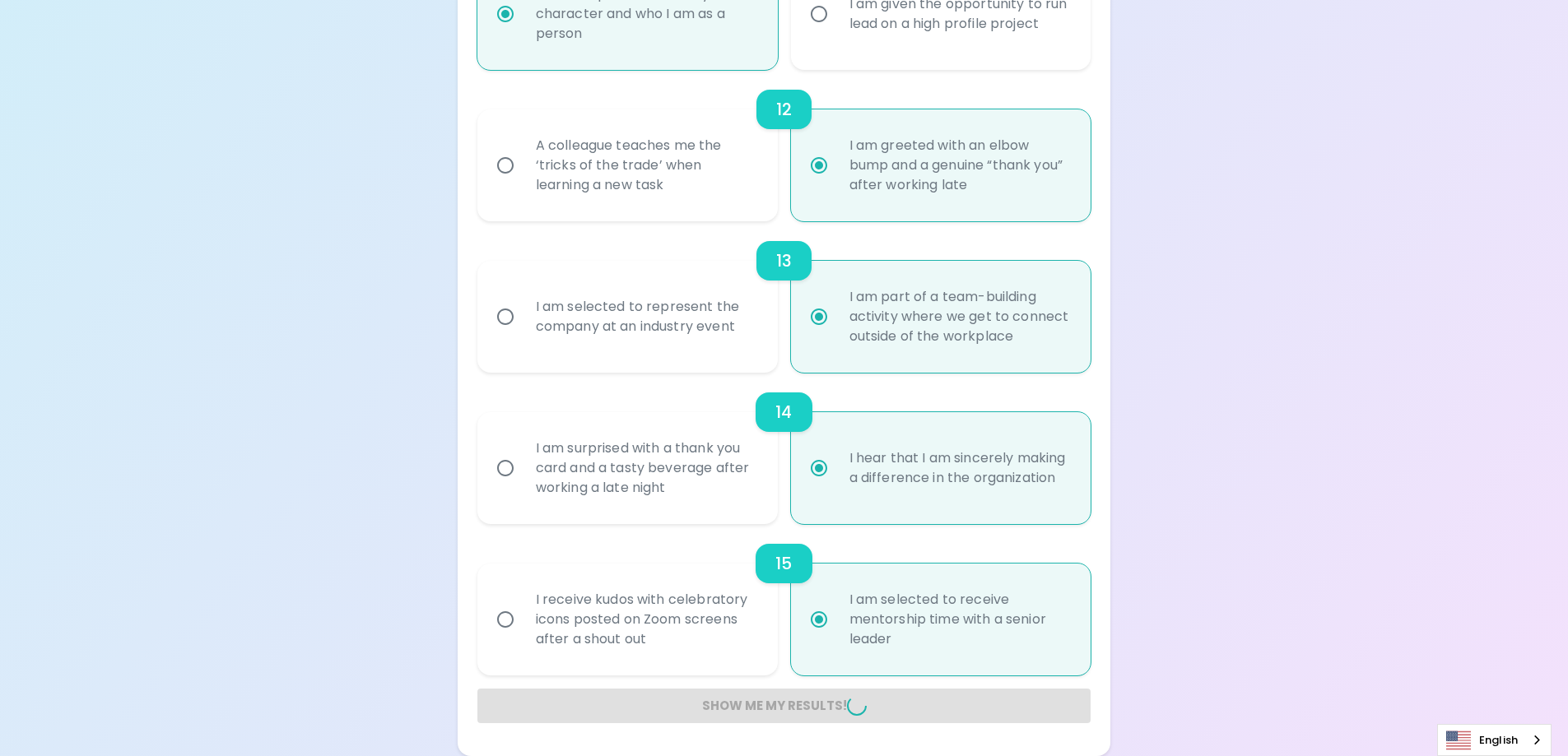
radio input "false"
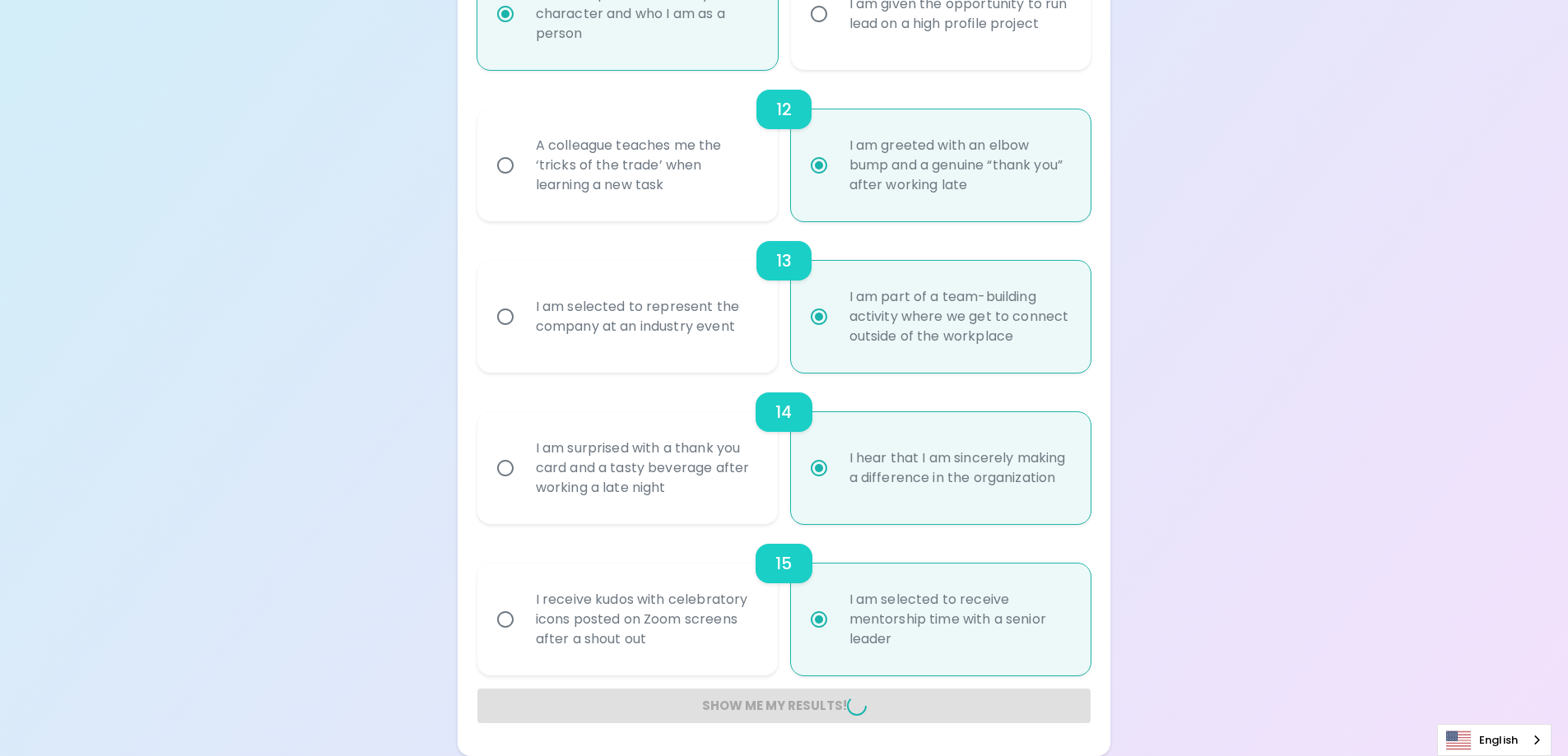
radio input "false"
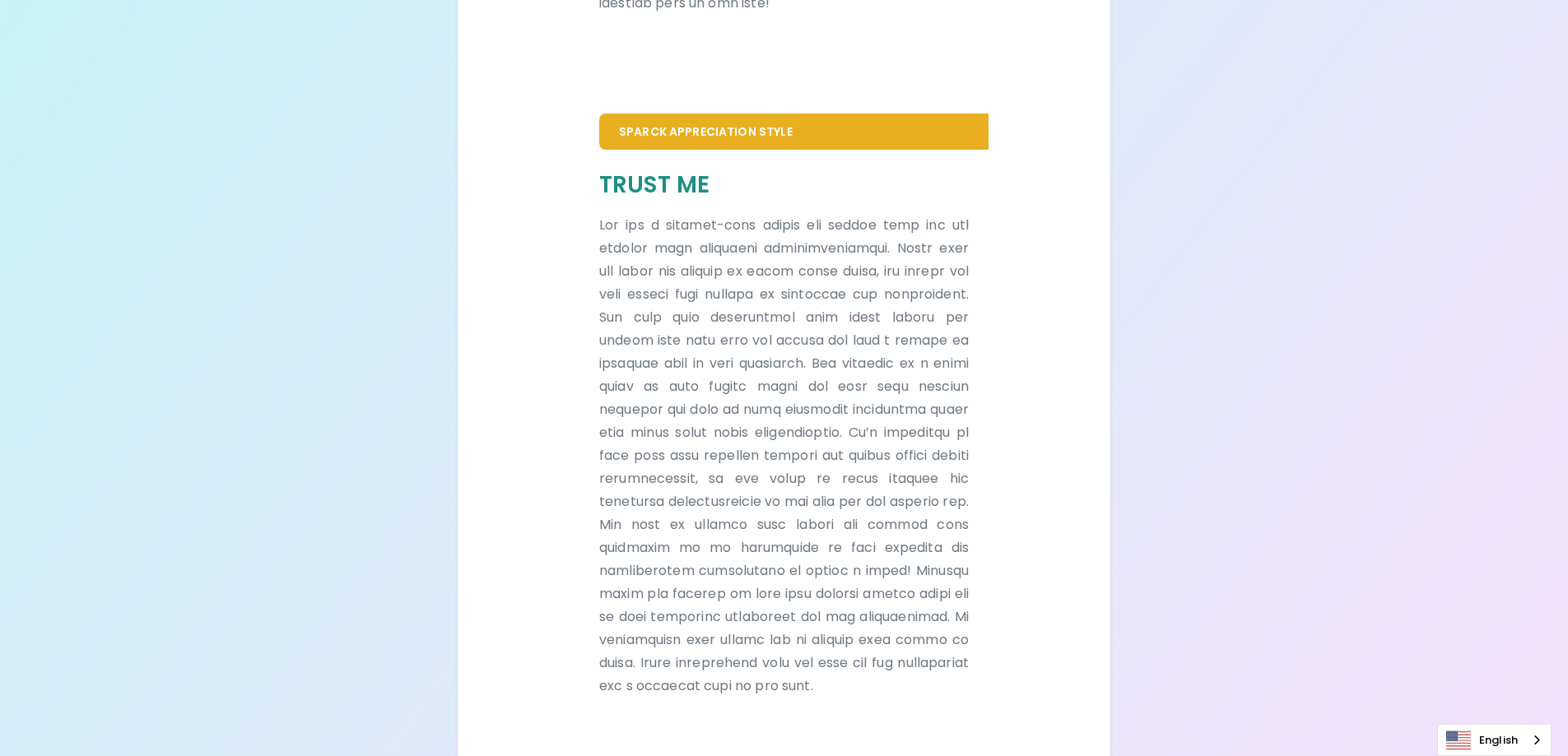
scroll to position [1009, 0]
